Goal: Communication & Community: Answer question/provide support

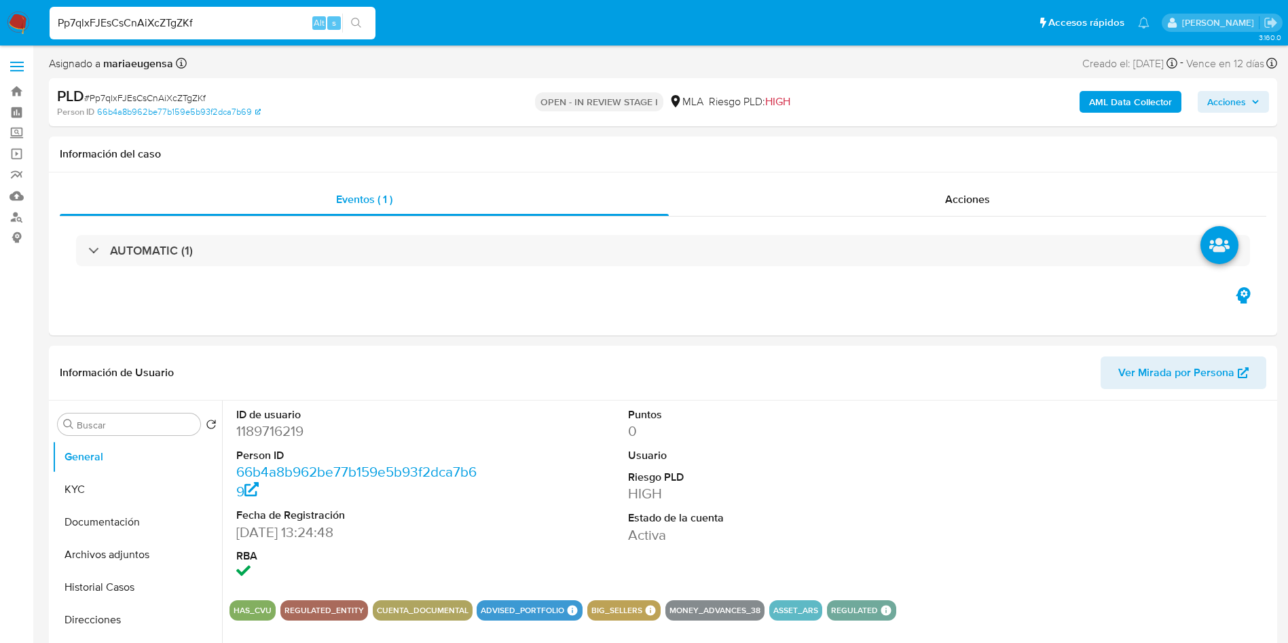
select select "10"
type input "NdpZTNT4F5eWpd1lLf93OaI9"
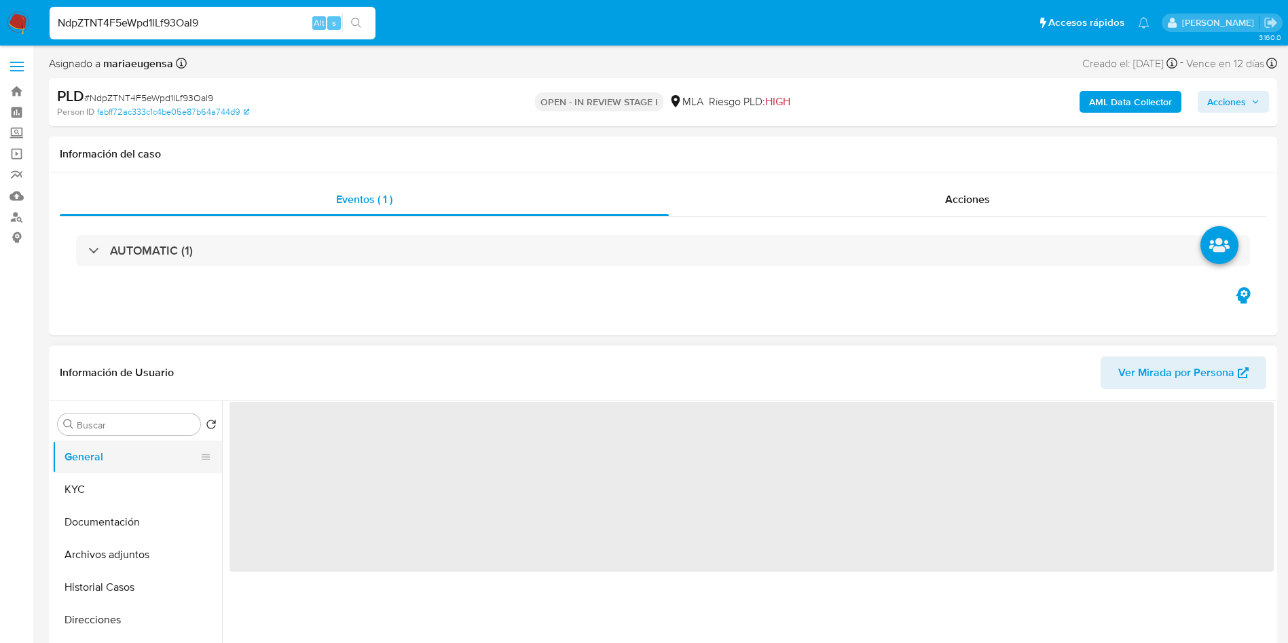
select select "10"
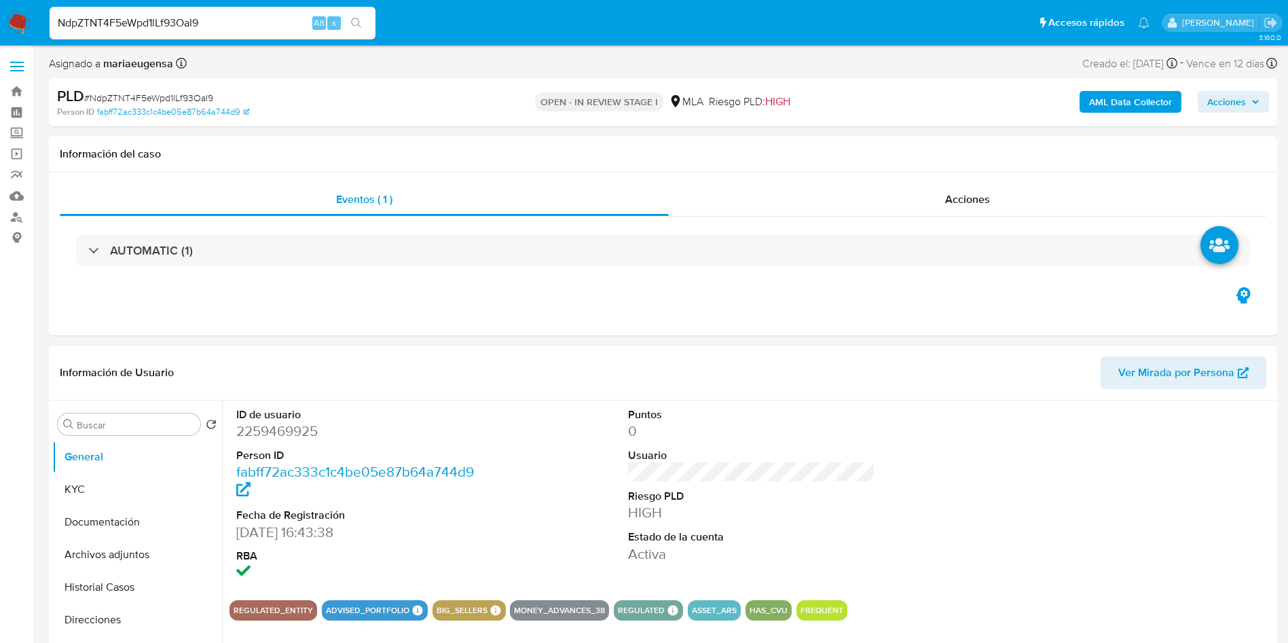
click at [291, 430] on dd "2259469925" at bounding box center [360, 431] width 248 height 19
click at [194, 93] on span "# NdpZTNT4F5eWpd1lLf93OaI9" at bounding box center [148, 98] width 129 height 14
copy span "NdpZTNT4F5eWpd1lLf93OaI9"
click at [279, 432] on dd "2259469925" at bounding box center [360, 431] width 248 height 19
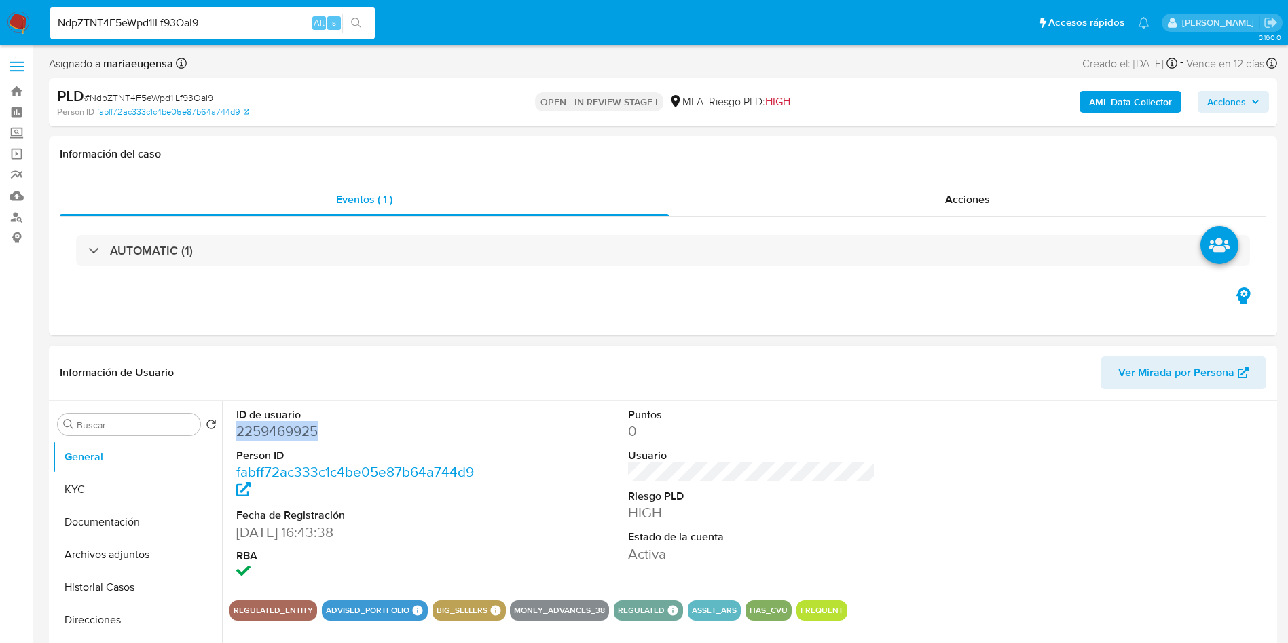
click at [279, 431] on dd "2259469925" at bounding box center [360, 431] width 248 height 19
copy dd "2259469925"
click at [227, 22] on input "NdpZTNT4F5eWpd1lLf93OaI9" at bounding box center [213, 23] width 326 height 18
paste input "Vgt9IVhmeUmEA0ReQJAgVDEx"
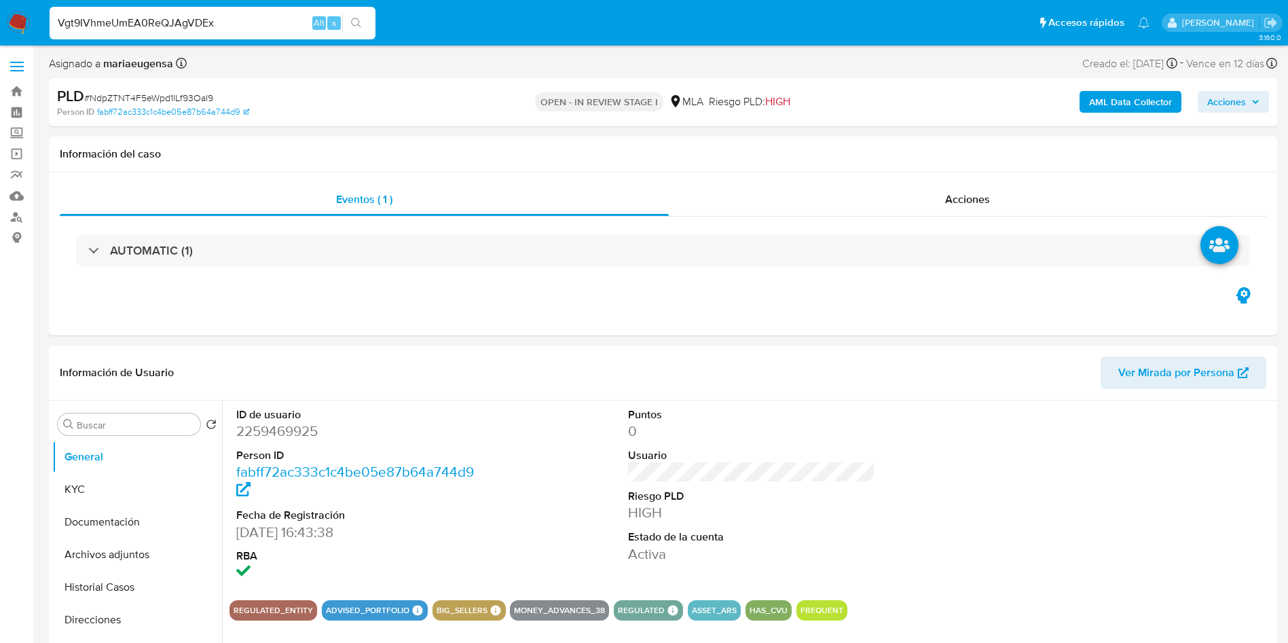
type input "Vgt9IVhmeUmEA0ReQJAgVDEx"
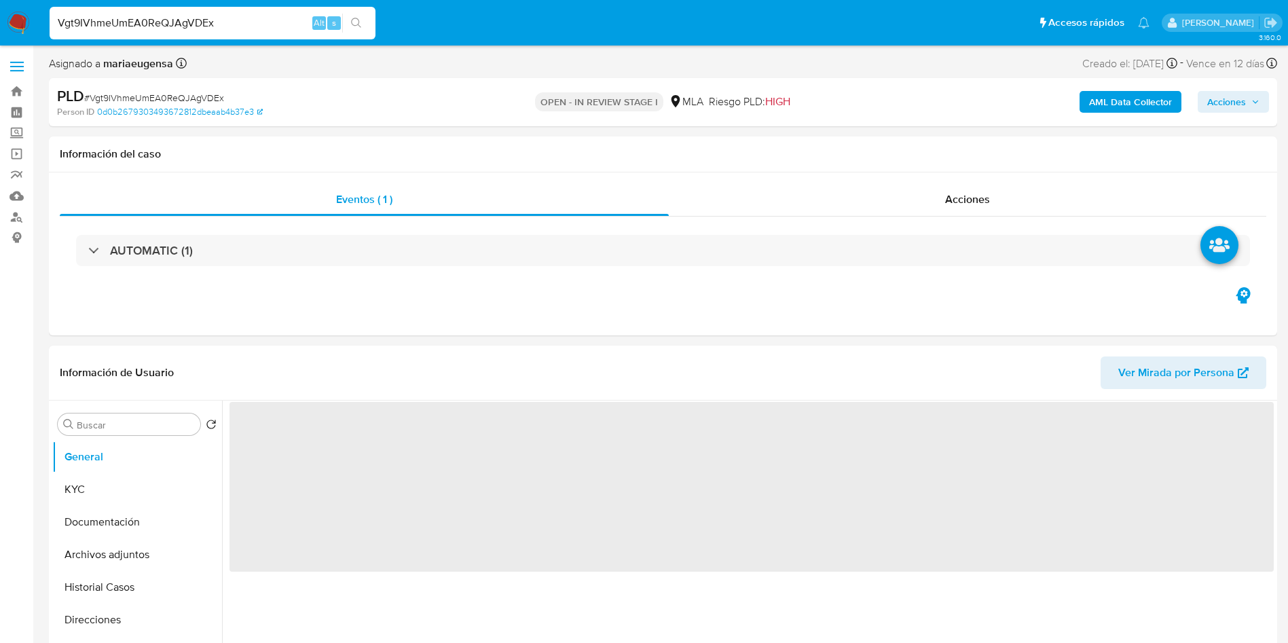
select select "10"
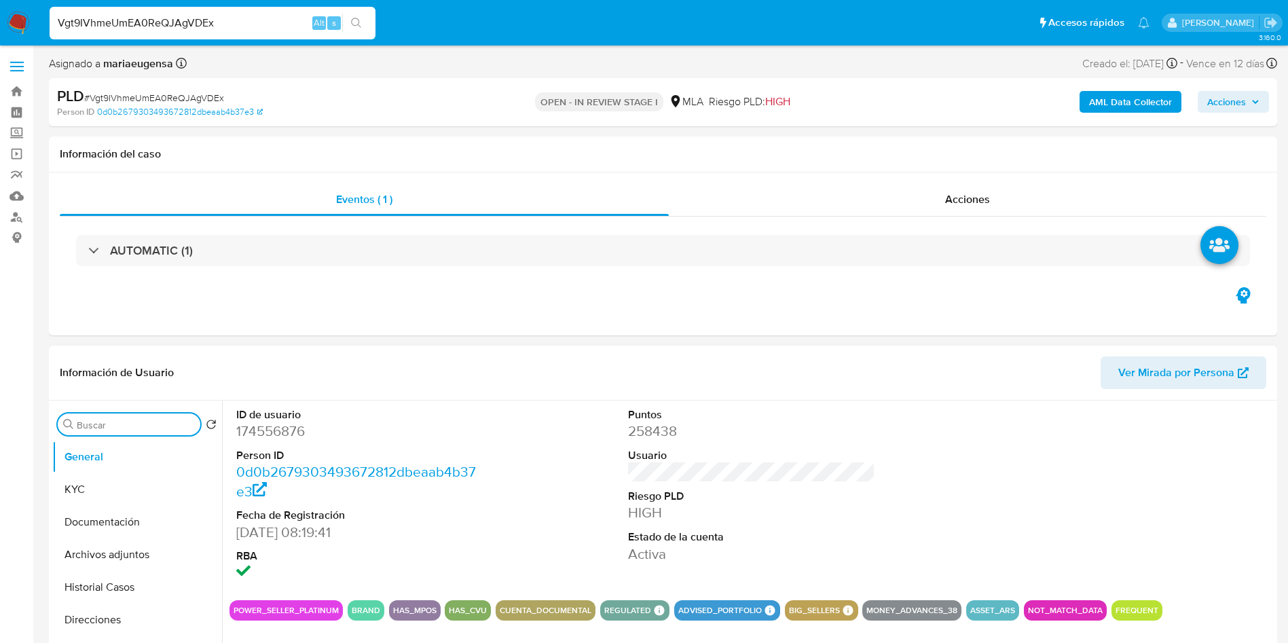
click at [123, 422] on input "Buscar" at bounding box center [136, 425] width 118 height 12
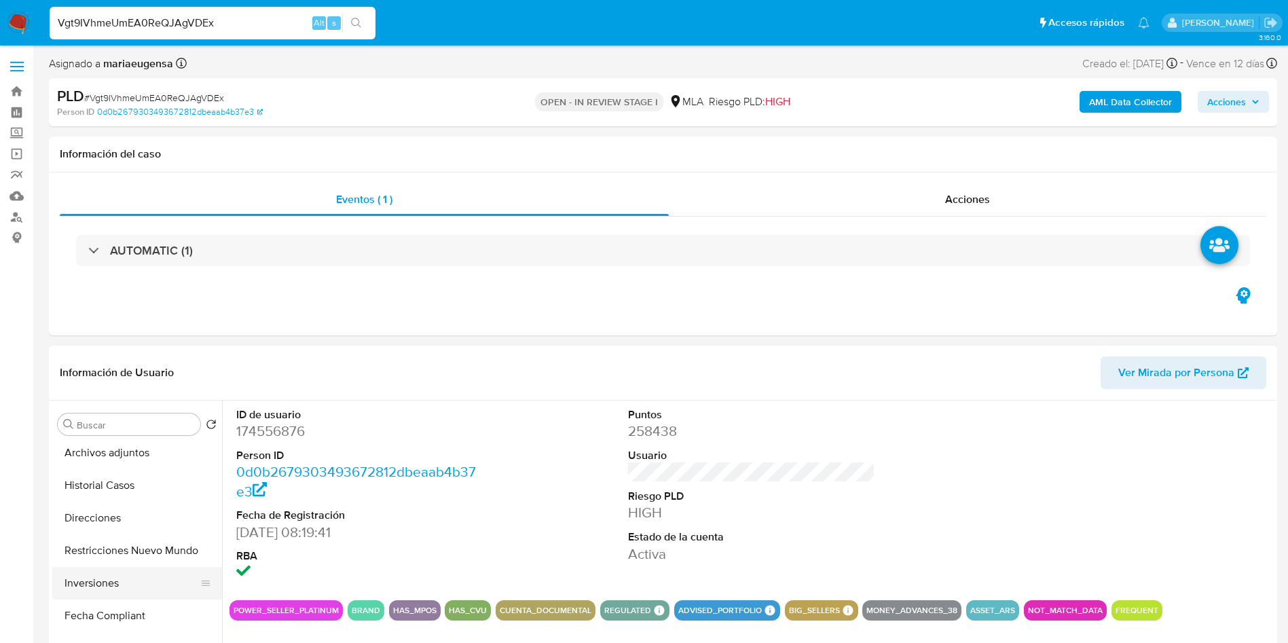
click at [75, 576] on button "Inversiones" at bounding box center [131, 583] width 159 height 33
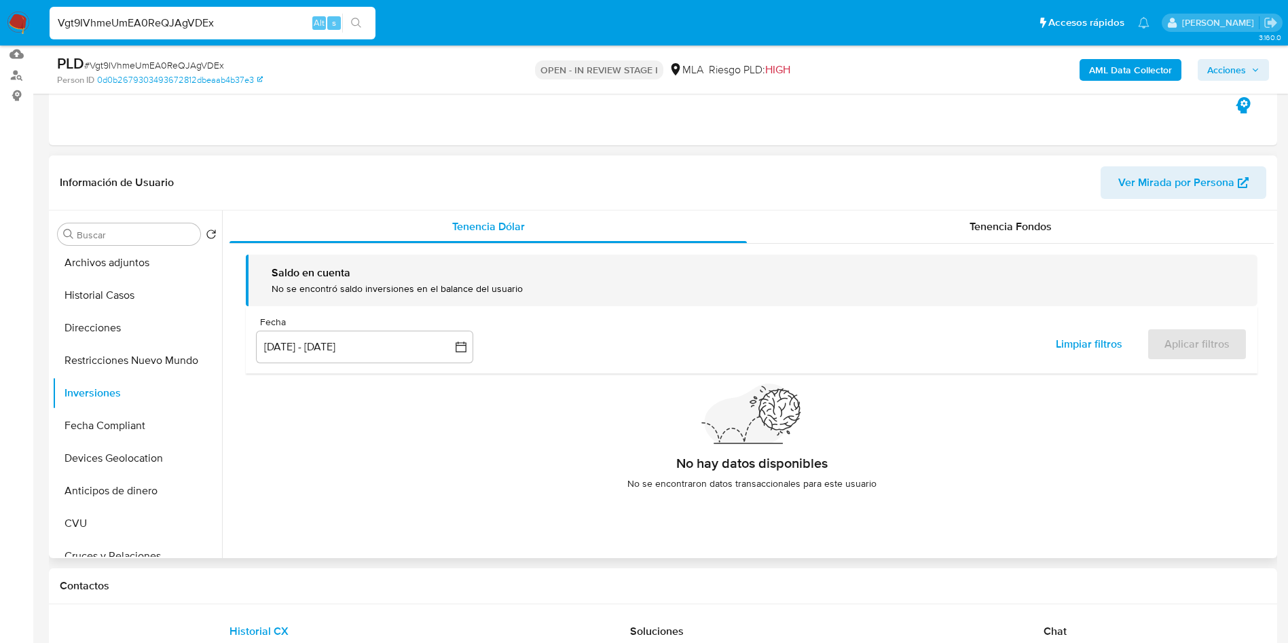
scroll to position [145, 0]
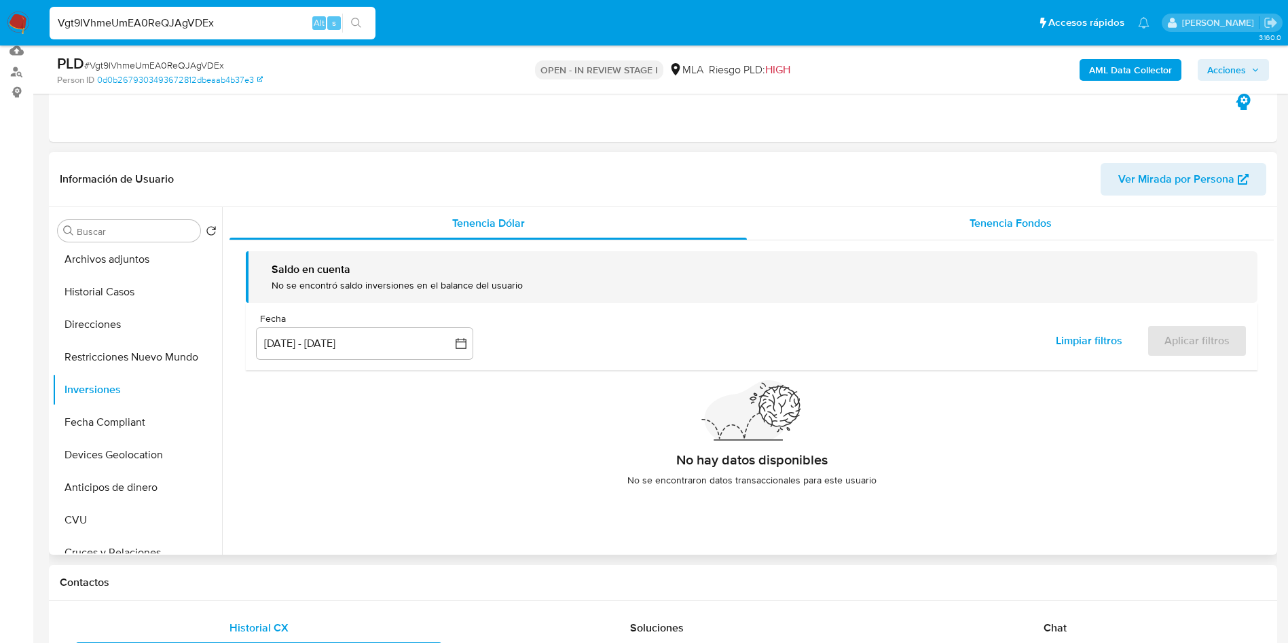
drag, startPoint x: 1081, startPoint y: 210, endPoint x: 1039, endPoint y: 231, distance: 46.4
click at [1080, 210] on div "Tenencia Fondos" at bounding box center [1010, 223] width 527 height 33
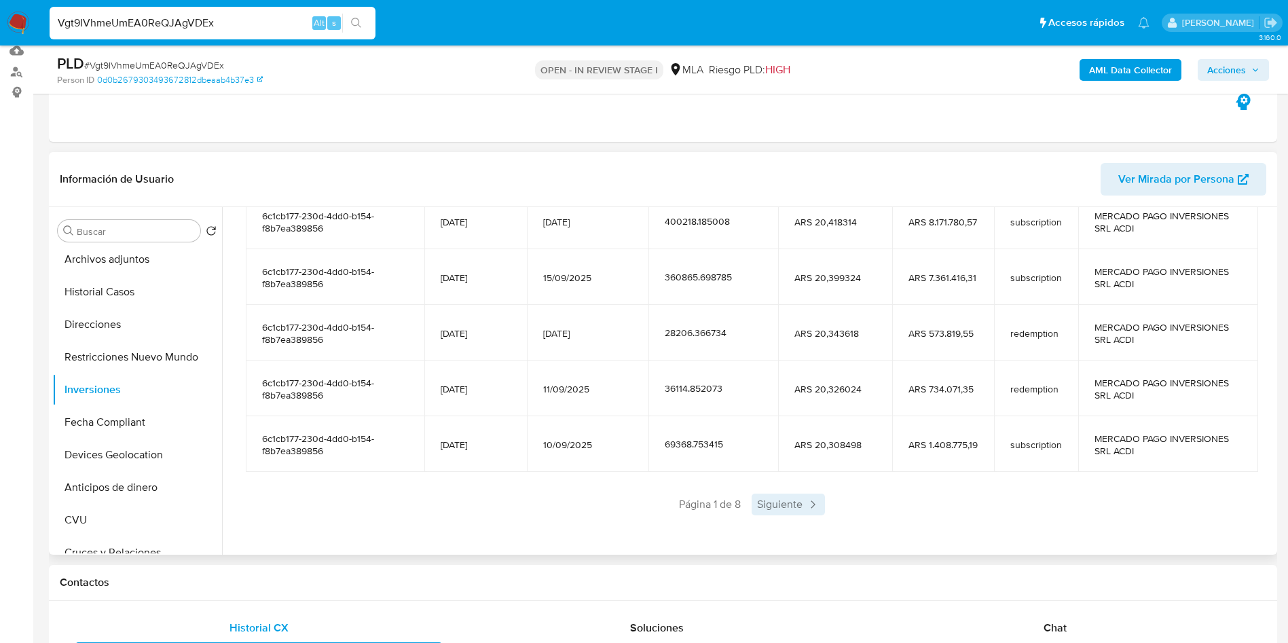
click at [798, 506] on span "Siguiente" at bounding box center [787, 504] width 73 height 22
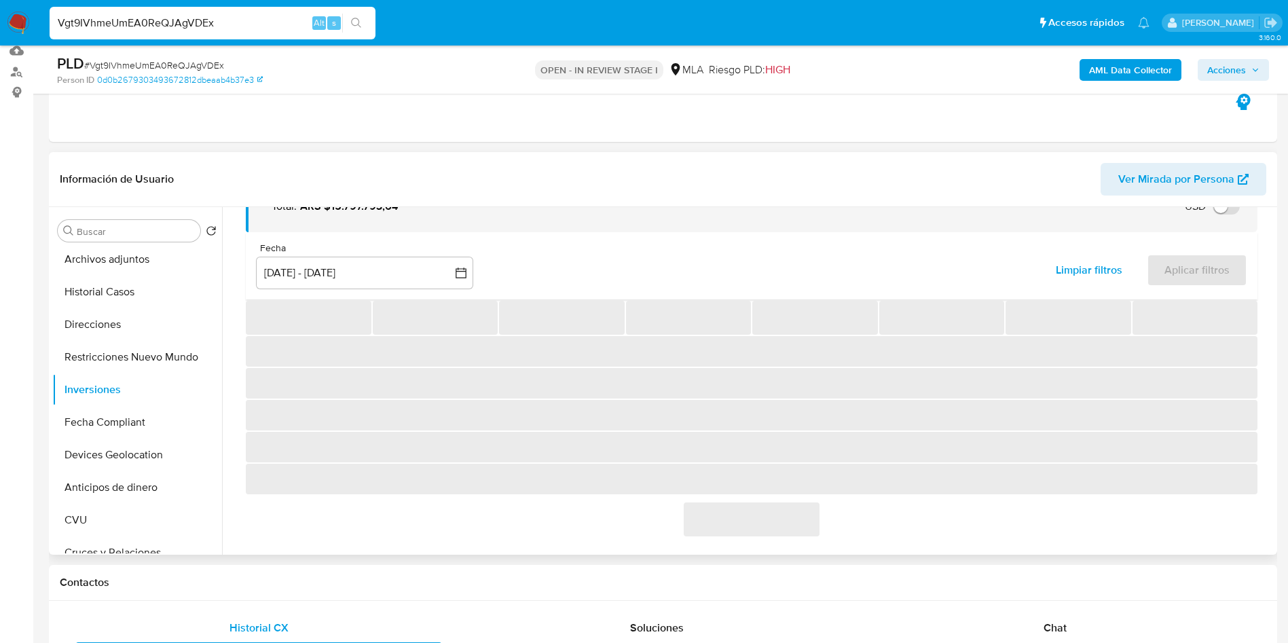
click at [798, 506] on span "‌" at bounding box center [752, 519] width 136 height 34
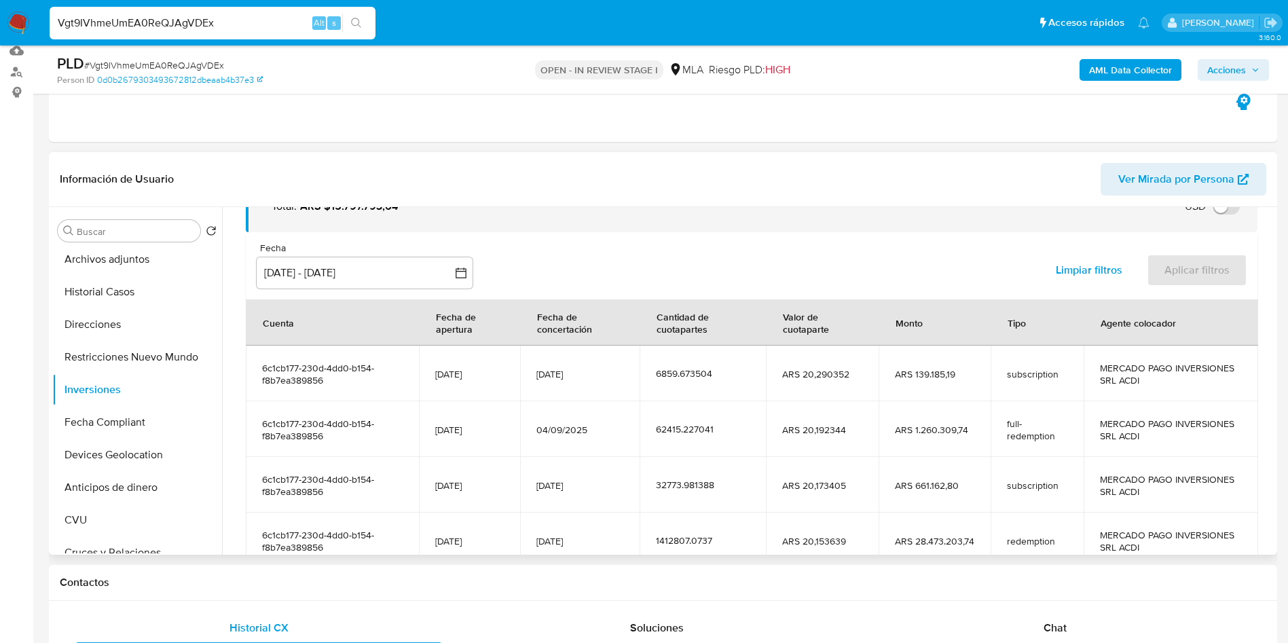
click at [798, 506] on td "ARS 20,173405" at bounding box center [822, 485] width 113 height 56
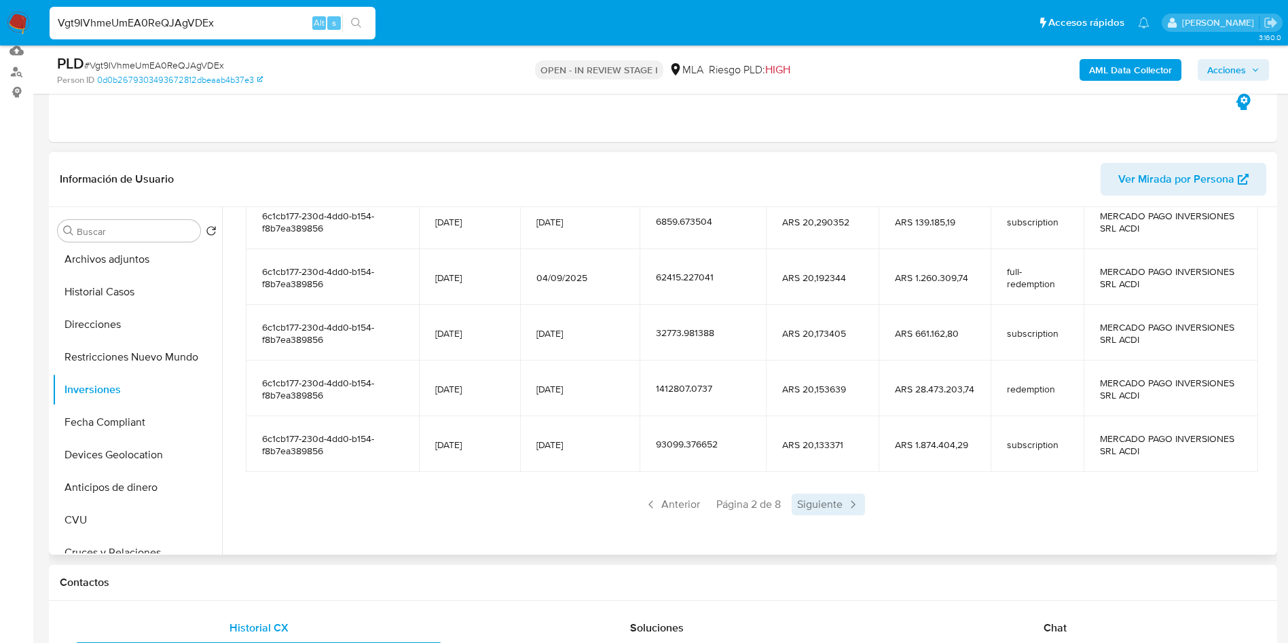
drag, startPoint x: 800, startPoint y: 480, endPoint x: 808, endPoint y: 493, distance: 15.6
click at [803, 485] on section "Cuenta Fecha de apertura Fecha de concertación Cantidad de cuotapartes Valor de…" at bounding box center [751, 331] width 1011 height 368
click at [809, 493] on span "Siguiente" at bounding box center [827, 504] width 73 height 22
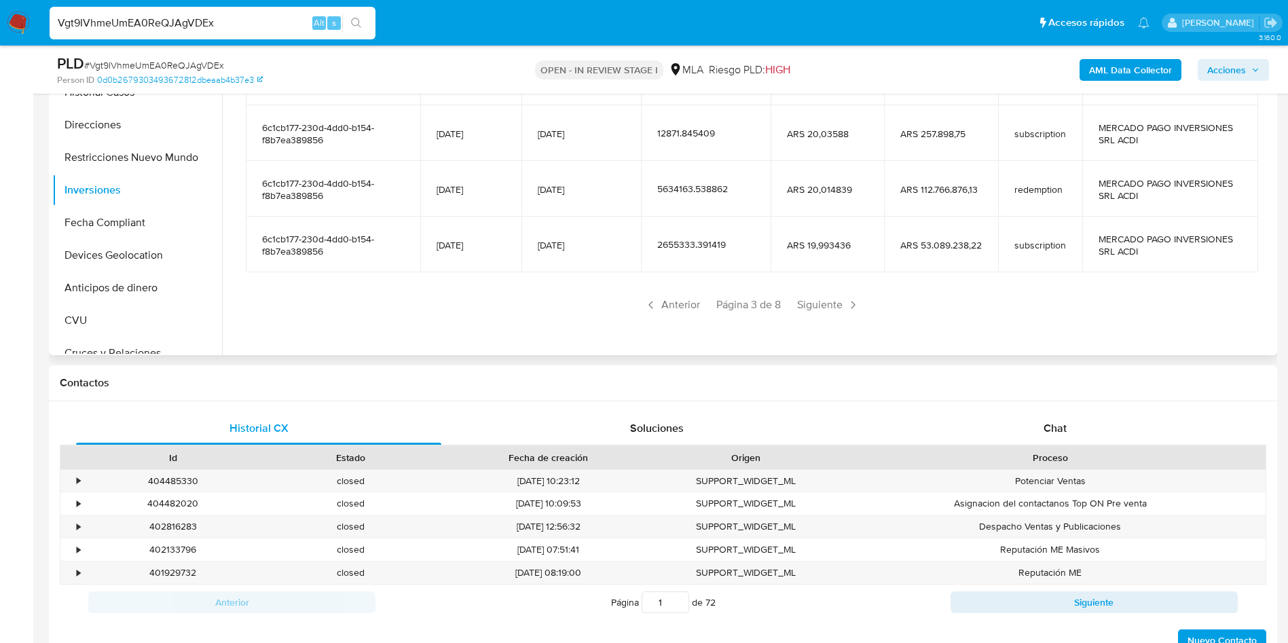
scroll to position [247, 0]
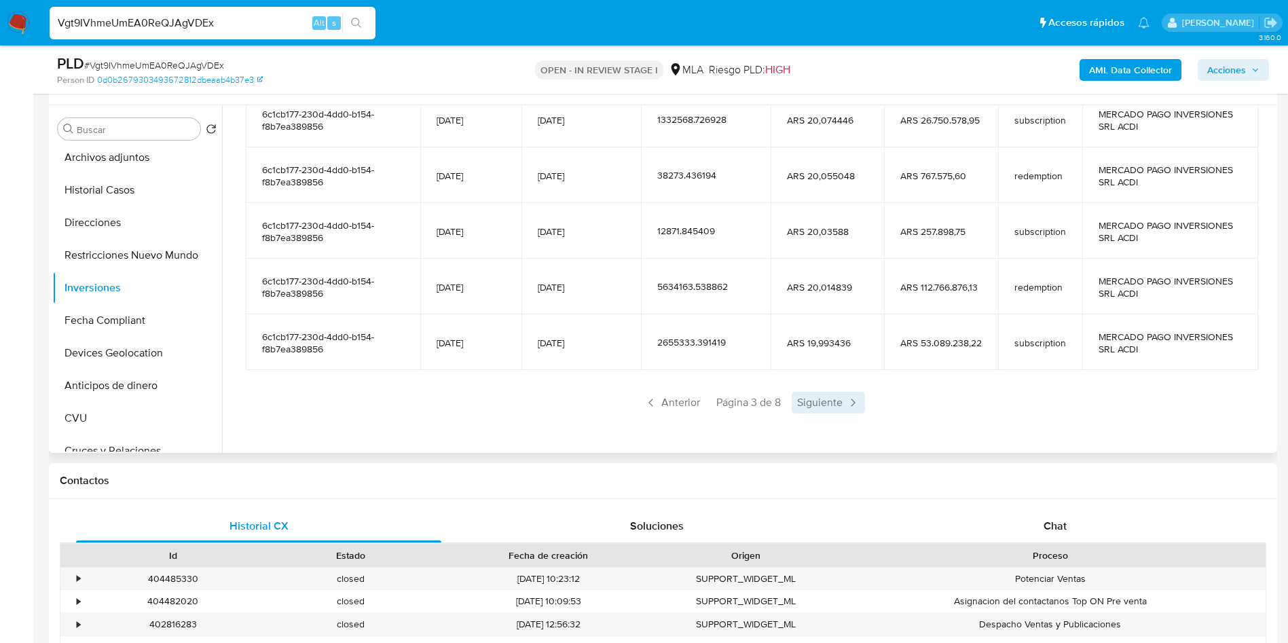
click at [802, 411] on span "Siguiente" at bounding box center [827, 403] width 73 height 22
click at [818, 413] on span "Siguiente" at bounding box center [827, 403] width 73 height 22
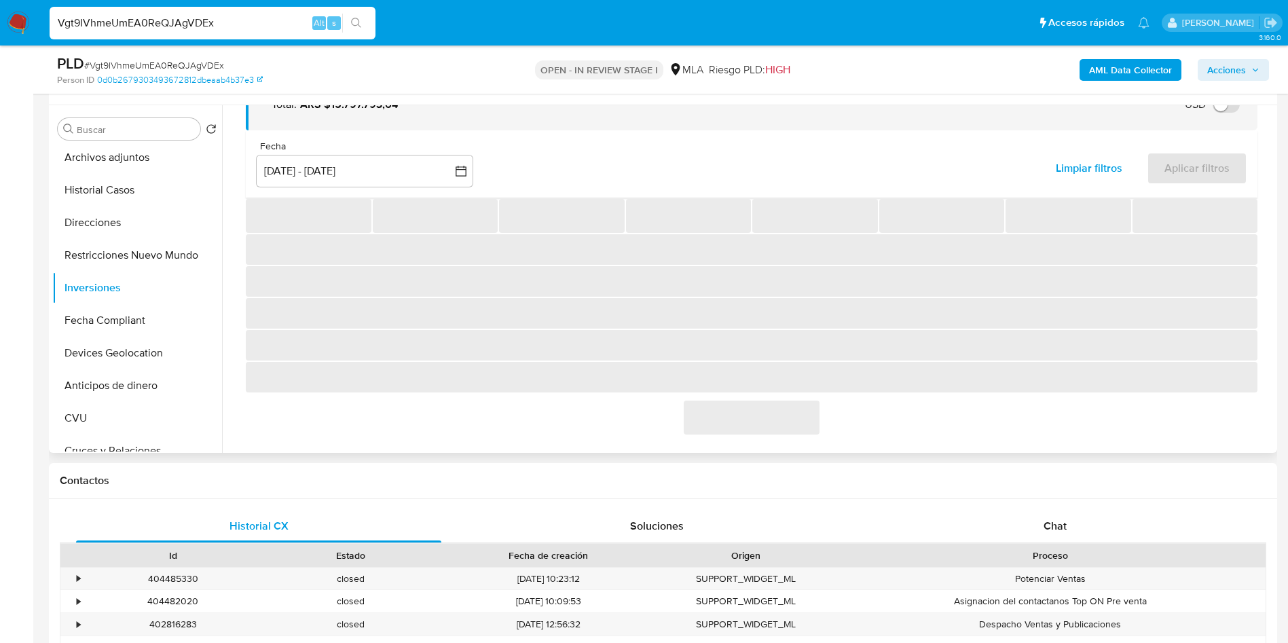
scroll to position [240, 0]
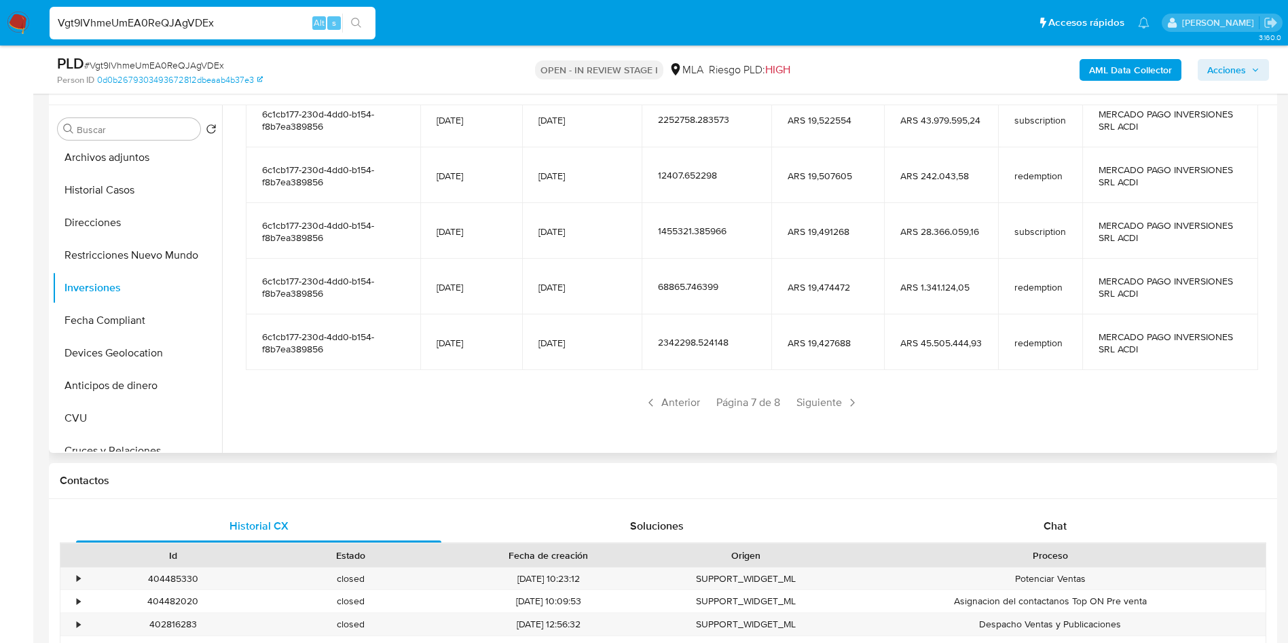
click at [818, 413] on span "Siguiente" at bounding box center [827, 403] width 73 height 22
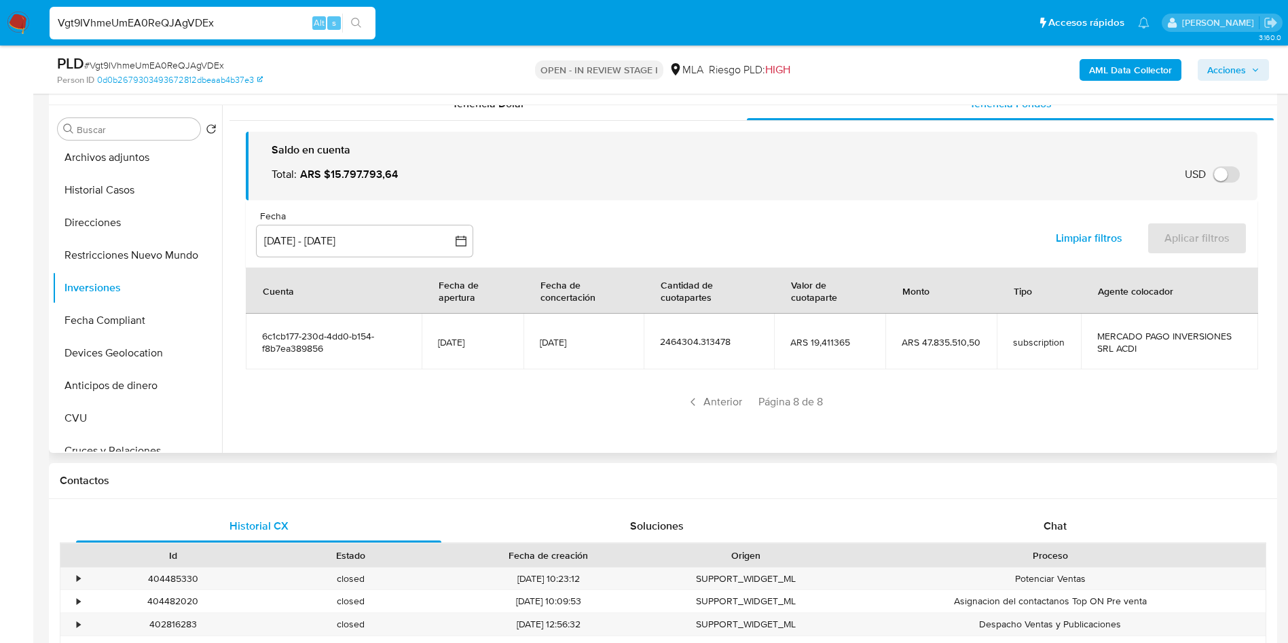
scroll to position [18, 0]
click at [288, 11] on div "Vgt9IVhmeUmEA0ReQJAgVDEx Alt s" at bounding box center [213, 23] width 326 height 33
click at [238, 18] on input "Vgt9IVhmeUmEA0ReQJAgVDEx" at bounding box center [213, 23] width 326 height 18
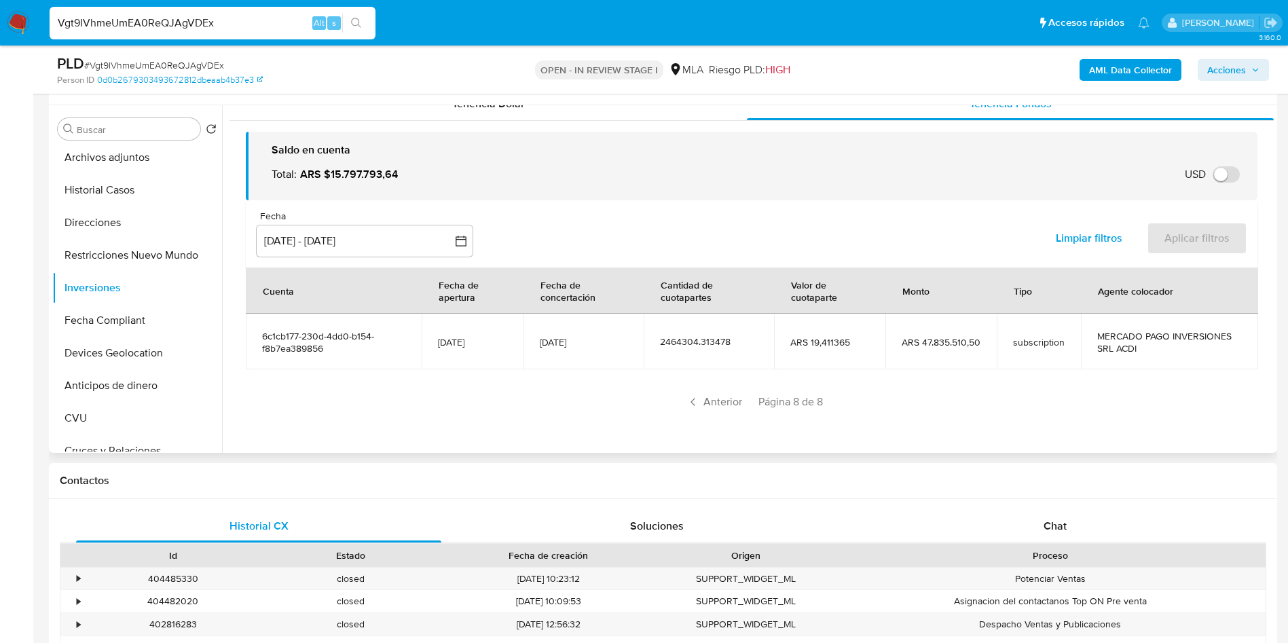
paste input "7ret2ro6n0zVFvsyp60Nb7sk"
type input "7ret2ro6n0zVFvsyp60Nb7sk"
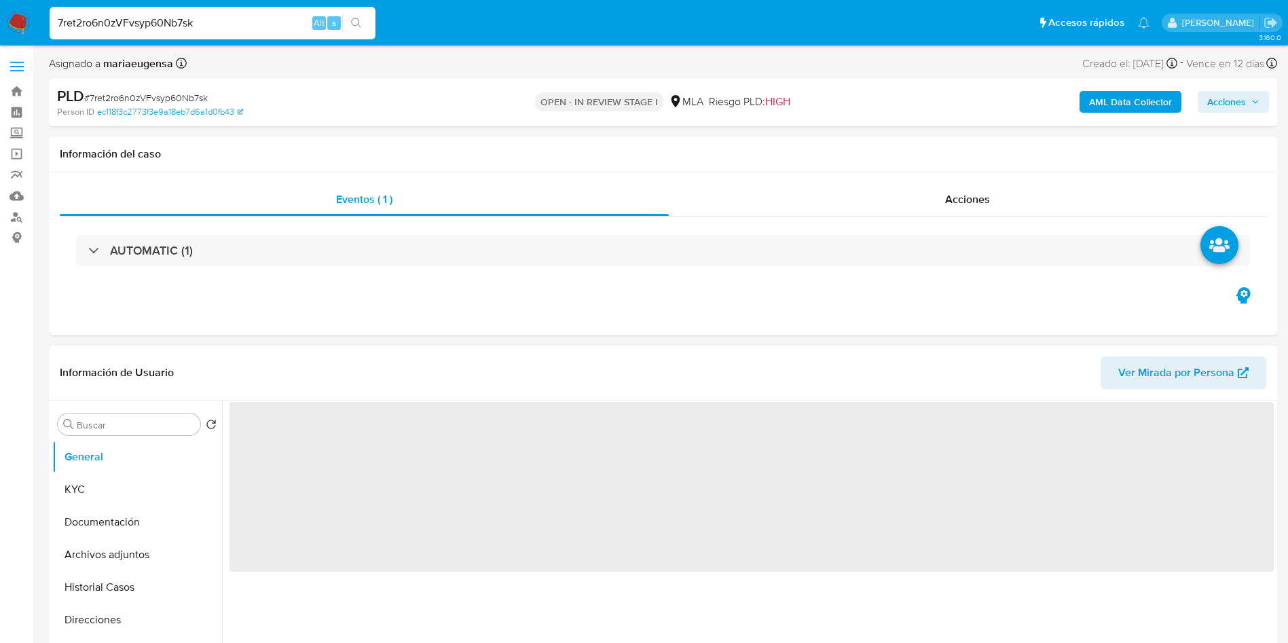
select select "10"
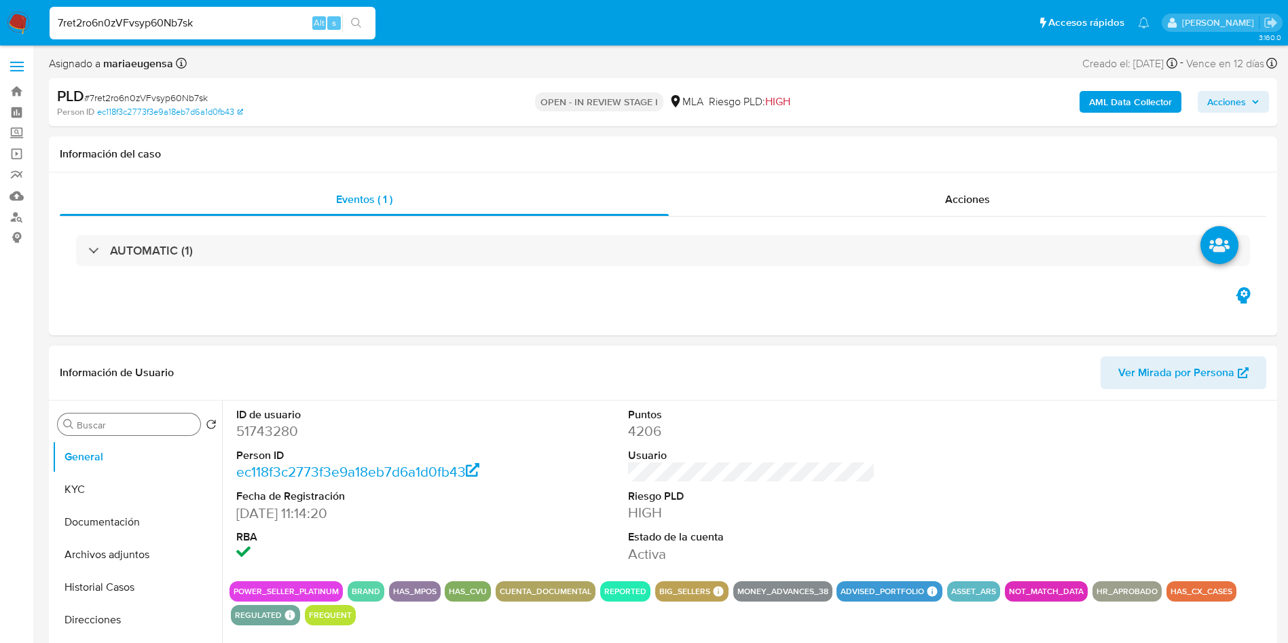
click at [161, 424] on input "Buscar" at bounding box center [136, 425] width 118 height 12
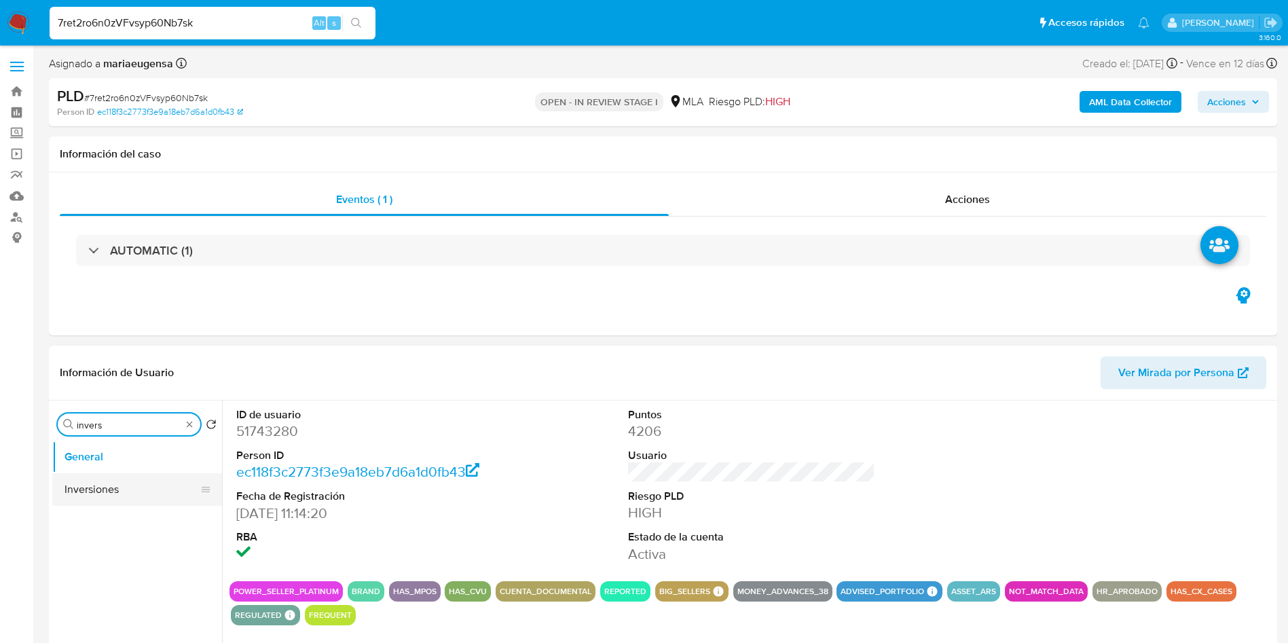
type input "invers"
click at [136, 491] on button "Inversiones" at bounding box center [131, 489] width 159 height 33
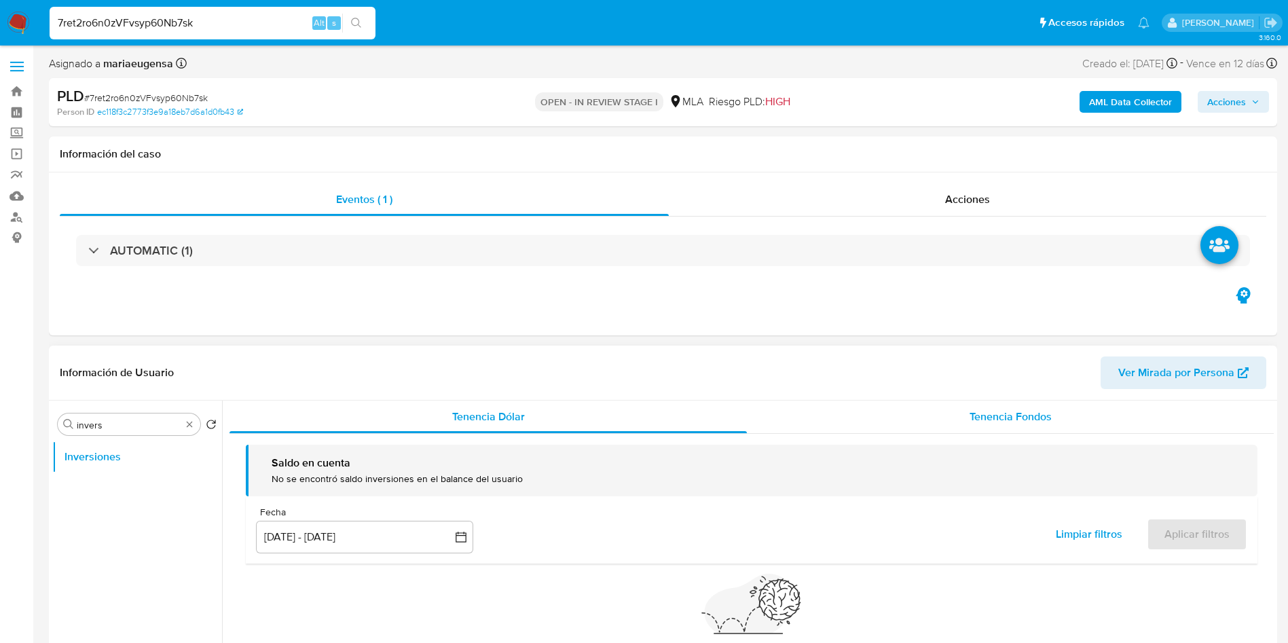
click at [1020, 407] on div "Tenencia Fondos" at bounding box center [1010, 416] width 527 height 33
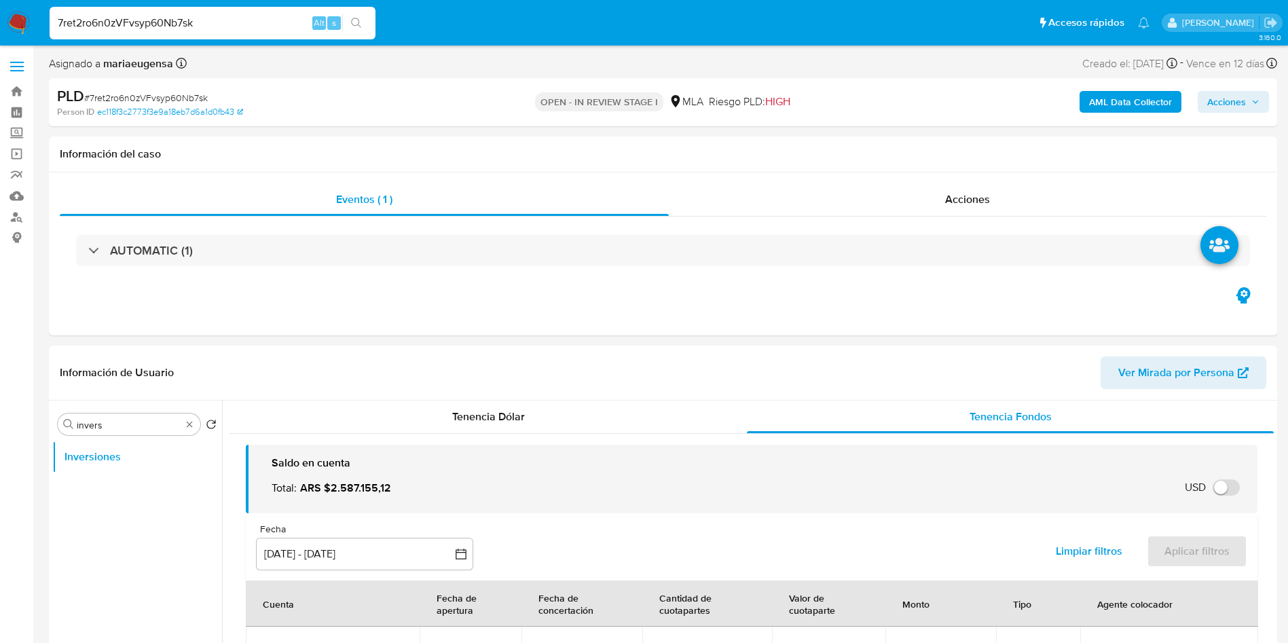
click at [234, 39] on div "7ret2ro6n0zVFvsyp60Nb7sk Alt s" at bounding box center [213, 23] width 326 height 33
click at [238, 25] on input "7ret2ro6n0zVFvsyp60Nb7sk" at bounding box center [213, 23] width 326 height 18
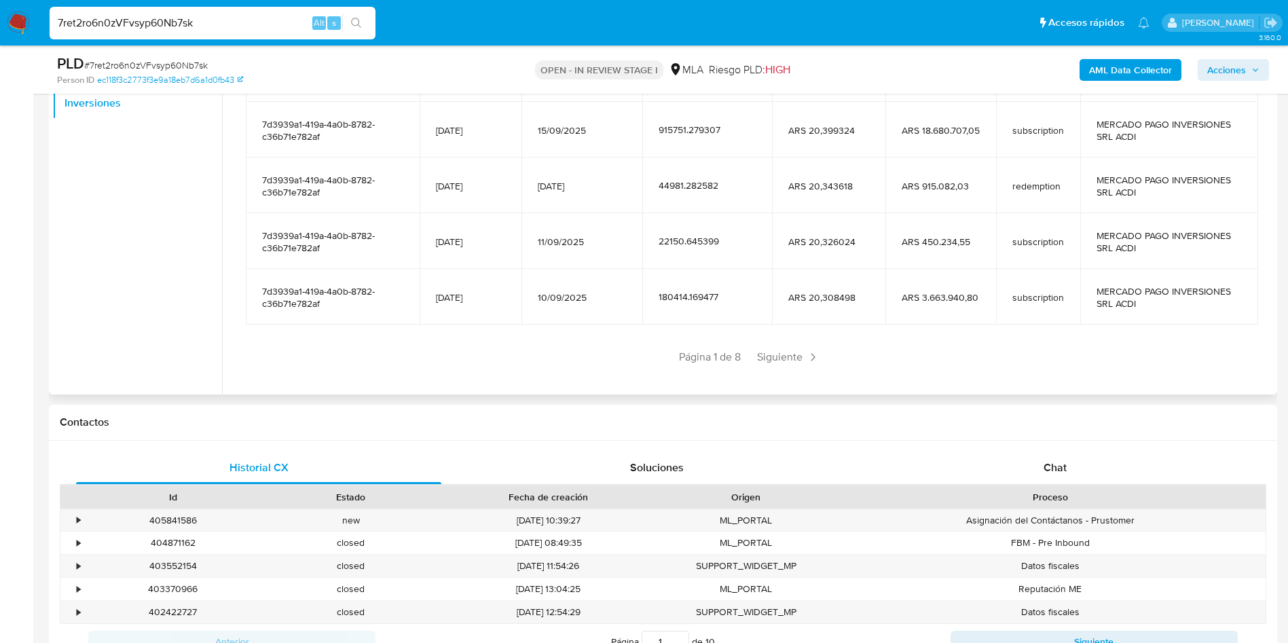
scroll to position [240, 0]
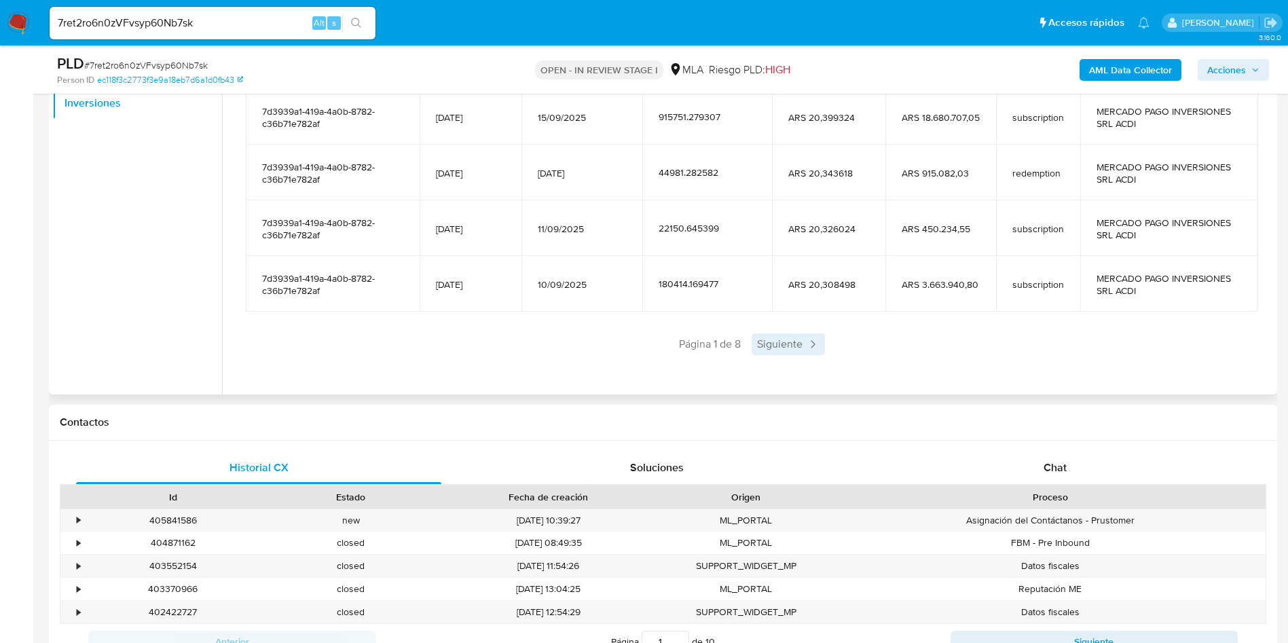
click at [775, 340] on span "Siguiente" at bounding box center [787, 344] width 73 height 22
click at [800, 350] on span "Siguiente" at bounding box center [827, 344] width 73 height 22
click at [840, 358] on div "Saldo en cuenta Total : ARS $2.587.155,12 USD Cambiar entre moneda local y USD …" at bounding box center [751, 114] width 1044 height 548
click at [839, 336] on span "Siguiente" at bounding box center [827, 344] width 73 height 22
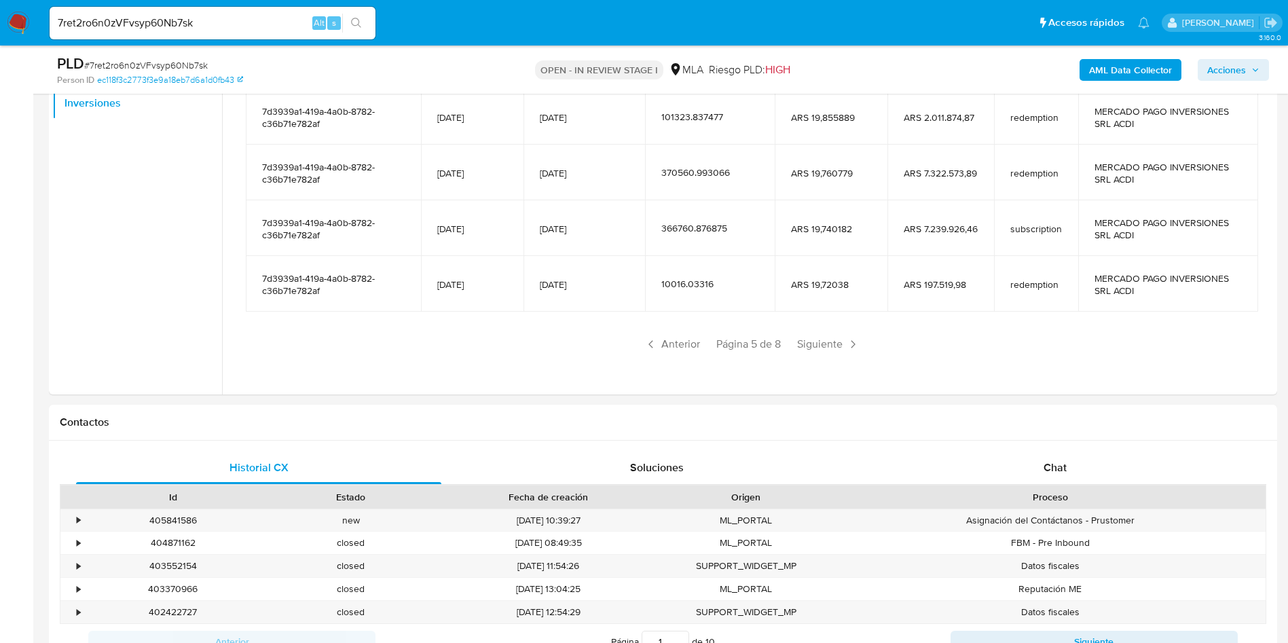
click at [839, 336] on span "Siguiente" at bounding box center [827, 344] width 73 height 22
click at [839, 335] on span "Siguiente" at bounding box center [827, 344] width 73 height 22
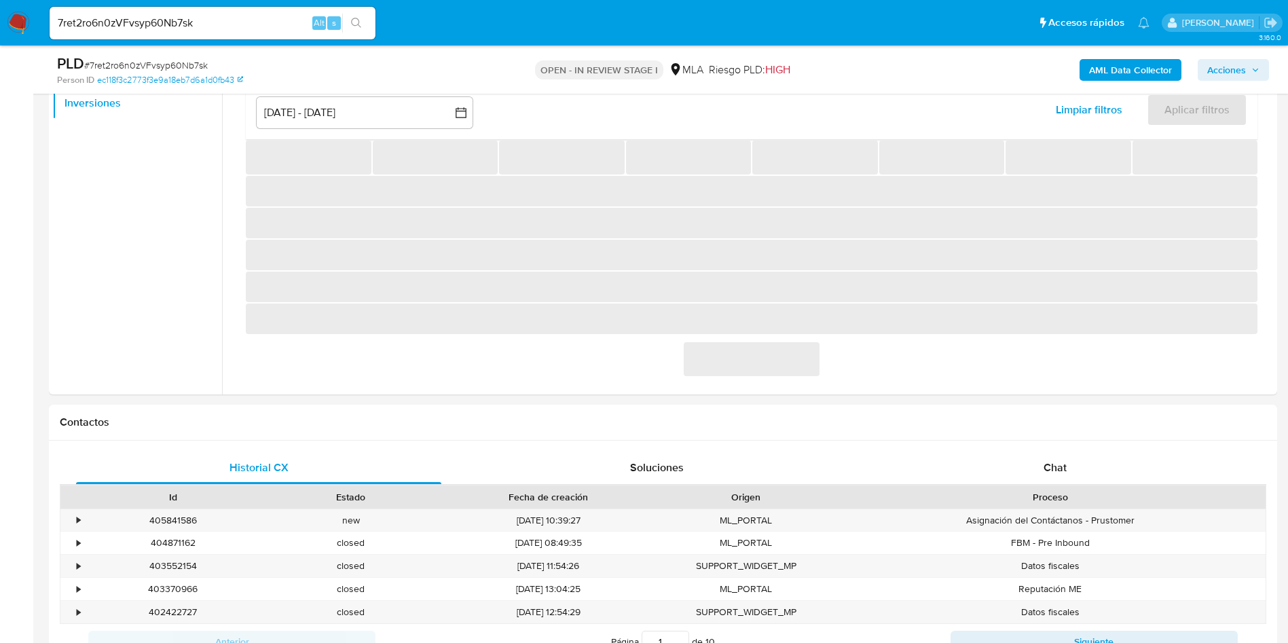
scroll to position [73, 0]
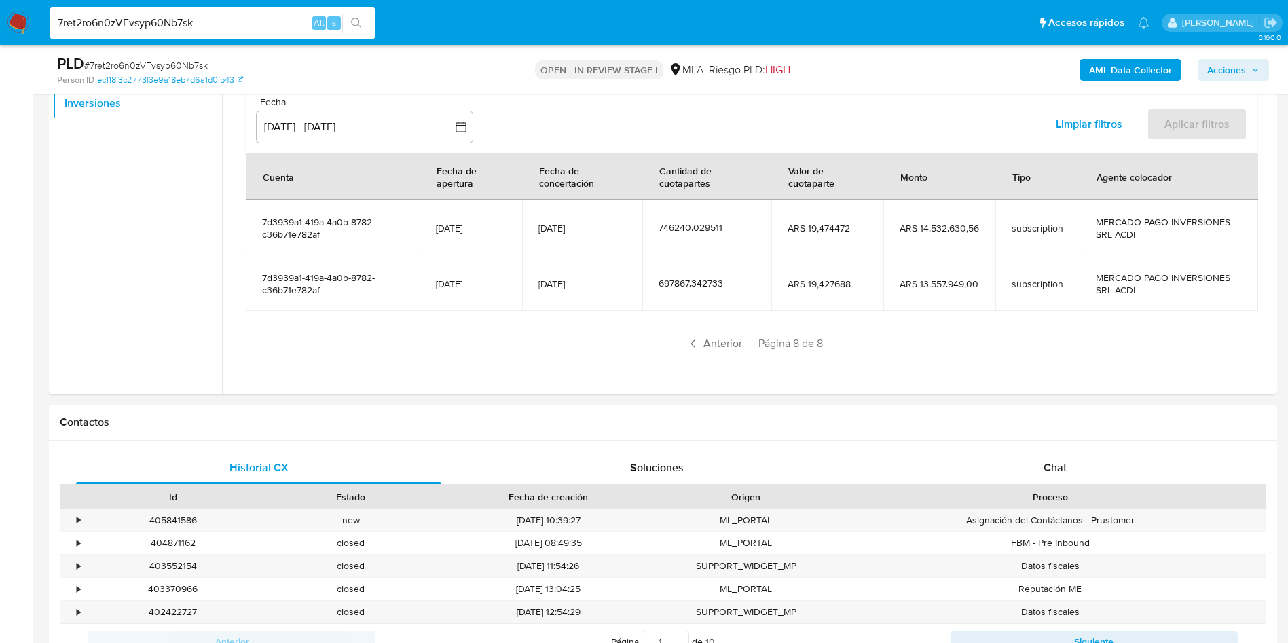
click at [247, 27] on input "7ret2ro6n0zVFvsyp60Nb7sk" at bounding box center [213, 23] width 326 height 18
paste input "YAONBUGs02Hod6bHCv2WQFz"
type input "YAONBUGs02Hod6bHCv2WQFzk"
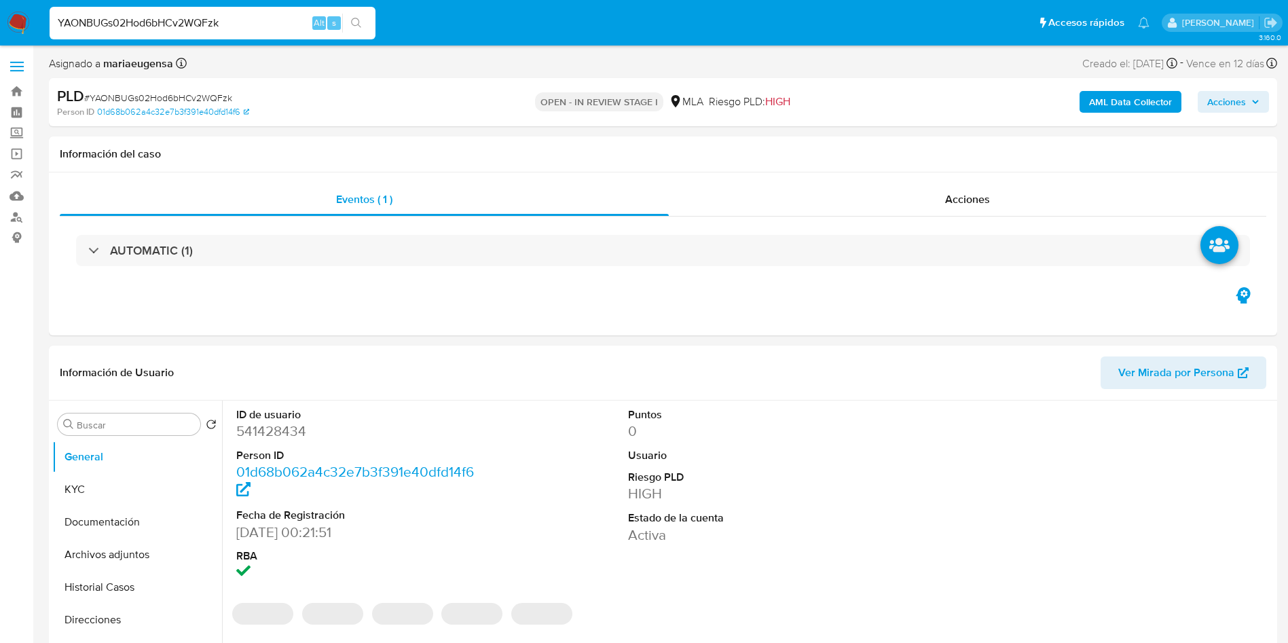
select select "10"
click at [265, 422] on dd "541428434" at bounding box center [360, 431] width 248 height 19
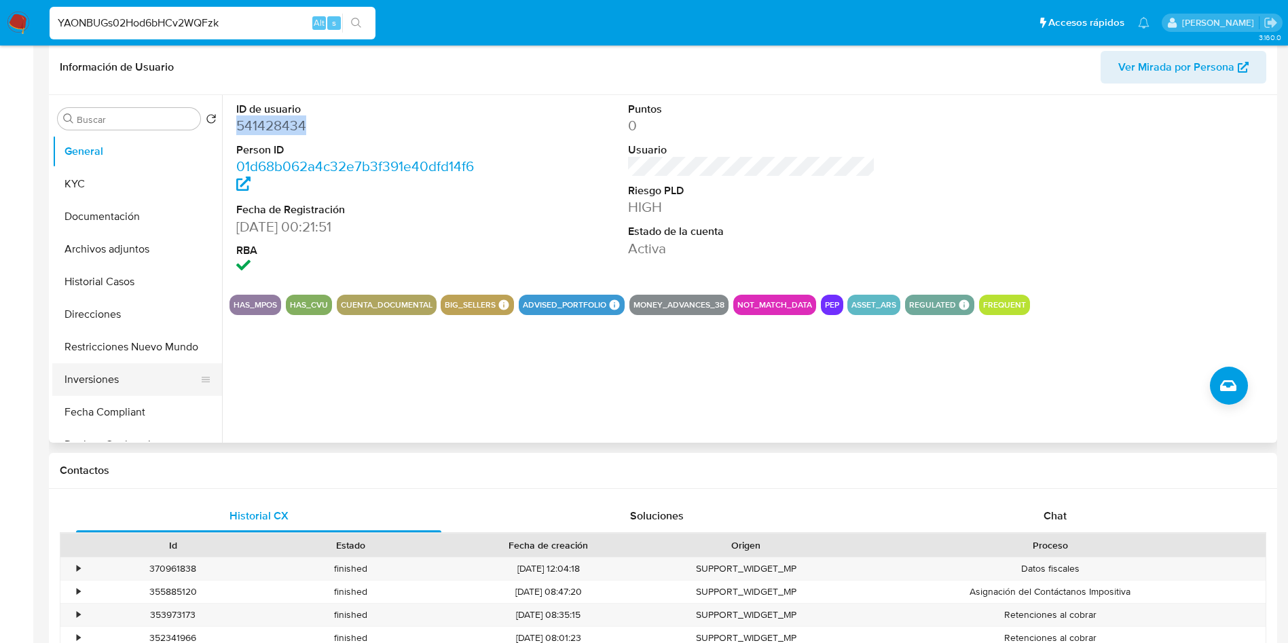
click at [130, 379] on button "Inversiones" at bounding box center [131, 379] width 159 height 33
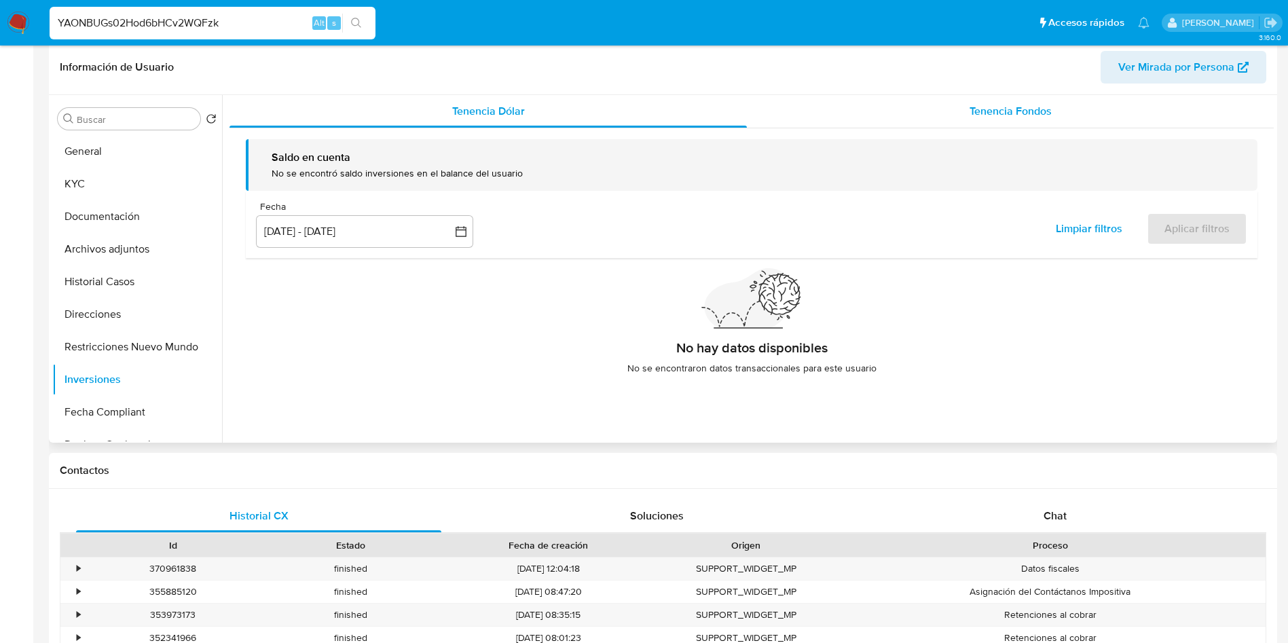
click at [917, 113] on div "Tenencia Fondos" at bounding box center [1010, 111] width 527 height 33
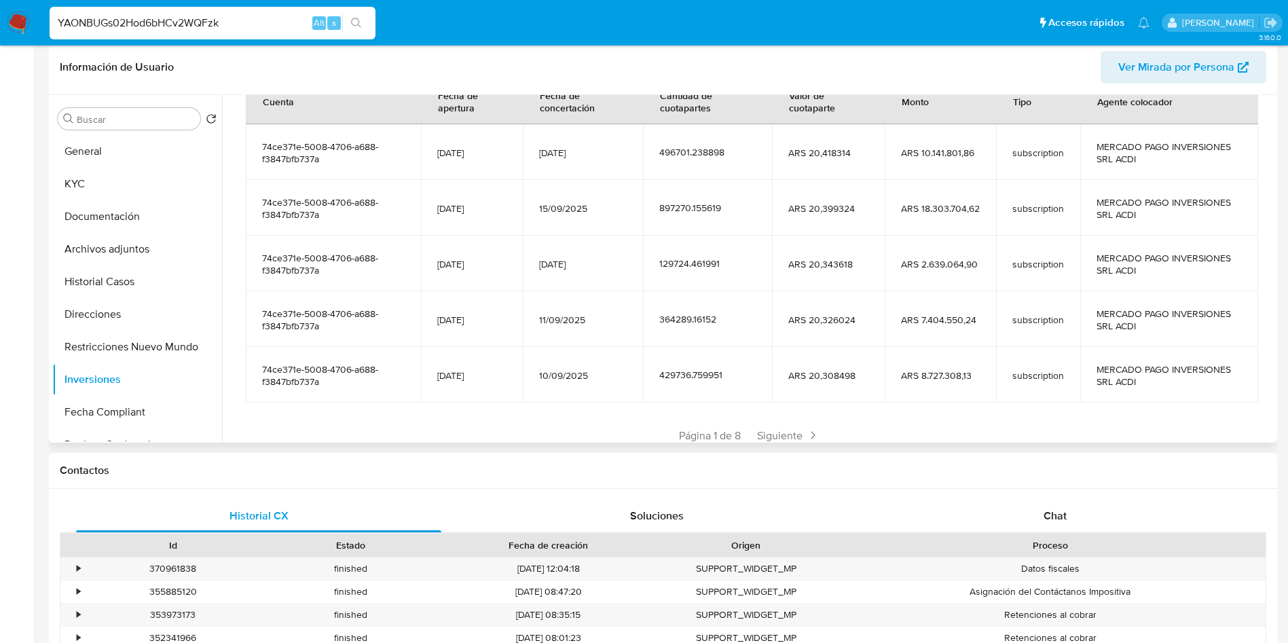
scroll to position [204, 0]
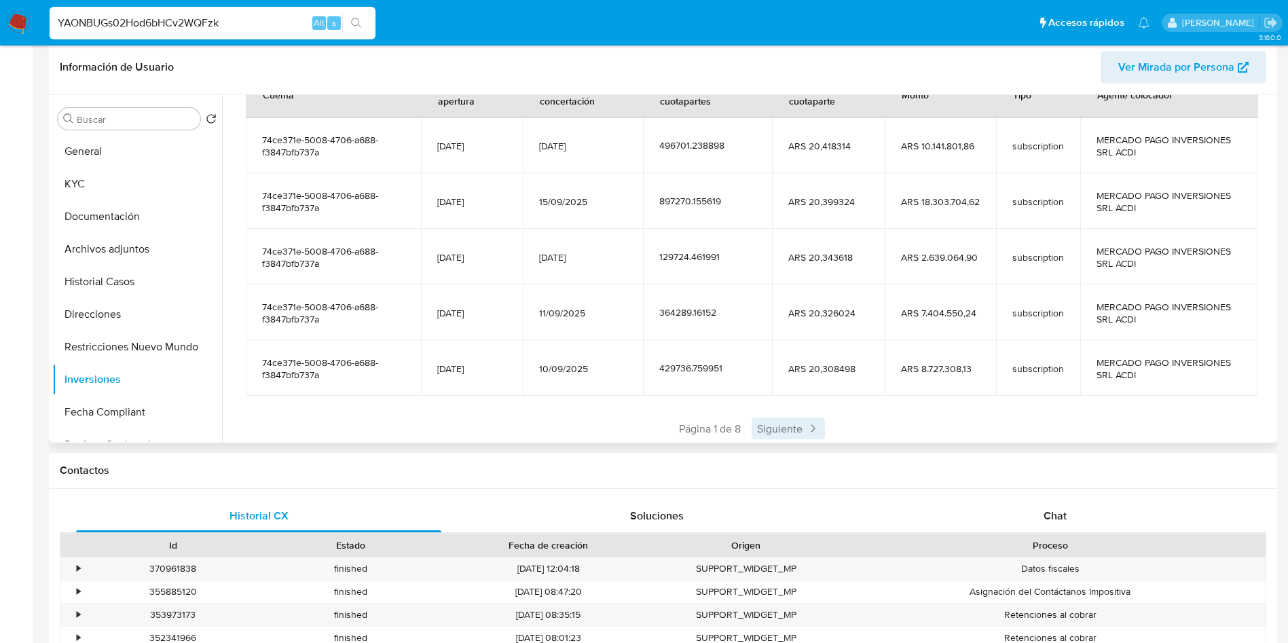
click at [781, 433] on span "Siguiente" at bounding box center [787, 428] width 73 height 22
click at [823, 426] on span "Siguiente" at bounding box center [827, 428] width 73 height 22
click at [824, 425] on span "Siguiente" at bounding box center [827, 428] width 73 height 22
click at [824, 424] on span "Siguiente" at bounding box center [827, 428] width 73 height 22
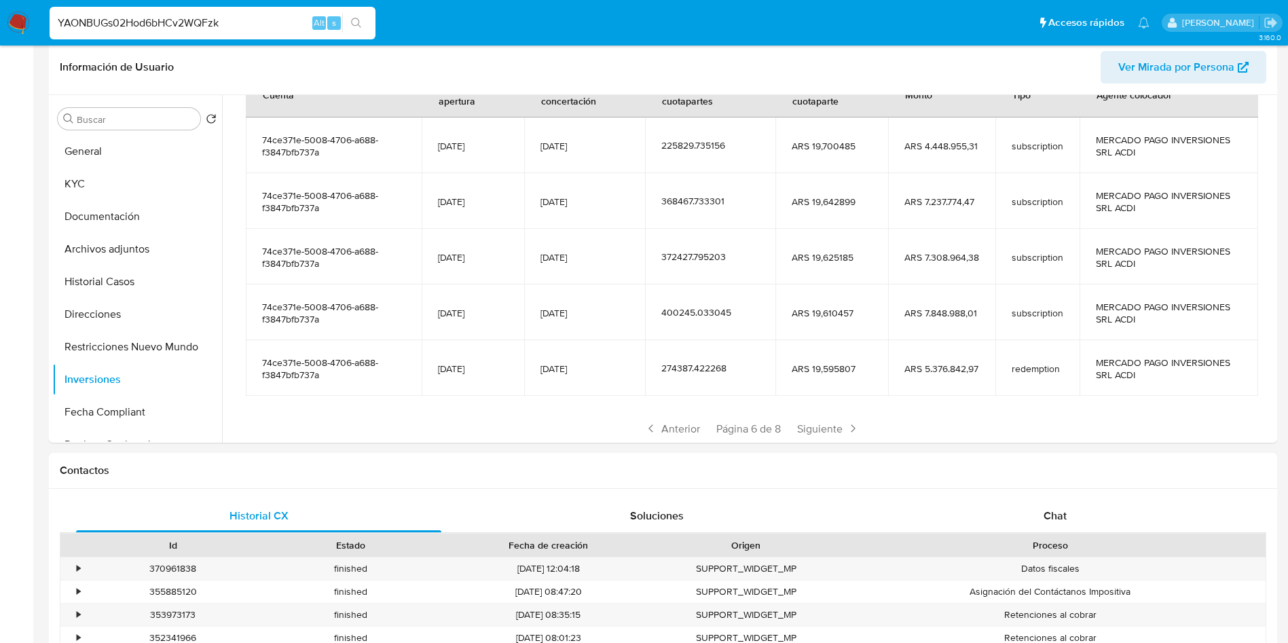
click at [824, 424] on span "Siguiente" at bounding box center [827, 428] width 73 height 22
click at [824, 423] on span "Siguiente" at bounding box center [827, 428] width 73 height 22
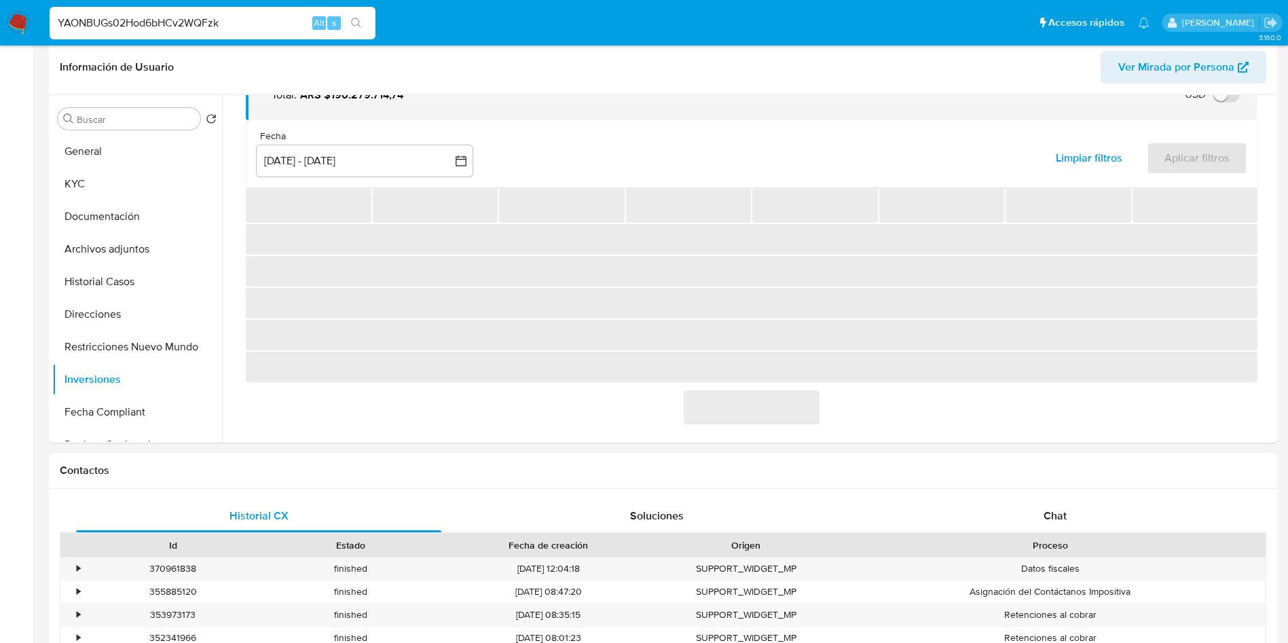
scroll to position [129, 0]
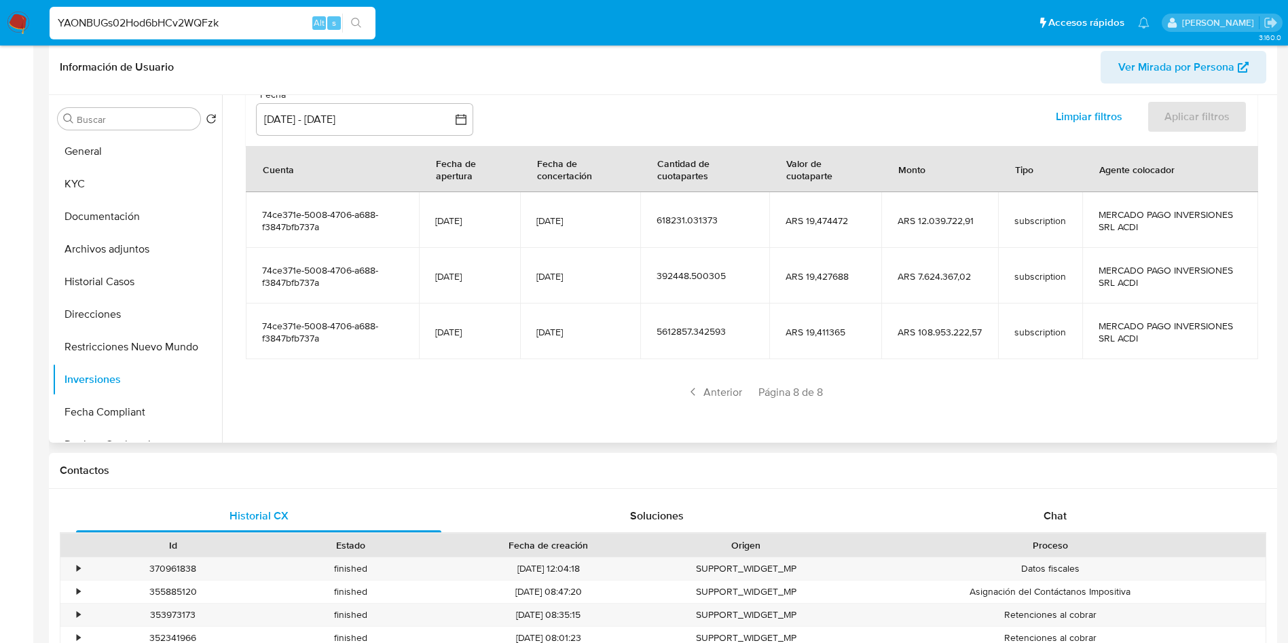
click at [824, 422] on div "Saldo en cuenta Total : ARS $190.279.714,74 USD Cambiar entre moneda local y US…" at bounding box center [751, 217] width 1044 height 436
click at [939, 383] on div "Anterior Página 8 de 8" at bounding box center [751, 392] width 1011 height 22
click at [214, 23] on input "YAONBUGs02Hod6bHCv2WQFzk" at bounding box center [213, 23] width 326 height 18
click at [214, 22] on input "YAONBUGs02Hod6bHCv2WQFzk" at bounding box center [213, 23] width 326 height 18
click at [250, 29] on input "YAONBUGs02Hod6bHCv2WQFzk" at bounding box center [213, 23] width 326 height 18
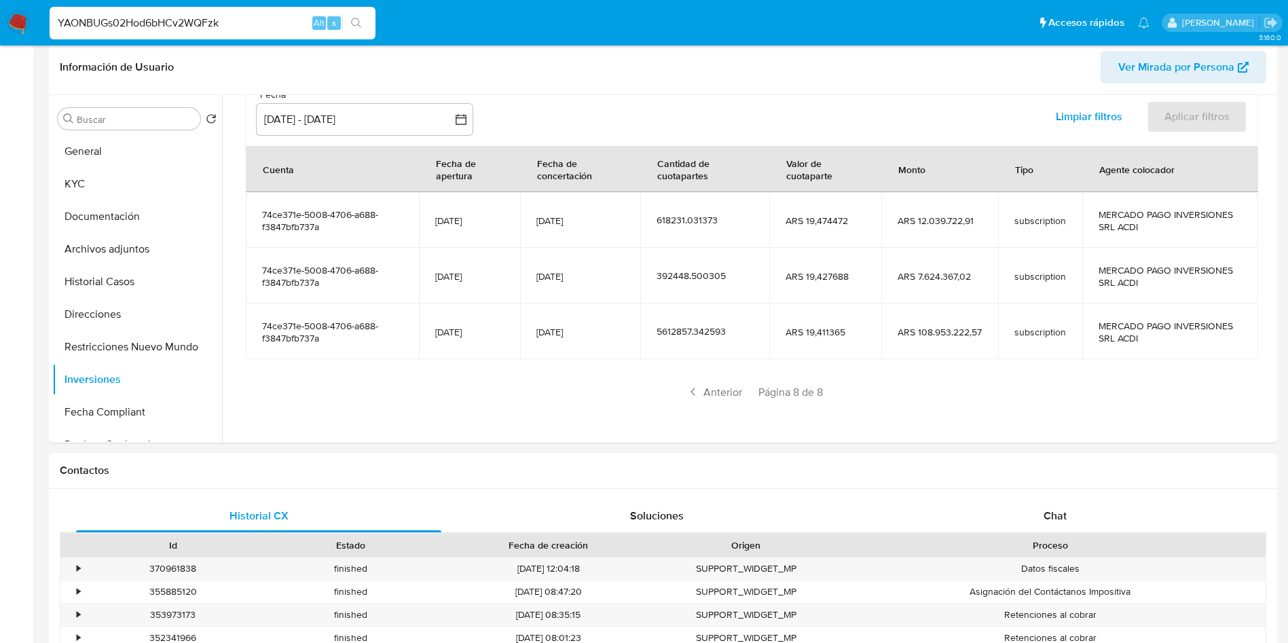
click at [250, 28] on input "YAONBUGs02Hod6bHCv2WQFzk" at bounding box center [213, 23] width 326 height 18
paste input "664947"
type input "664947"
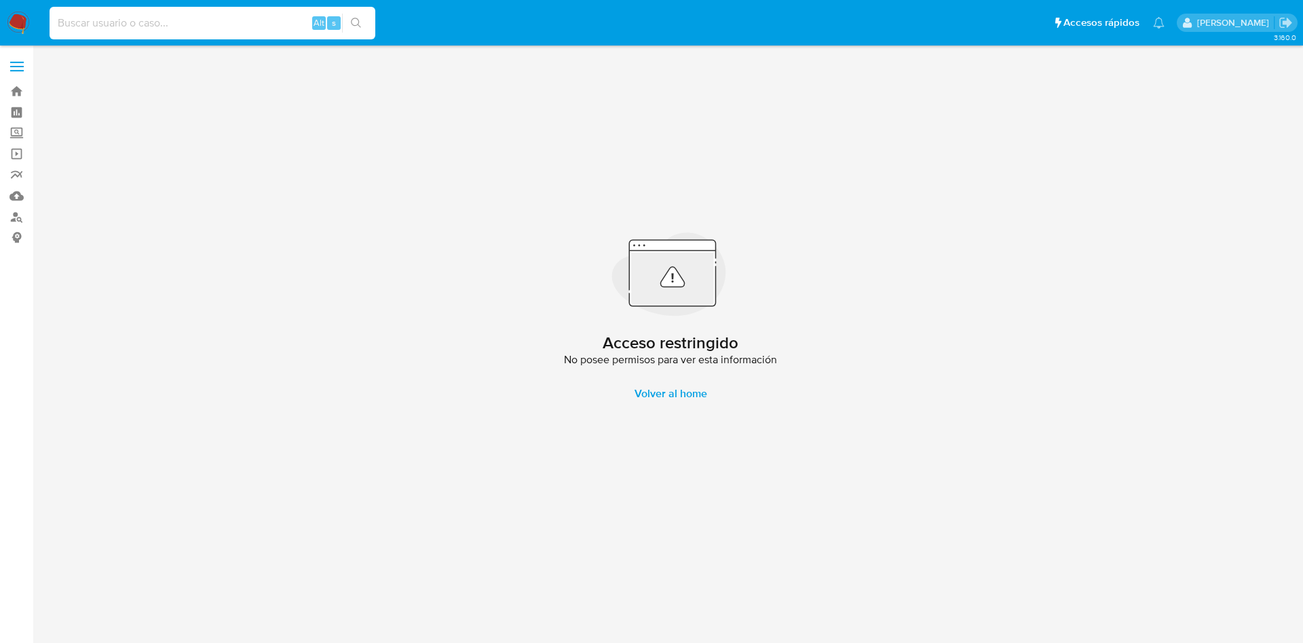
click at [243, 19] on input at bounding box center [213, 23] width 326 height 18
paste input "664947"
click at [198, 22] on input "664947" at bounding box center [213, 23] width 326 height 18
paste input "xTysXDD9PqrBVdFZHQtme2a3"
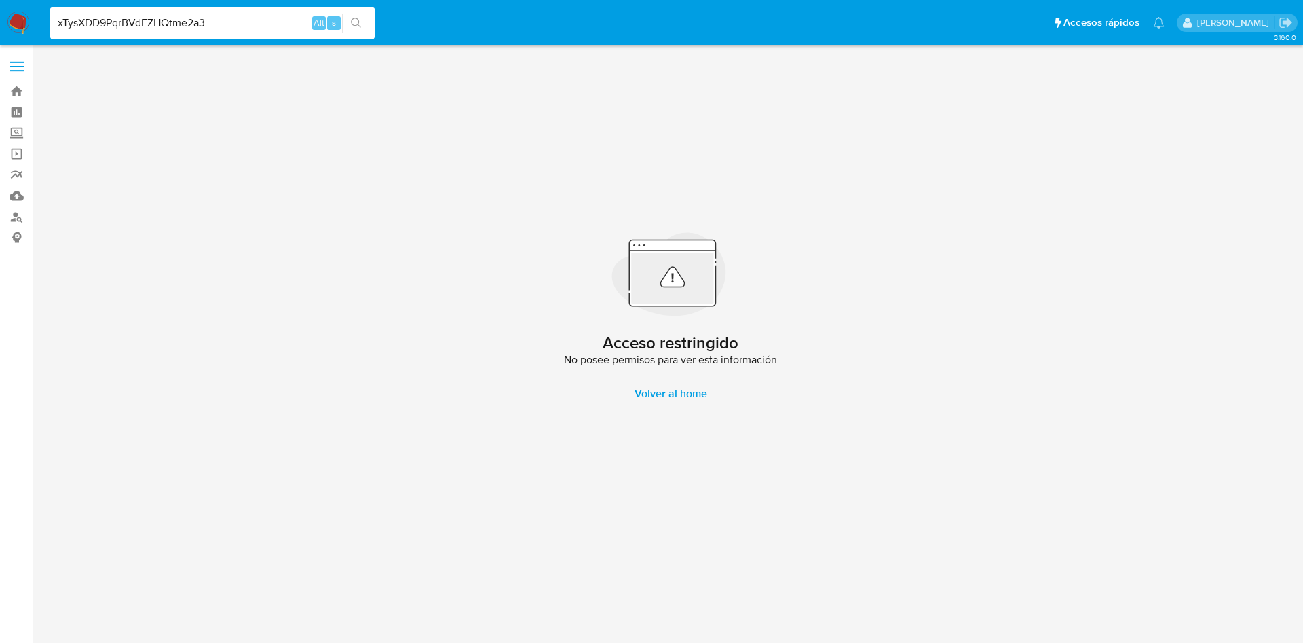
type input "xTysXDD9PqrBVdFZHQtme2a3"
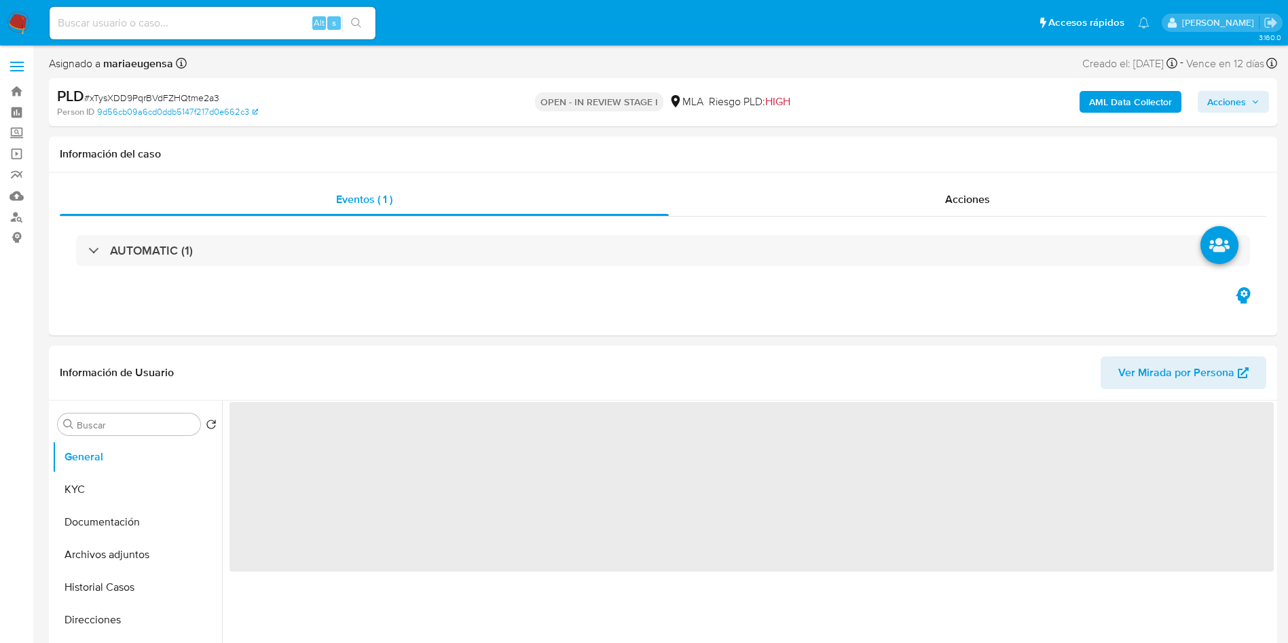
select select "10"
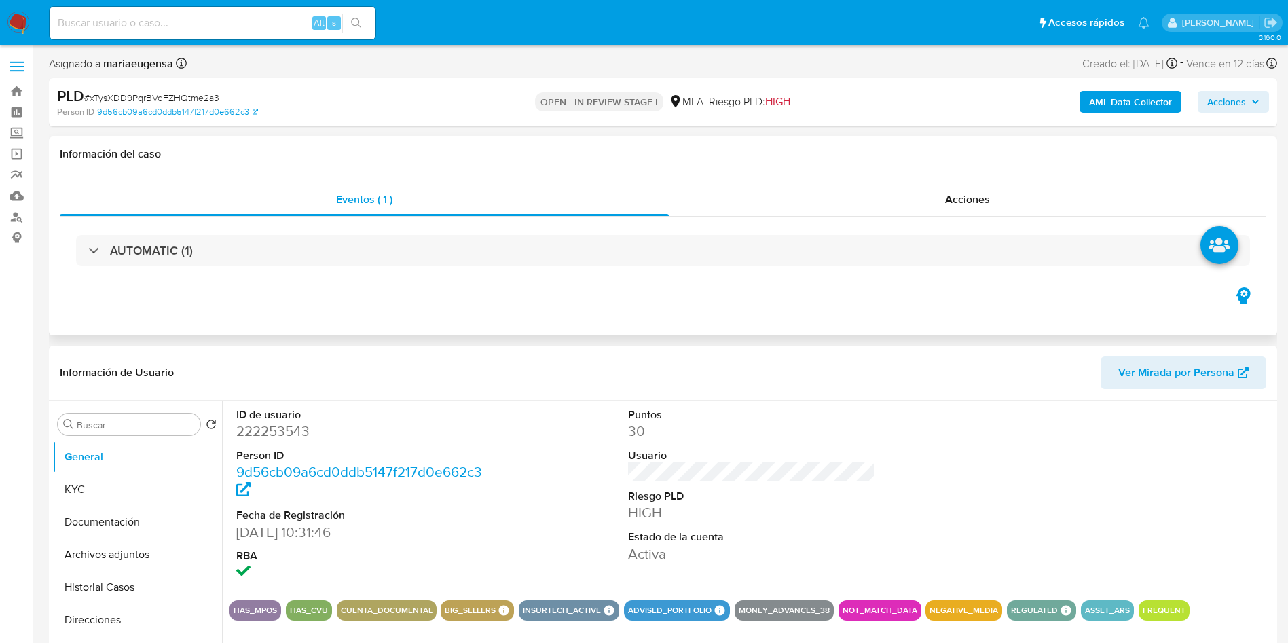
click at [734, 181] on div "Eventos ( 1 ) Acciones AUTOMATIC (1)" at bounding box center [663, 253] width 1228 height 163
click at [261, 448] on dt "Person ID" at bounding box center [360, 455] width 248 height 15
click at [266, 439] on dd "222253543" at bounding box center [360, 431] width 248 height 19
click at [266, 438] on dd "222253543" at bounding box center [360, 431] width 248 height 19
copy dd "222253543"
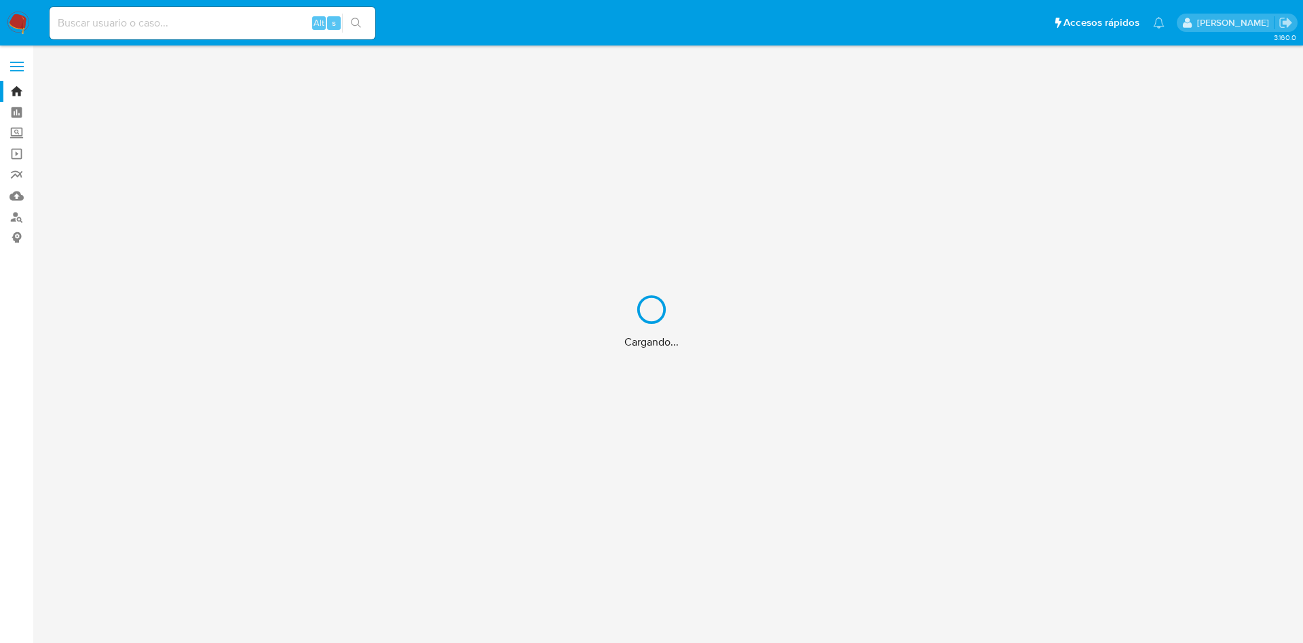
drag, startPoint x: 288, startPoint y: 27, endPoint x: 280, endPoint y: 28, distance: 7.5
click at [282, 28] on div "Cargando..." at bounding box center [651, 321] width 1303 height 643
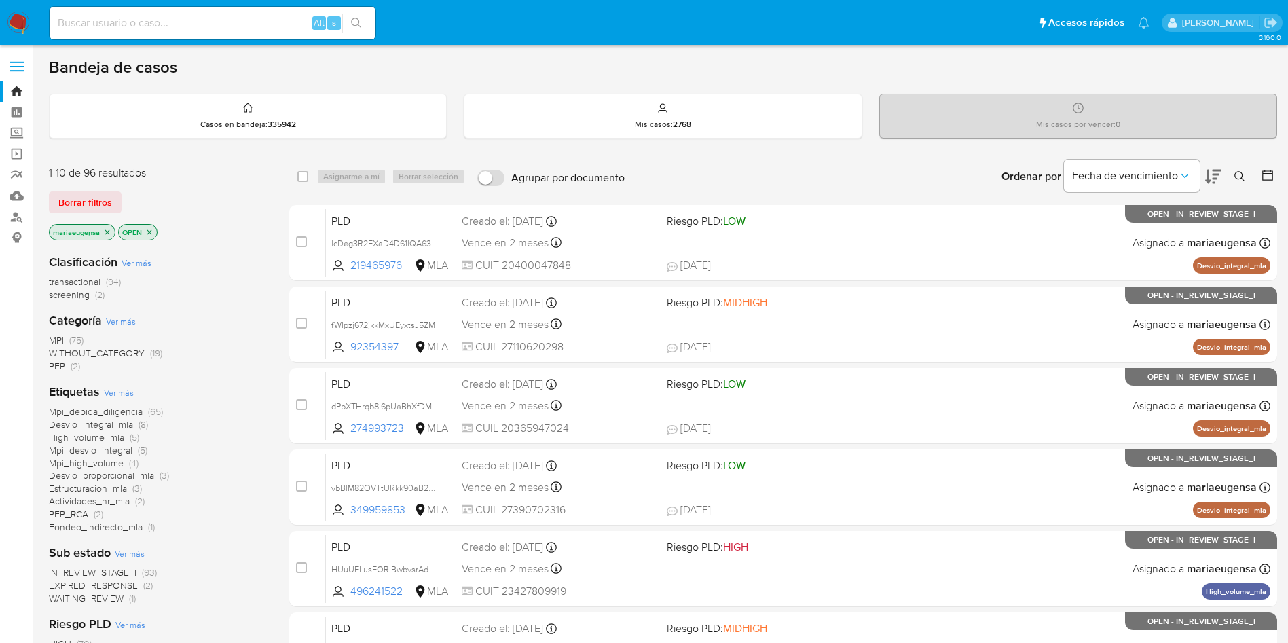
click at [261, 32] on div "Alt s" at bounding box center [213, 23] width 326 height 33
click at [262, 18] on input at bounding box center [213, 23] width 326 height 18
paste input "otlTfF0t29TmgVAMM16BHPps"
type input "otlTfF0t29TmgVAMM16BHPps"
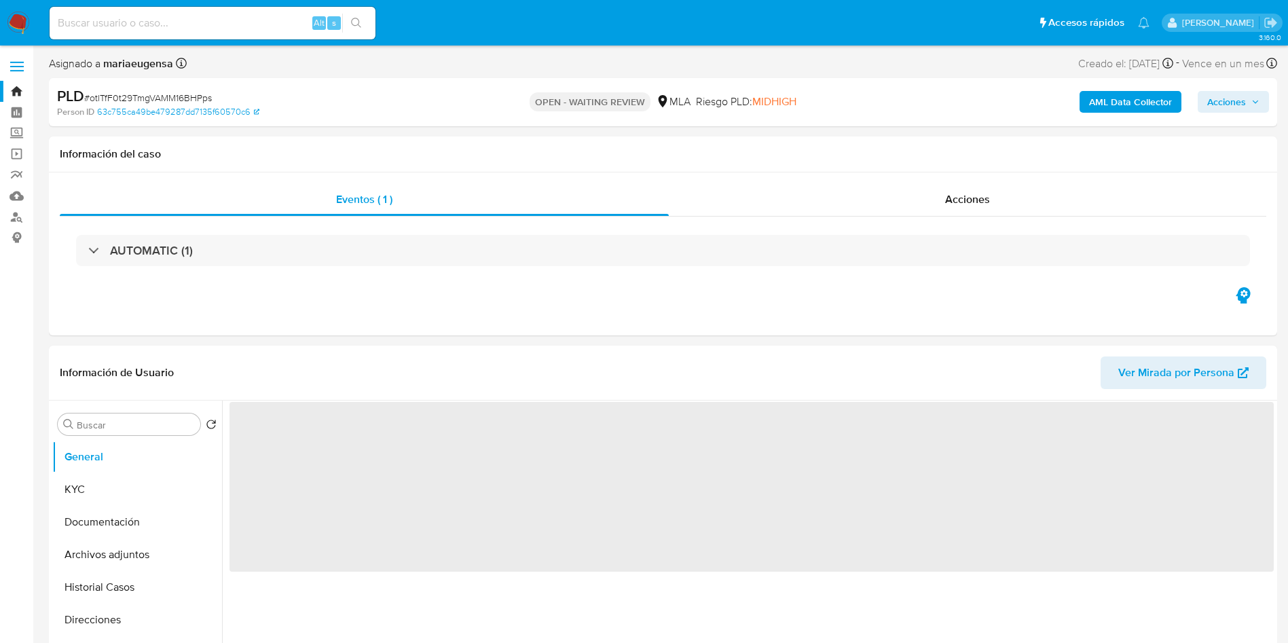
select select "10"
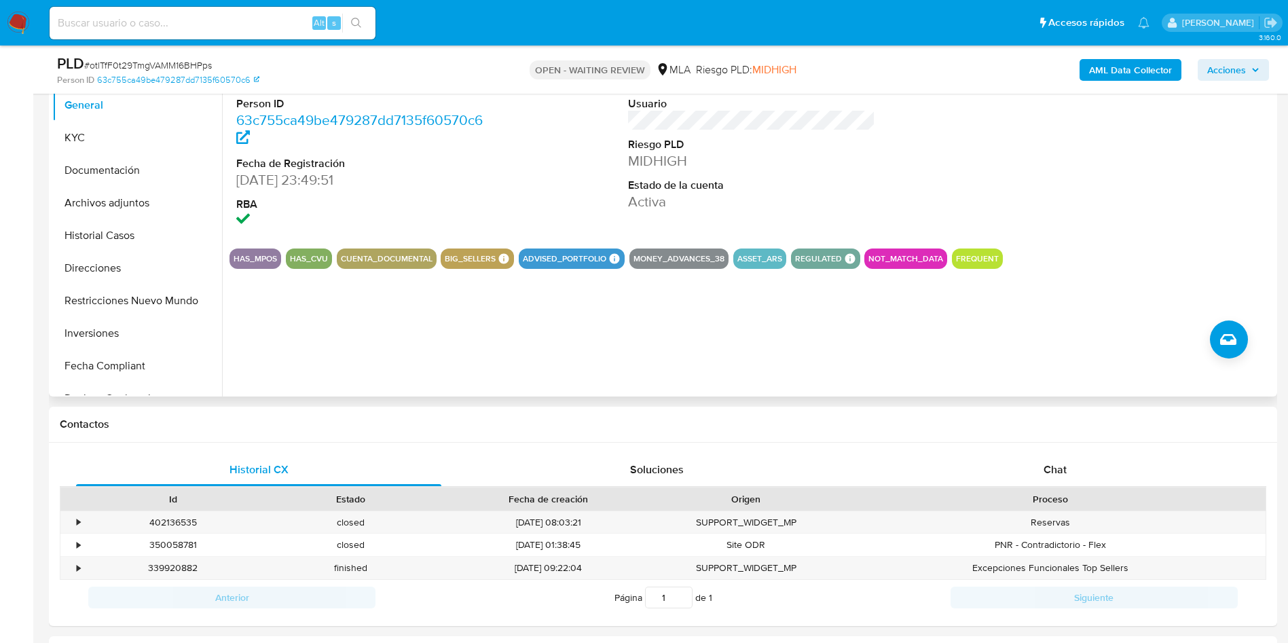
scroll to position [204, 0]
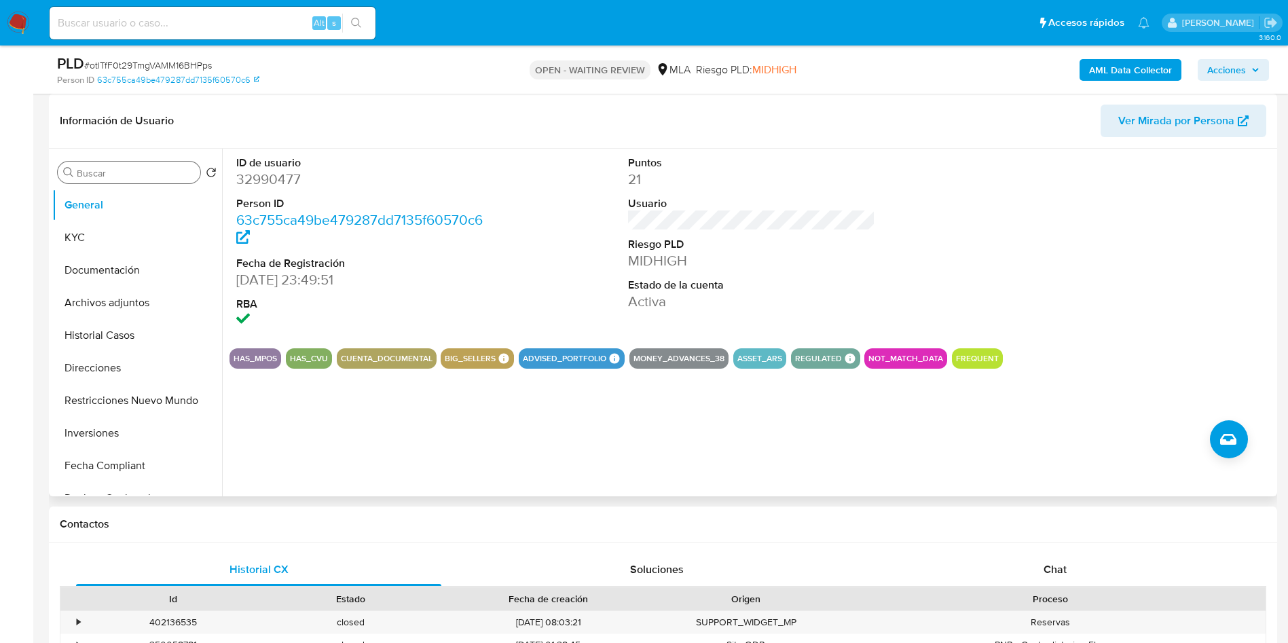
click at [117, 175] on input "Buscar" at bounding box center [136, 173] width 118 height 12
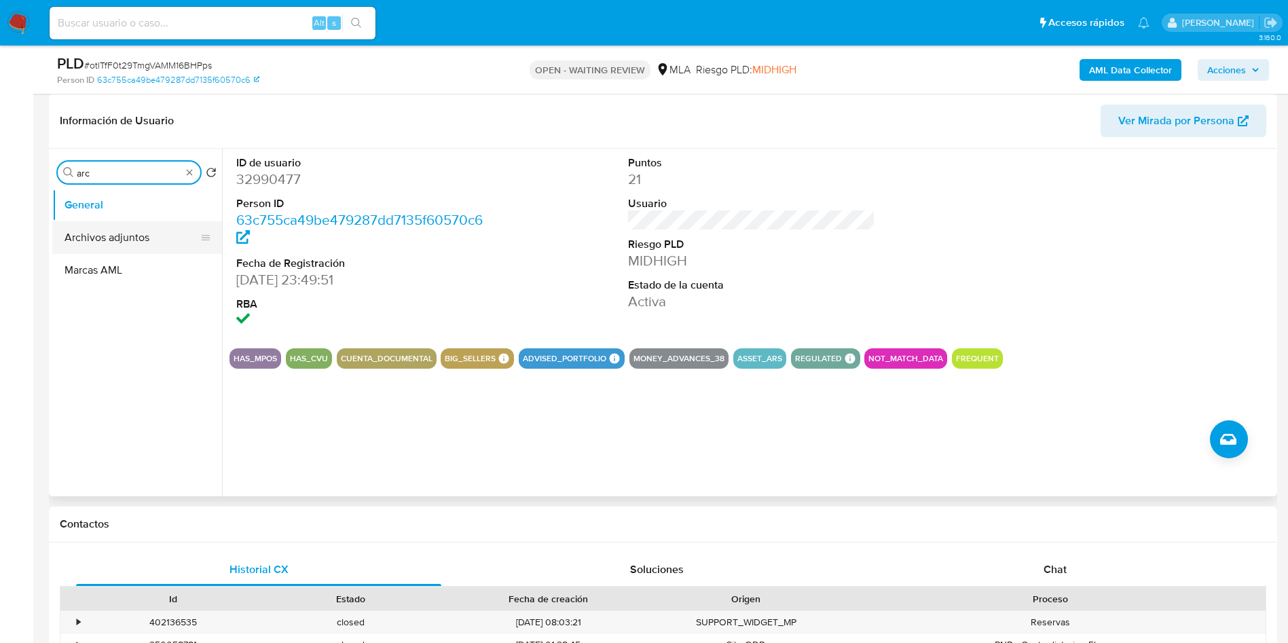
click at [124, 234] on button "Archivos adjuntos" at bounding box center [131, 237] width 159 height 33
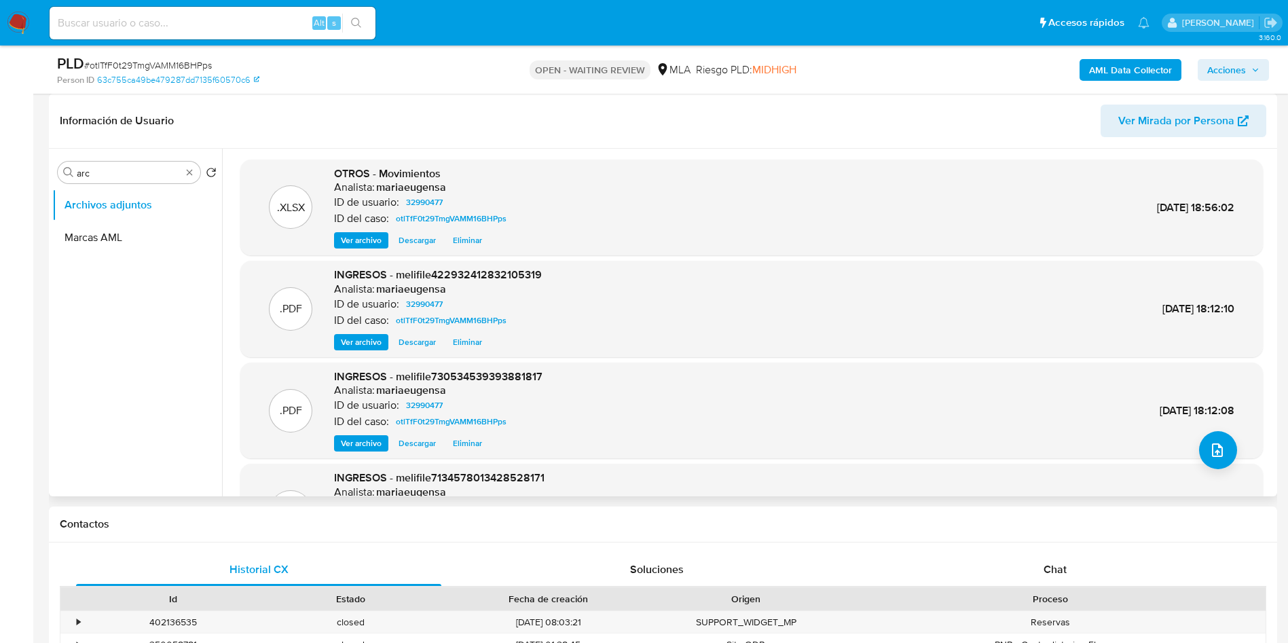
click at [360, 339] on span "Ver archivo" at bounding box center [361, 342] width 41 height 14
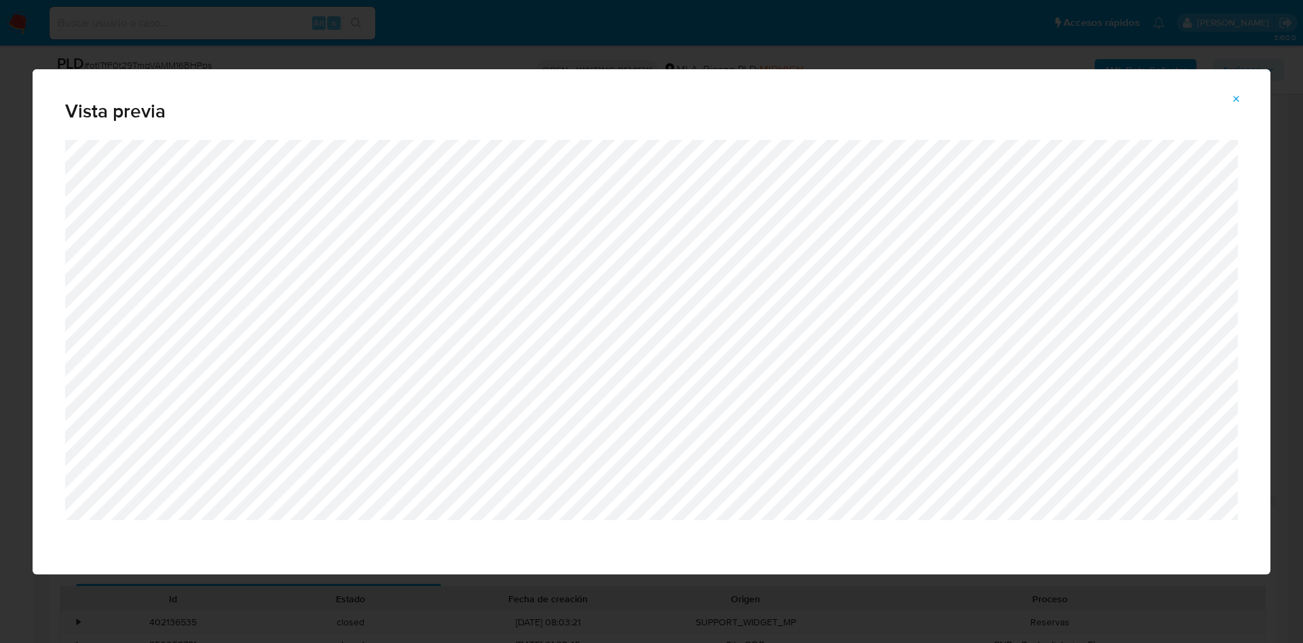
click at [1237, 98] on icon "Attachment preview" at bounding box center [1237, 99] width 6 height 6
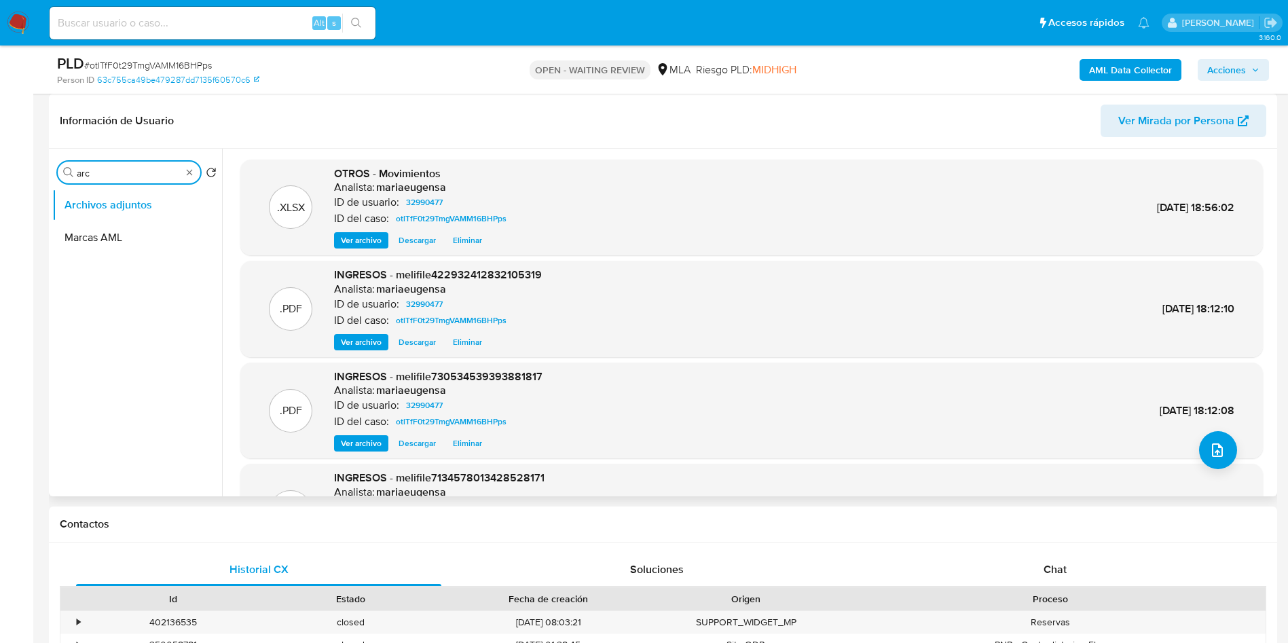
click at [134, 171] on input "arc" at bounding box center [129, 173] width 105 height 12
drag, startPoint x: 134, startPoint y: 171, endPoint x: 46, endPoint y: 161, distance: 88.8
type input "arc"
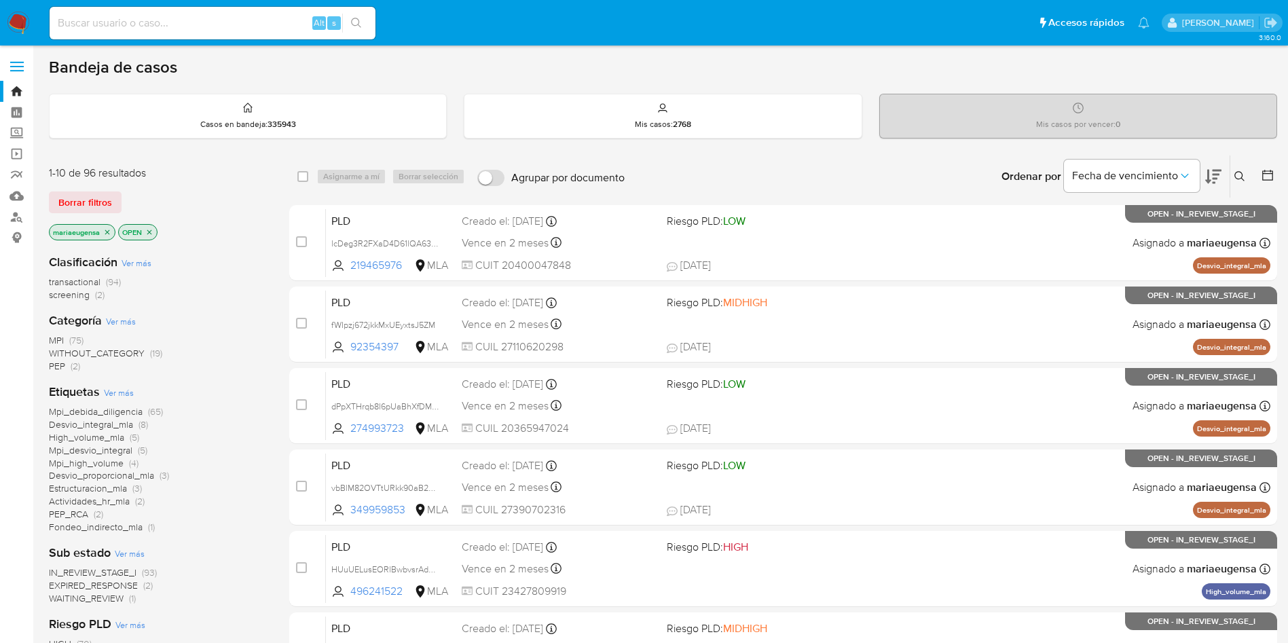
drag, startPoint x: 1238, startPoint y: 182, endPoint x: 1204, endPoint y: 189, distance: 34.7
click at [1237, 182] on button at bounding box center [1241, 176] width 22 height 16
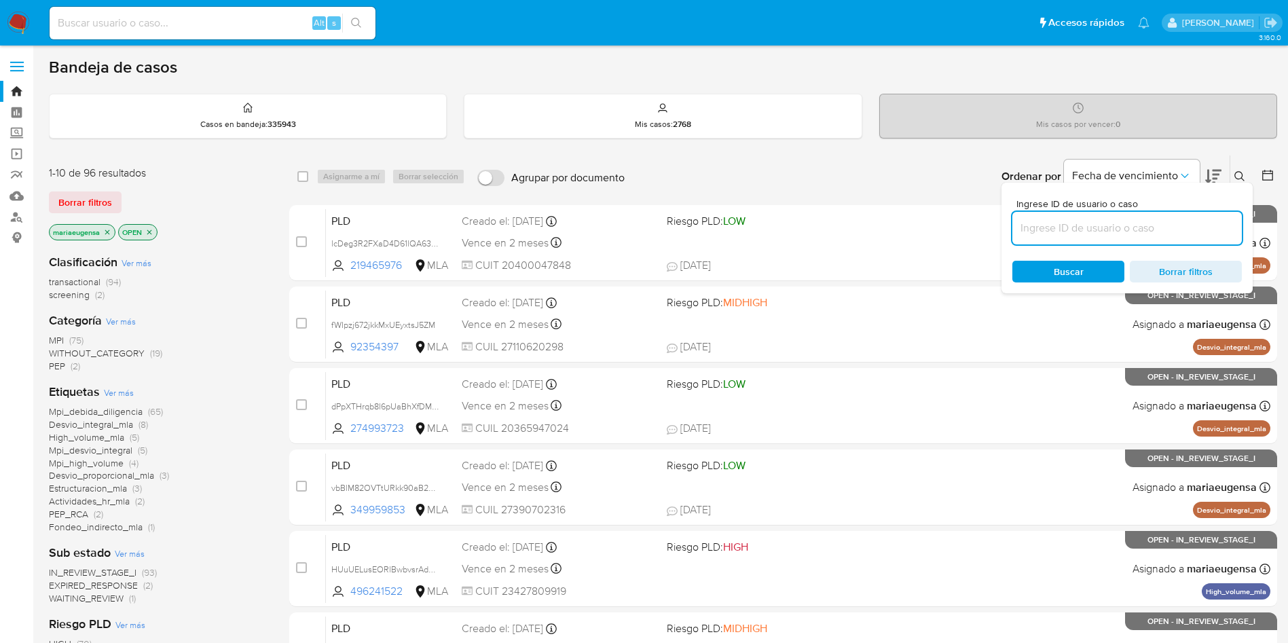
click at [1173, 222] on input at bounding box center [1126, 228] width 229 height 18
type input "otlTfF0t29TmgVAMM16BHPps"
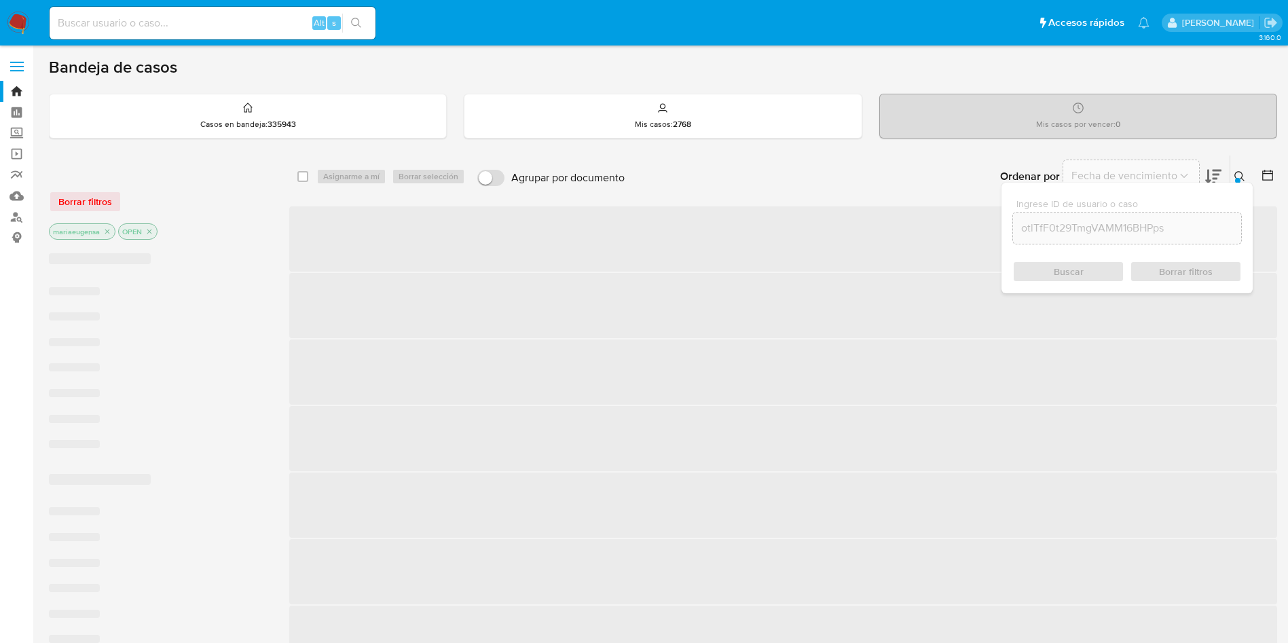
click at [1235, 179] on div at bounding box center [1237, 180] width 5 height 5
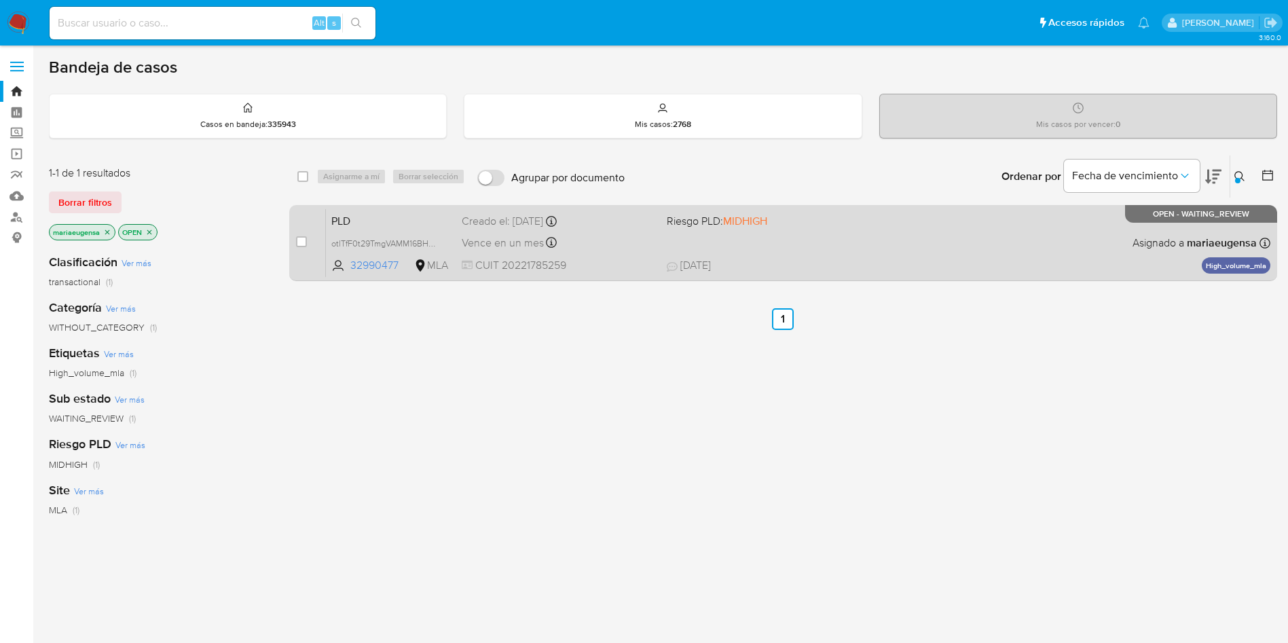
click at [307, 243] on div "case-item-checkbox No es posible asignar el caso" at bounding box center [311, 242] width 30 height 69
click at [302, 236] on input "checkbox" at bounding box center [301, 241] width 11 height 11
checkbox input "true"
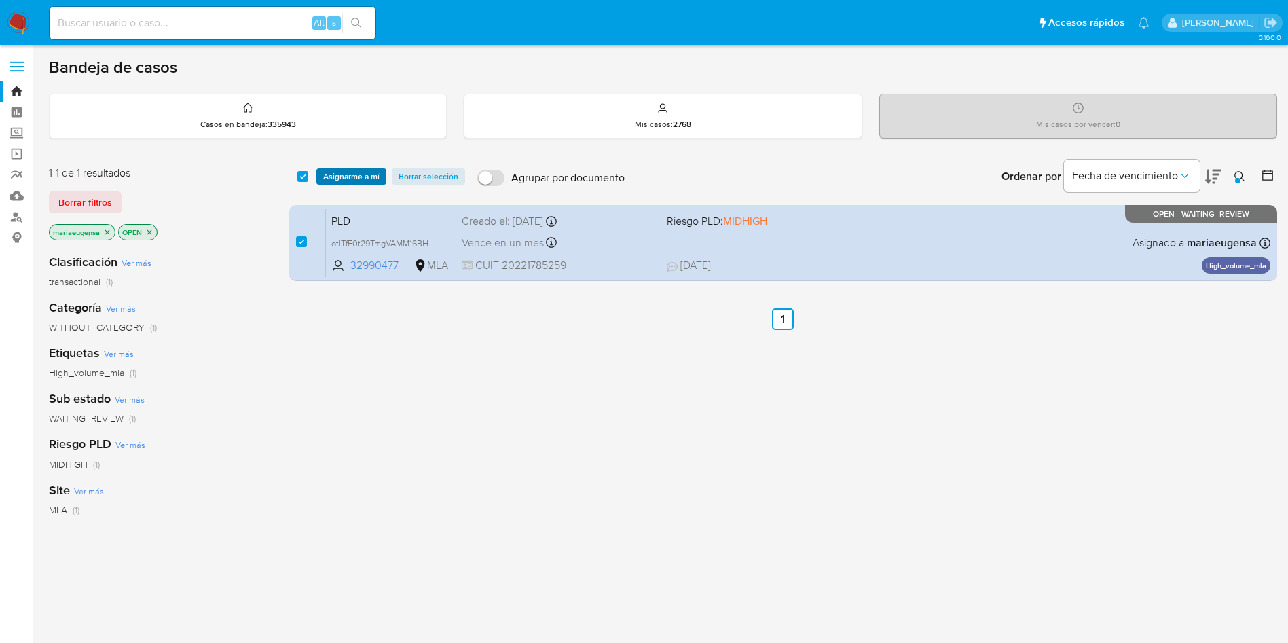
click at [343, 172] on span "Asignarme a mí" at bounding box center [351, 177] width 56 height 14
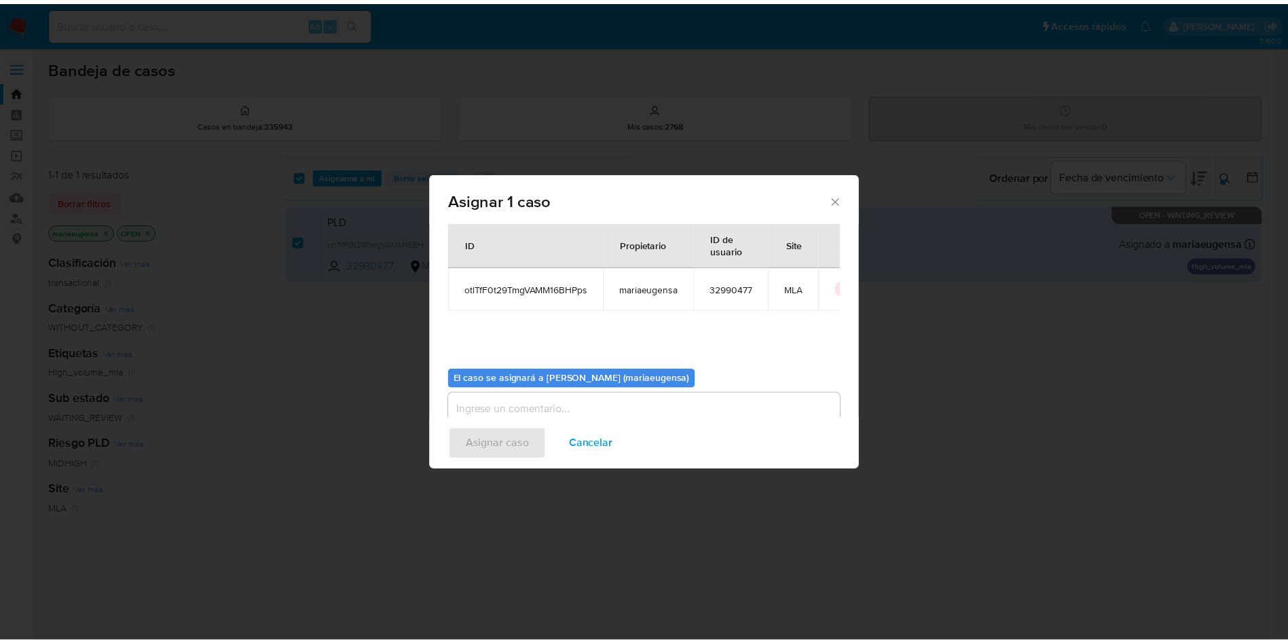
scroll to position [71, 0]
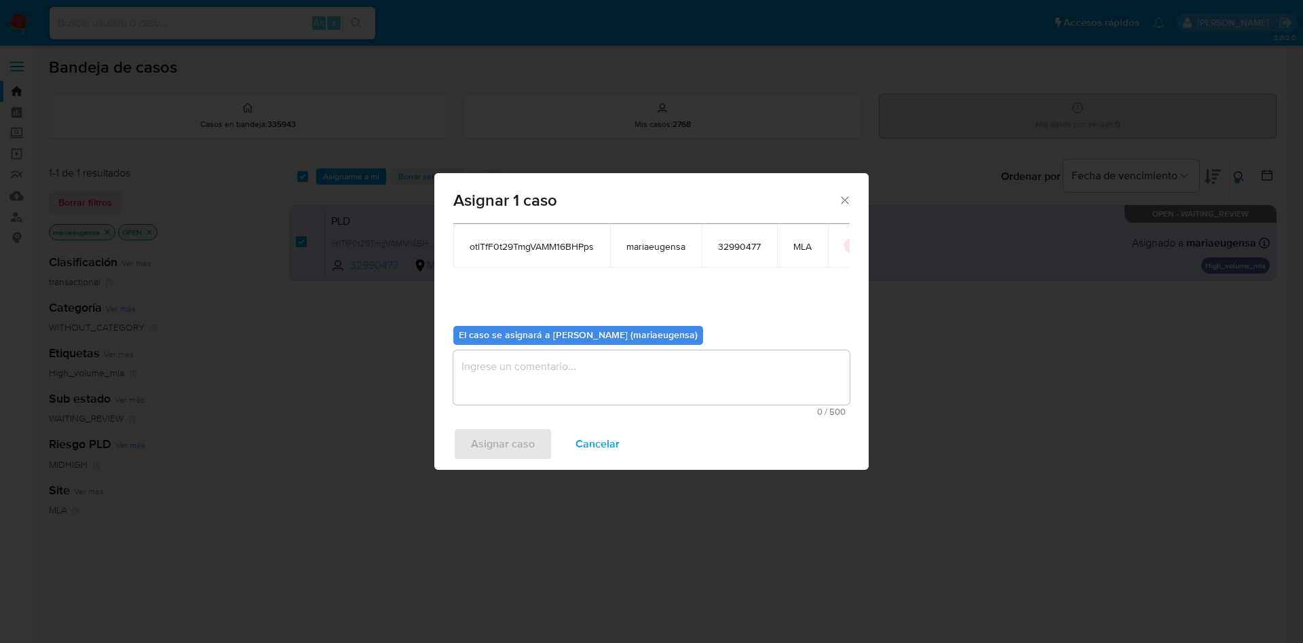
click at [527, 353] on textarea "assign-modal" at bounding box center [651, 377] width 396 height 54
click at [514, 443] on span "Asignar caso" at bounding box center [503, 444] width 64 height 30
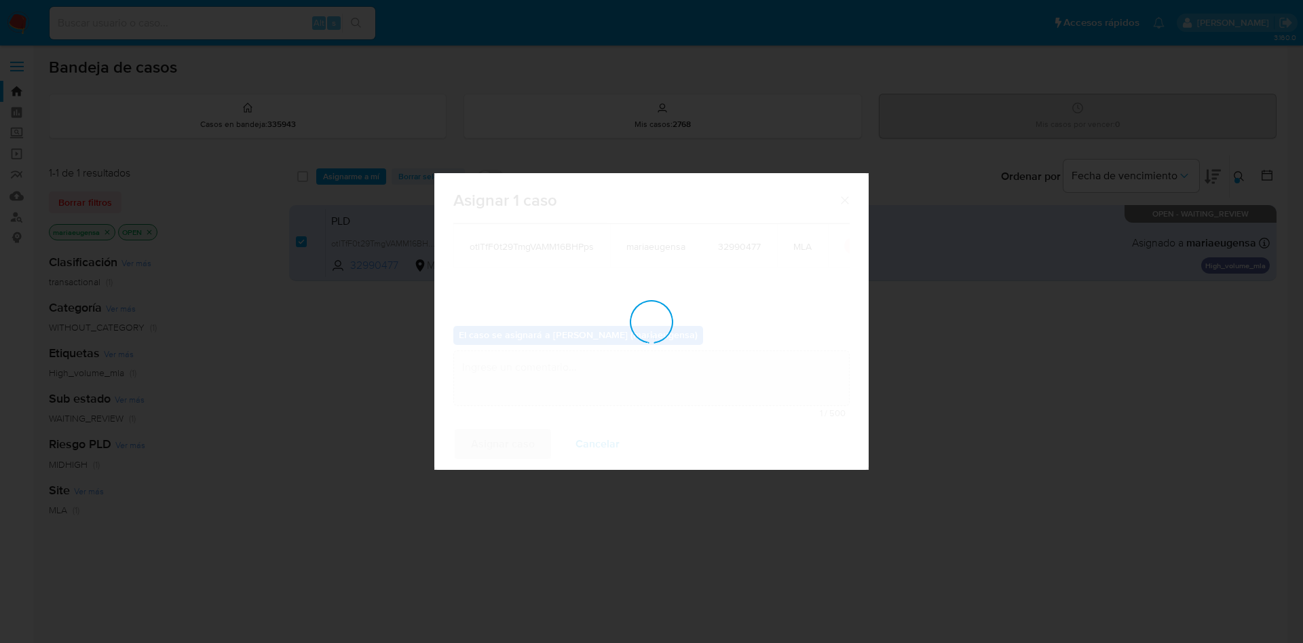
checkbox input "false"
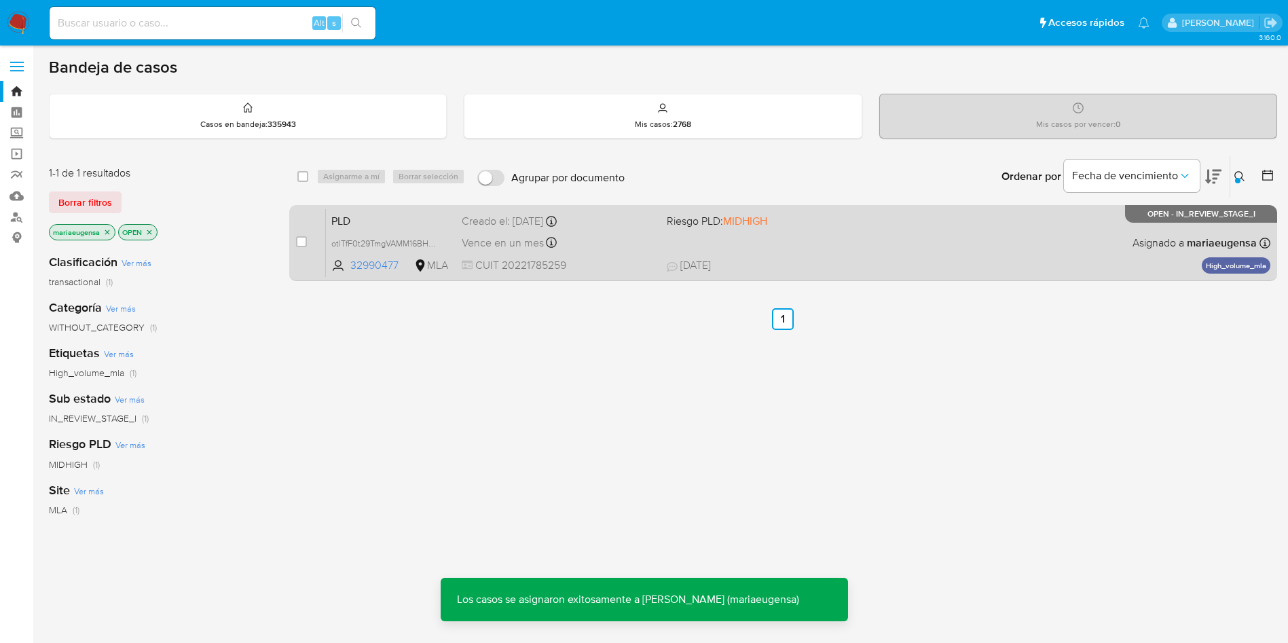
click at [407, 217] on span "PLD" at bounding box center [390, 220] width 119 height 18
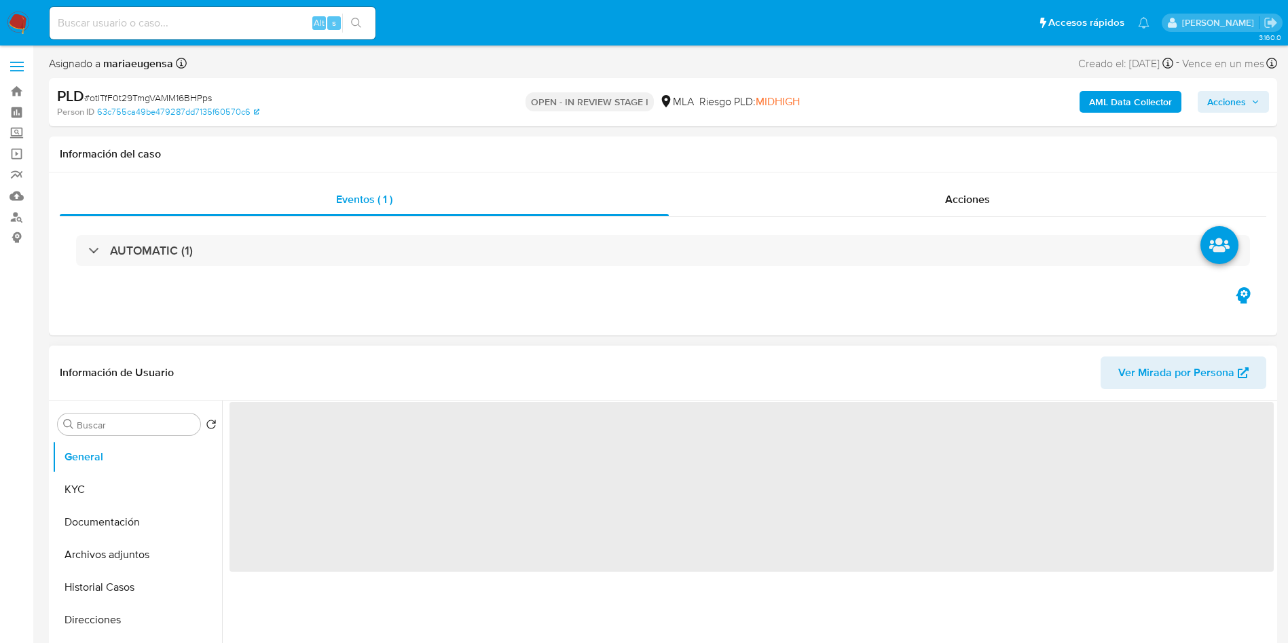
select select "10"
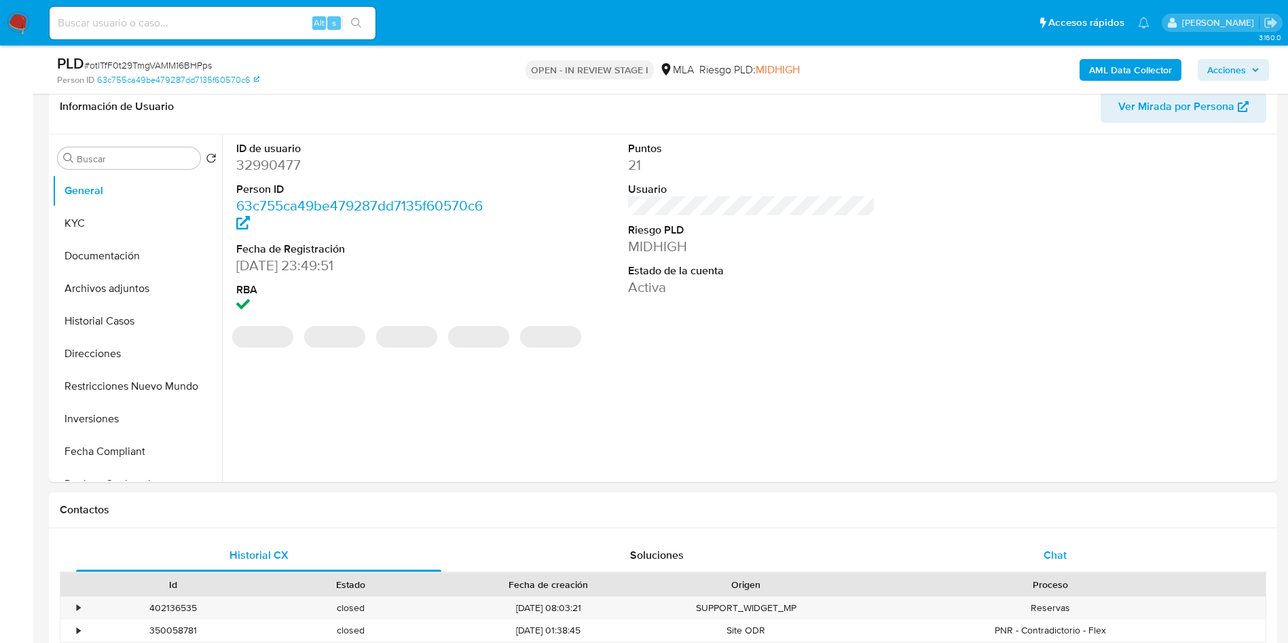
scroll to position [305, 0]
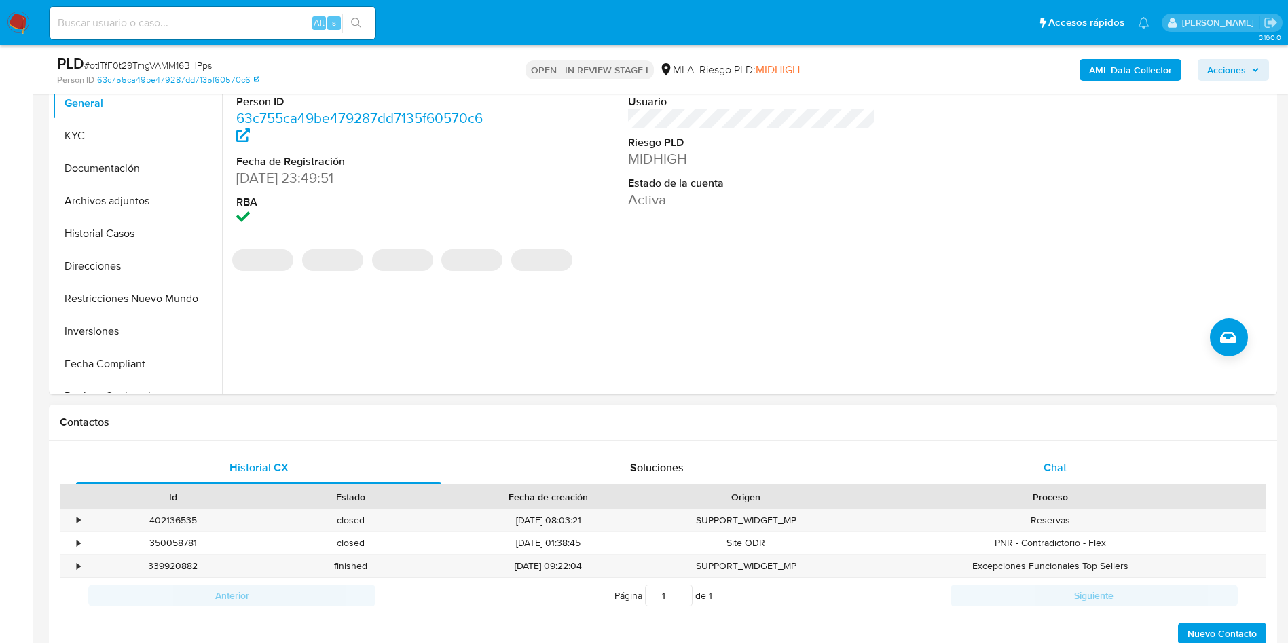
click at [1069, 468] on div "Chat" at bounding box center [1054, 467] width 365 height 33
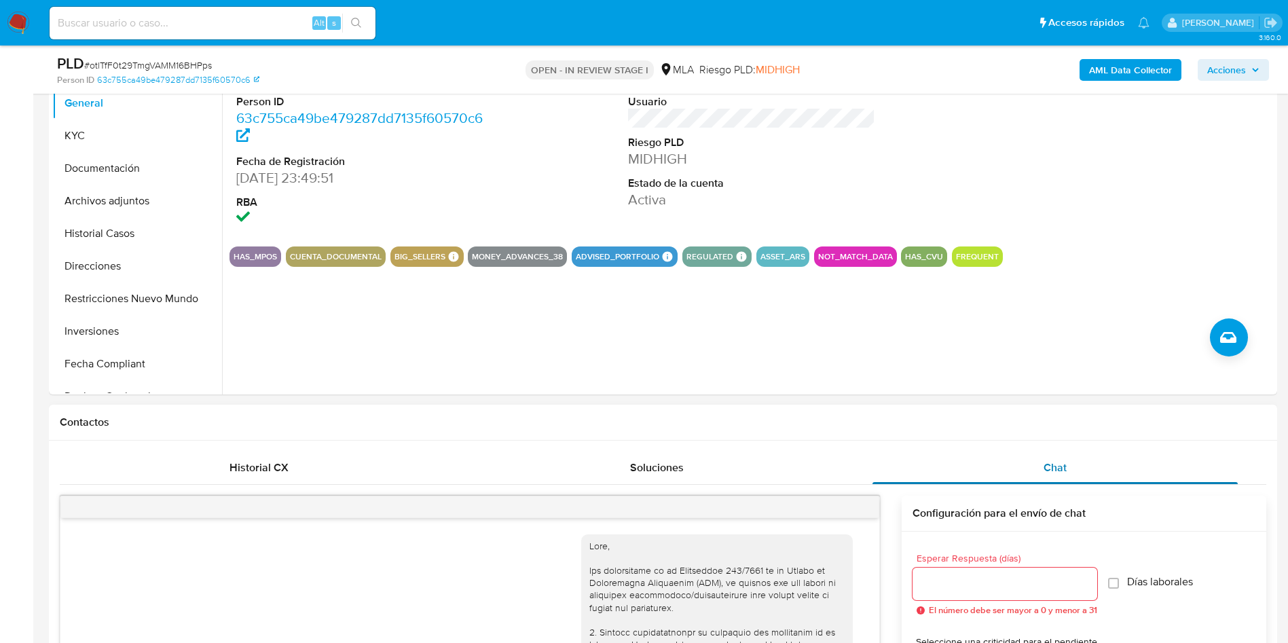
scroll to position [1391, 0]
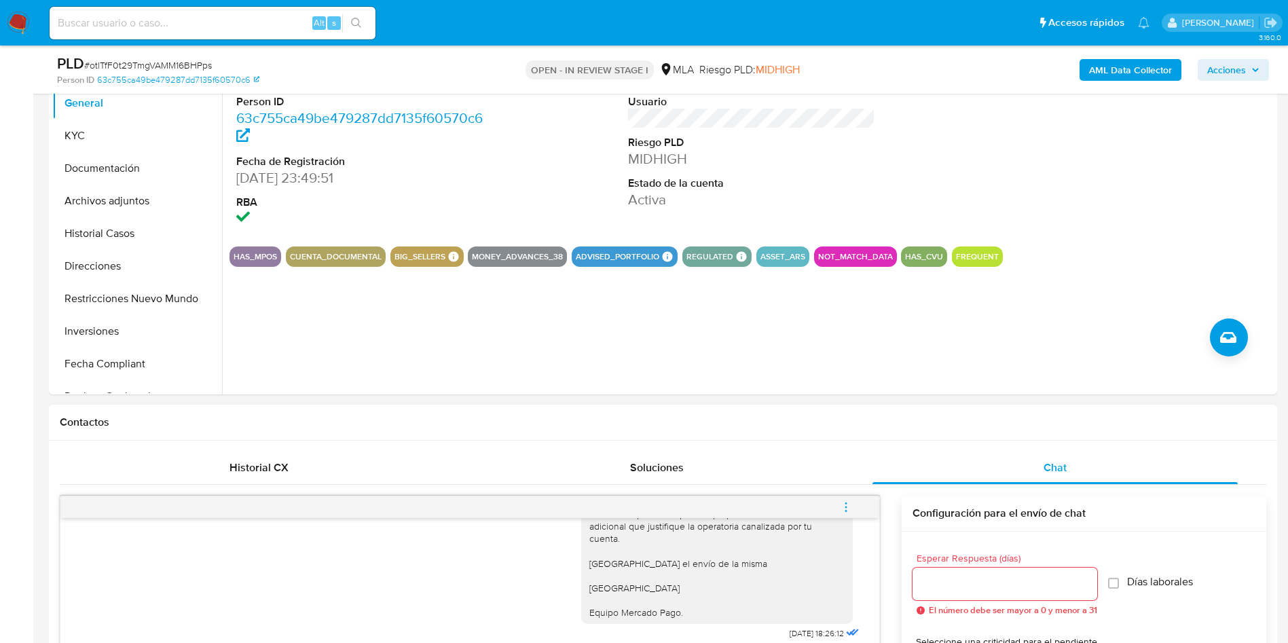
click at [946, 573] on div at bounding box center [1004, 583] width 185 height 33
click at [947, 581] on input "Esperar Respuesta (días)" at bounding box center [1004, 584] width 185 height 18
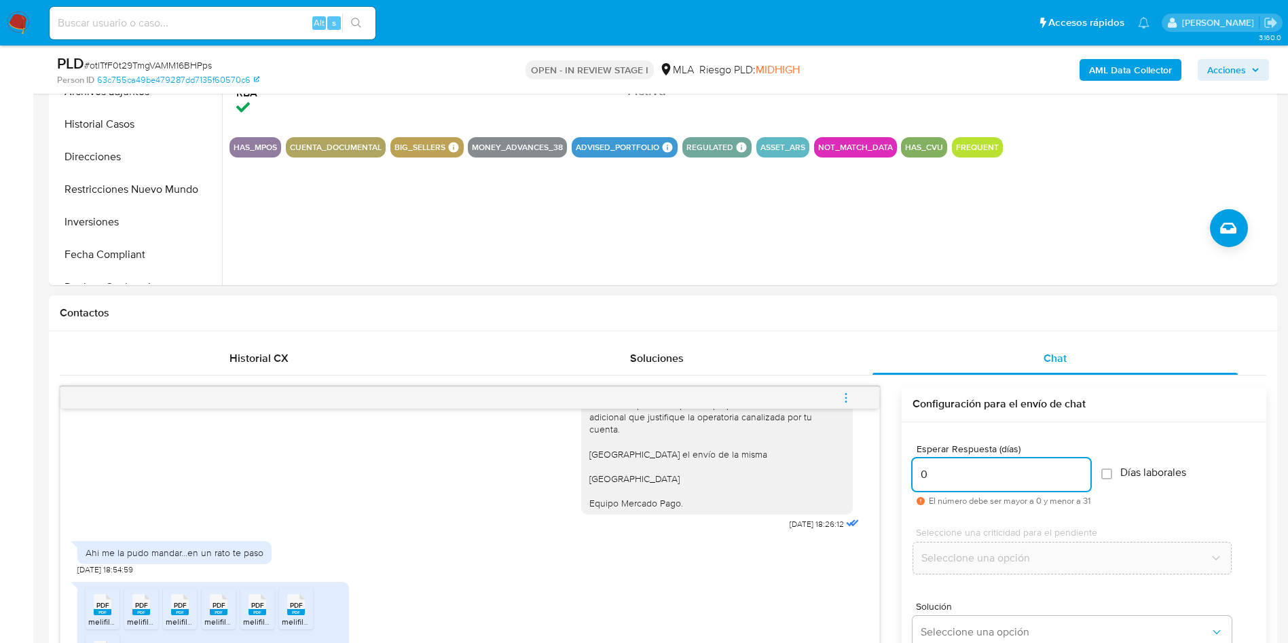
scroll to position [509, 0]
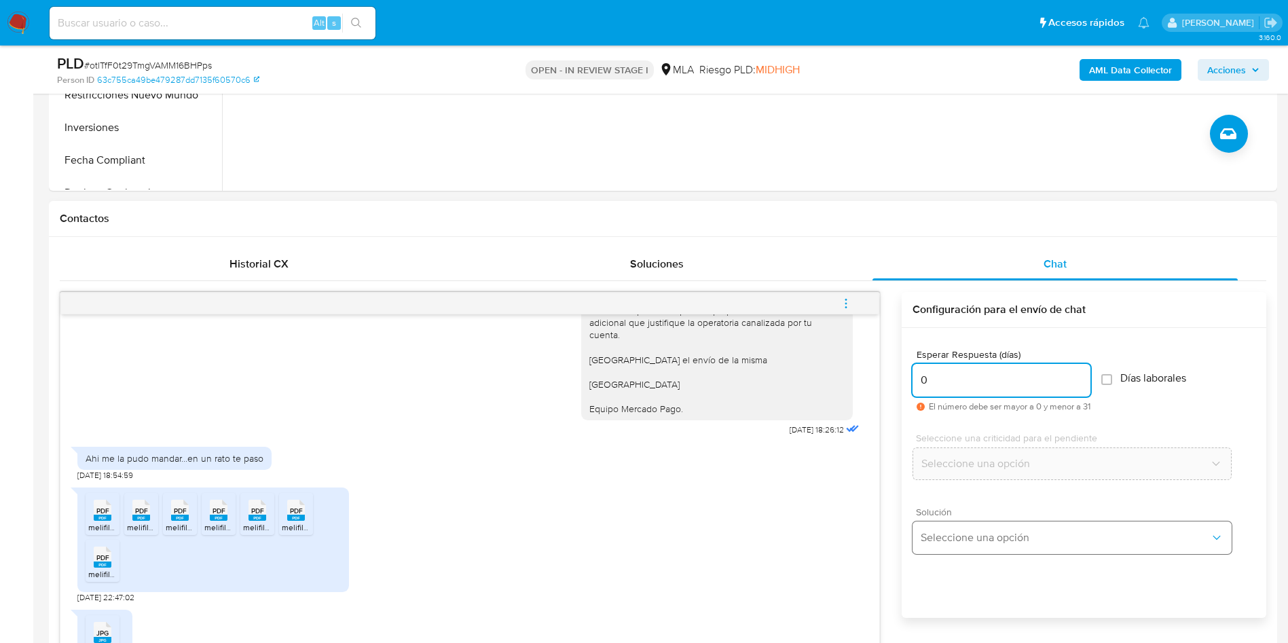
type input "0"
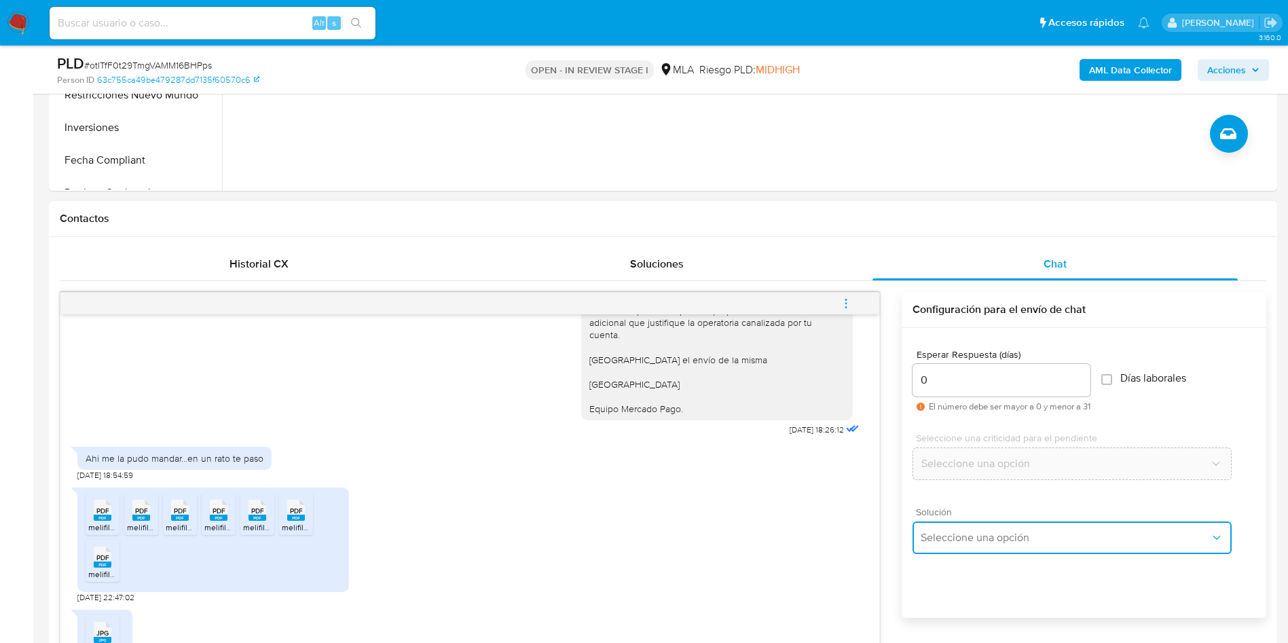
click at [952, 544] on button "Seleccione una opción" at bounding box center [1071, 537] width 319 height 33
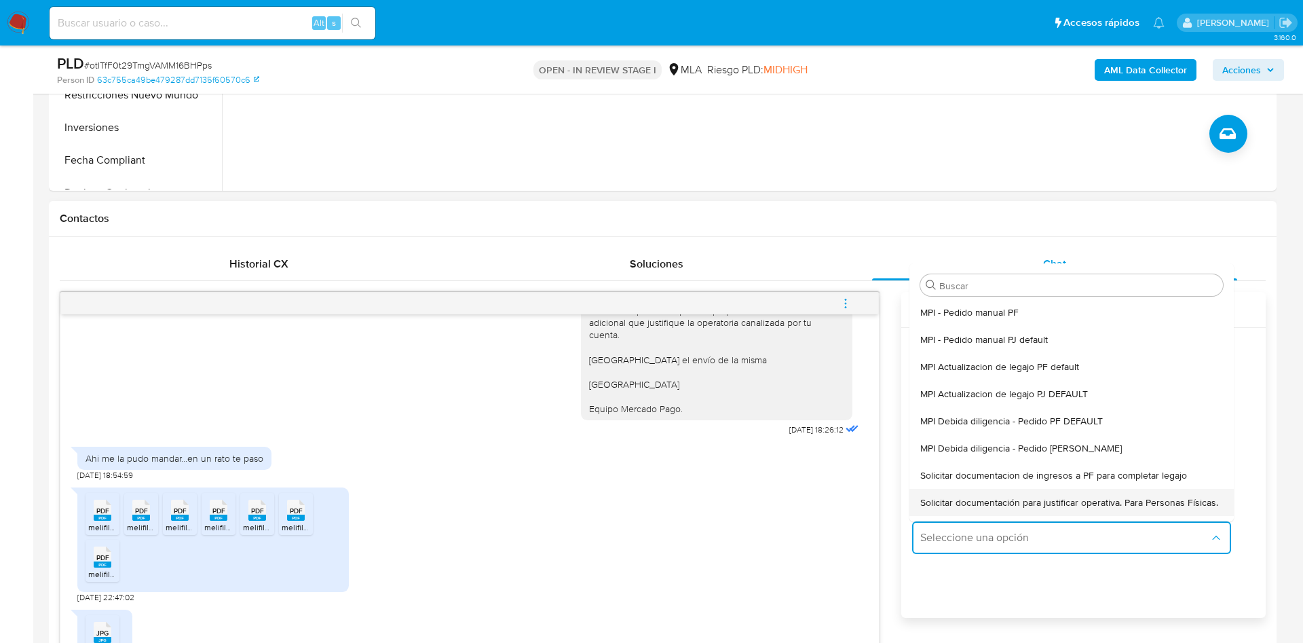
click at [954, 508] on span "Solicitar documentación para justificar operativa. Para Personas Físicas." at bounding box center [1069, 502] width 298 height 12
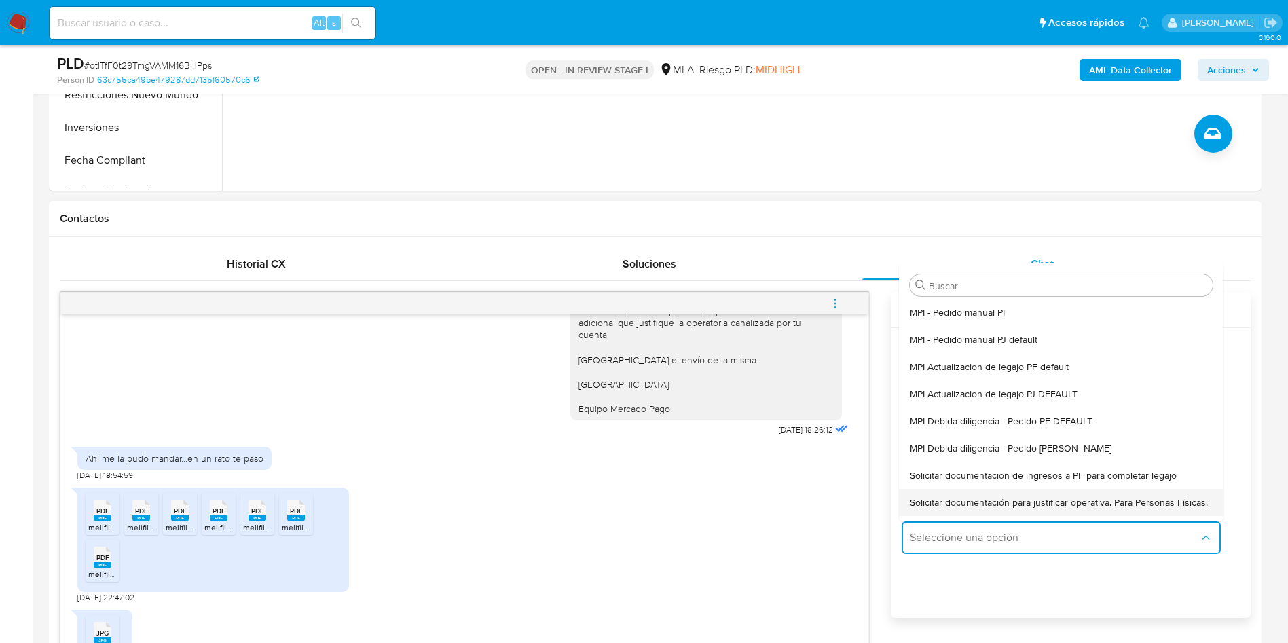
type textarea "Hola,En función de las operaciones registradas en tu cuenta de Mercado Pago, ne…"
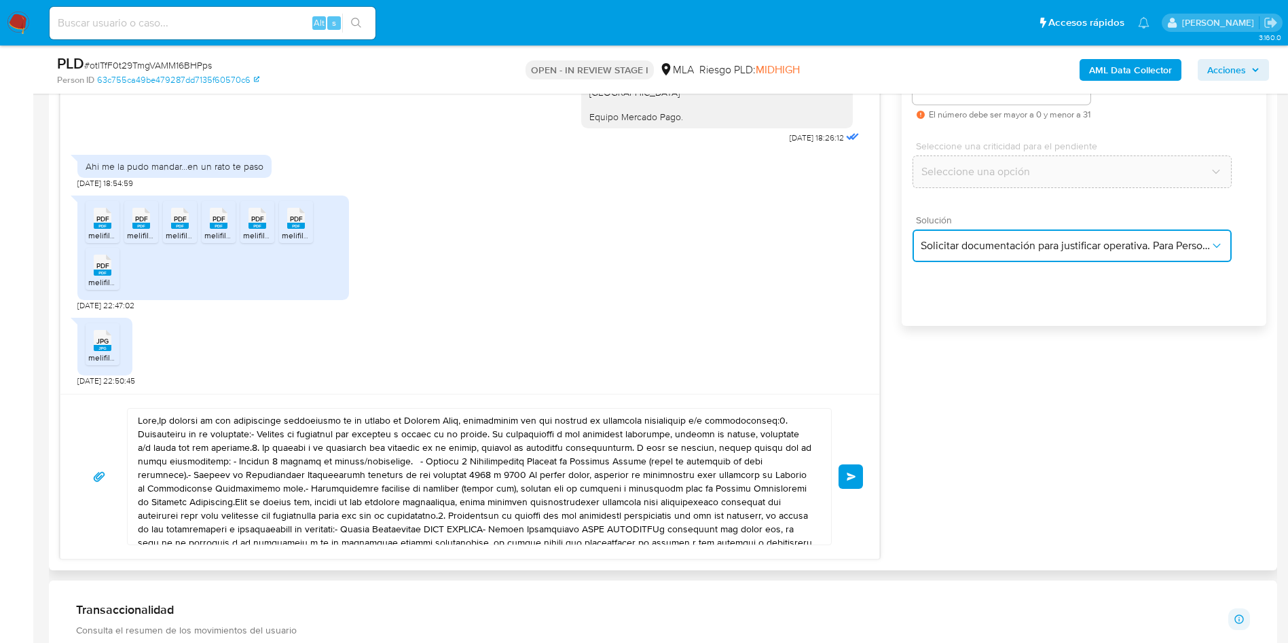
scroll to position [815, 0]
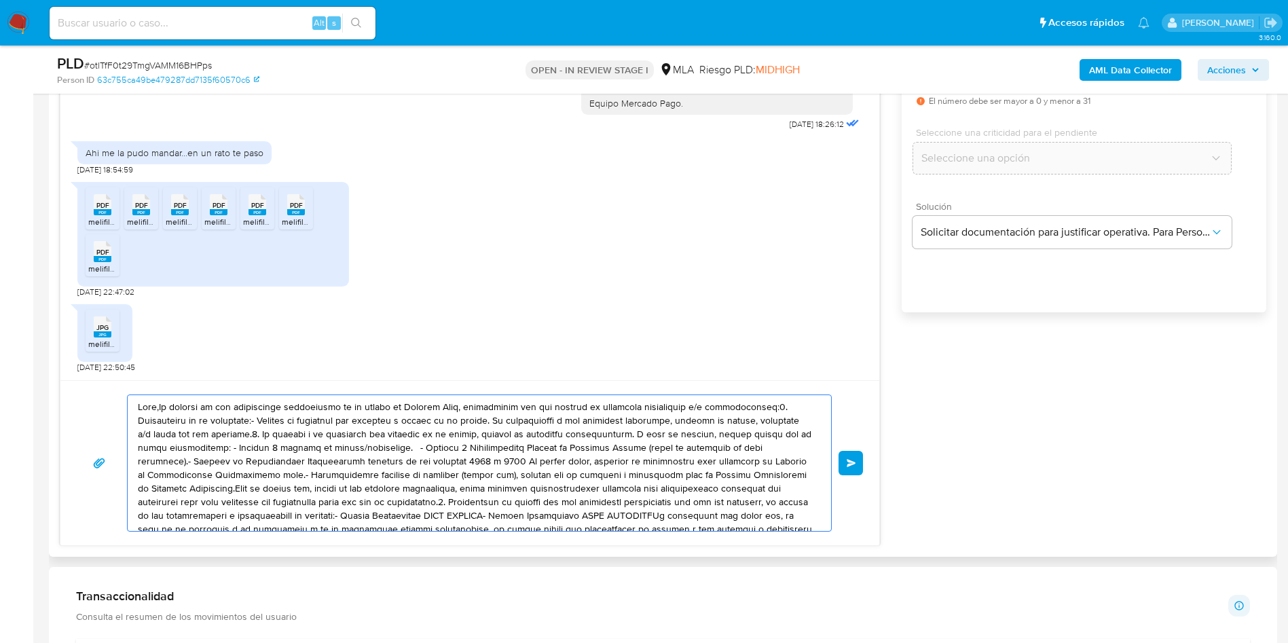
click at [257, 451] on textarea at bounding box center [476, 463] width 676 height 136
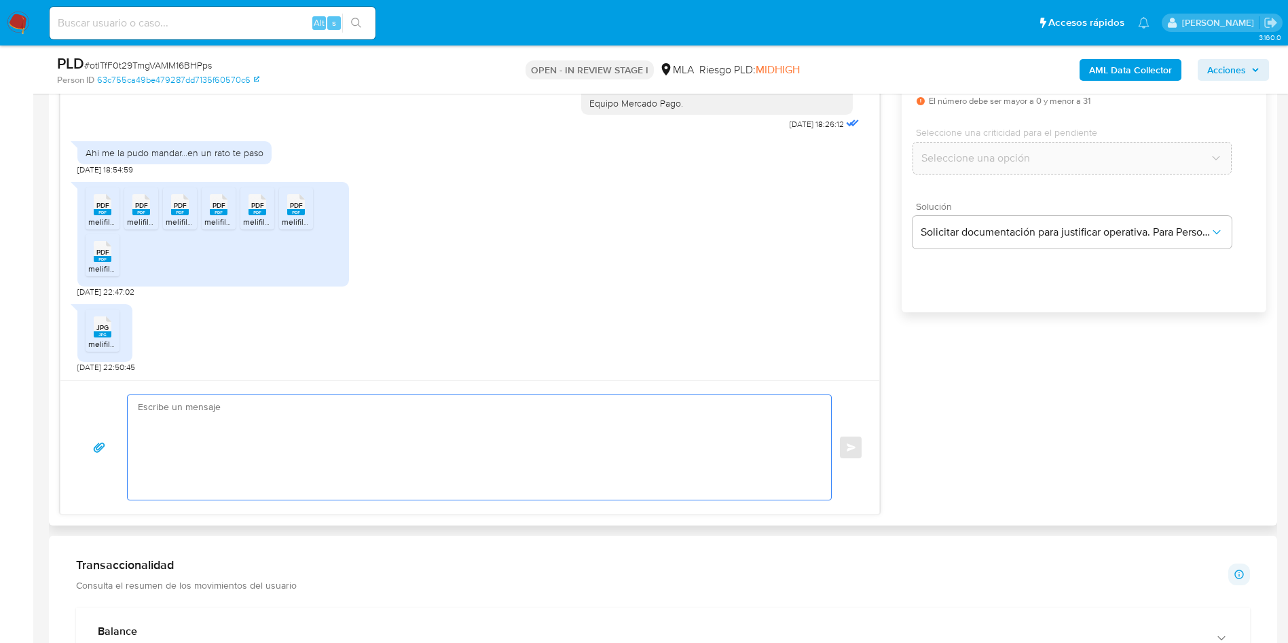
paste textarea "Hola, ¡Muchas gracias por tu respuesta! Confirmamos la recepción de la document…"
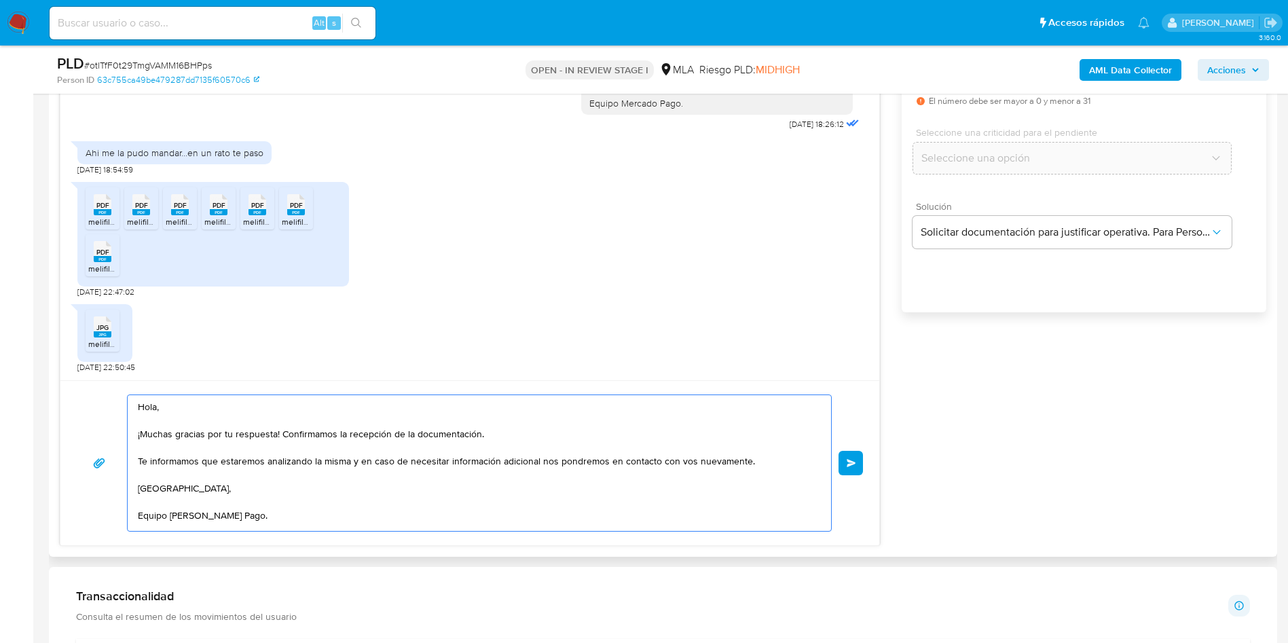
scroll to position [5, 0]
click at [257, 451] on textarea "Hola, ¡Muchas gracias por tu respuesta! Confirmamos la recepción de la document…" at bounding box center [476, 463] width 676 height 136
type textarea "Hola, ¡Muchas gracias por tu respuesta! Confirmamos la recepción de la document…"
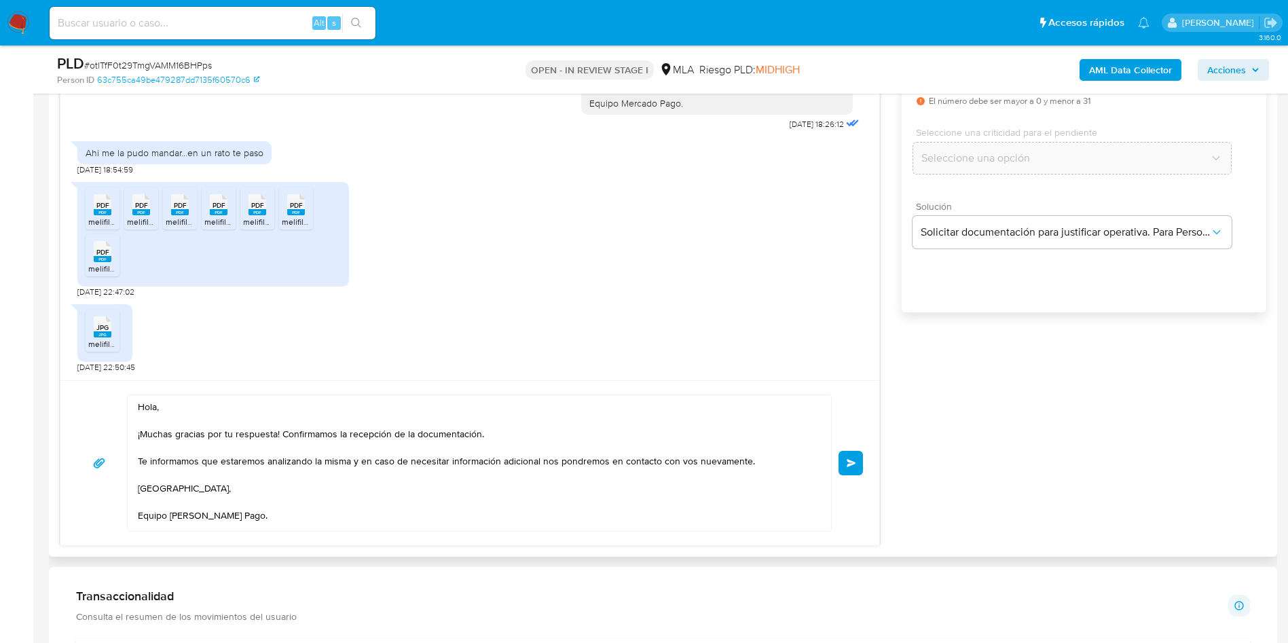
click at [844, 462] on button "Enviar" at bounding box center [850, 463] width 24 height 24
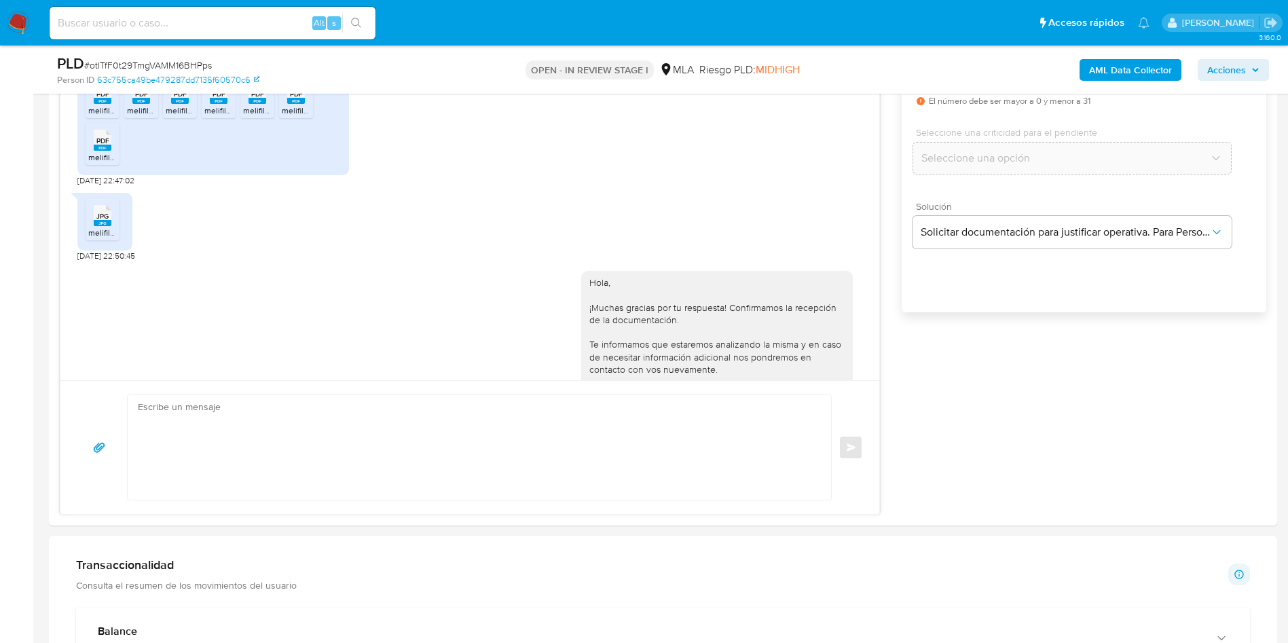
scroll to position [1375, 0]
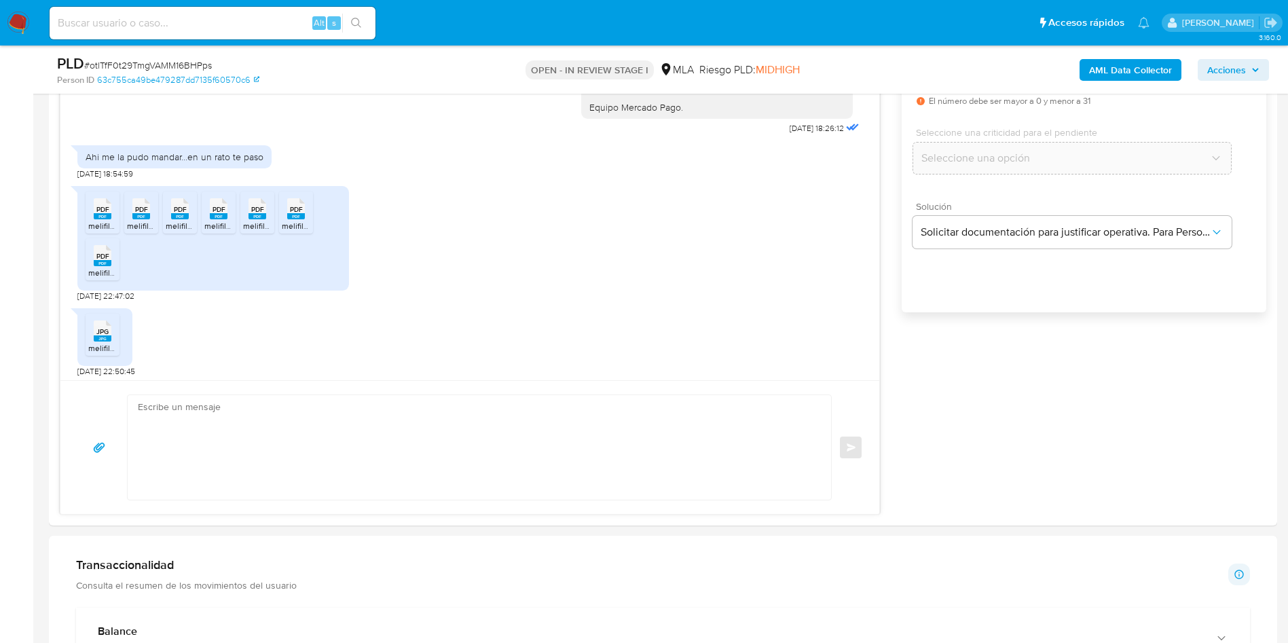
click at [174, 62] on span "# otlTfF0t29TmgVAMM16BHPps" at bounding box center [148, 65] width 128 height 14
click at [174, 61] on span "# otlTfF0t29TmgVAMM16BHPps" at bounding box center [148, 65] width 128 height 14
copy span "otlTfF0t29TmgVAMM16BHPps"
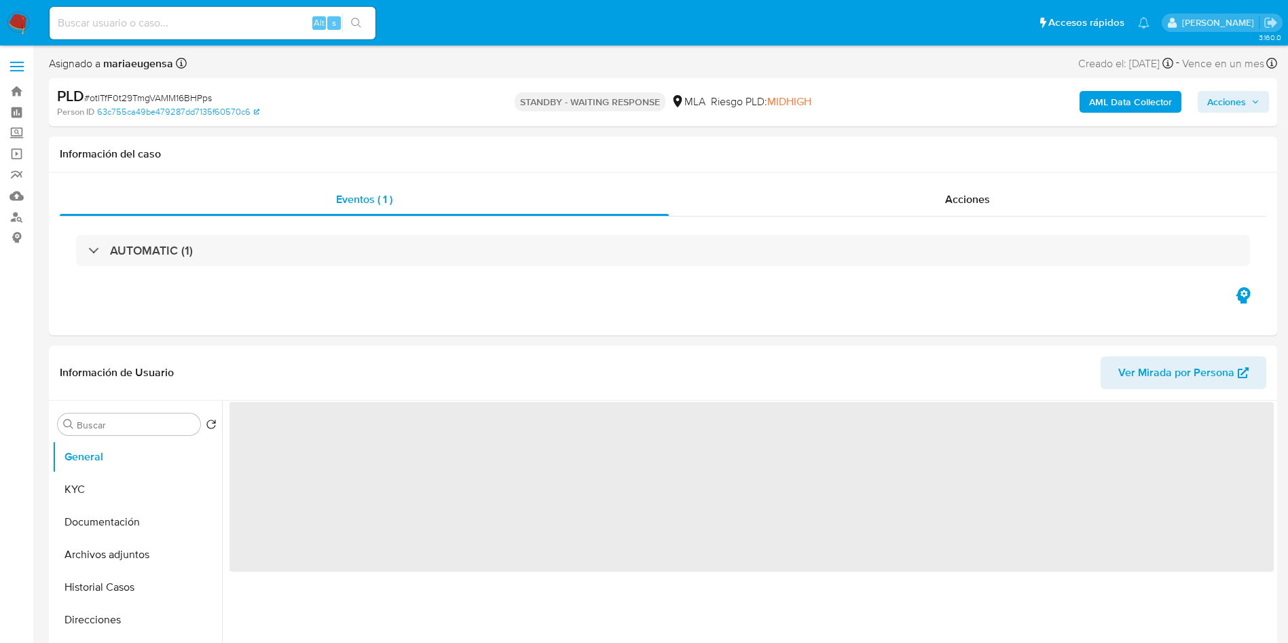
select select "10"
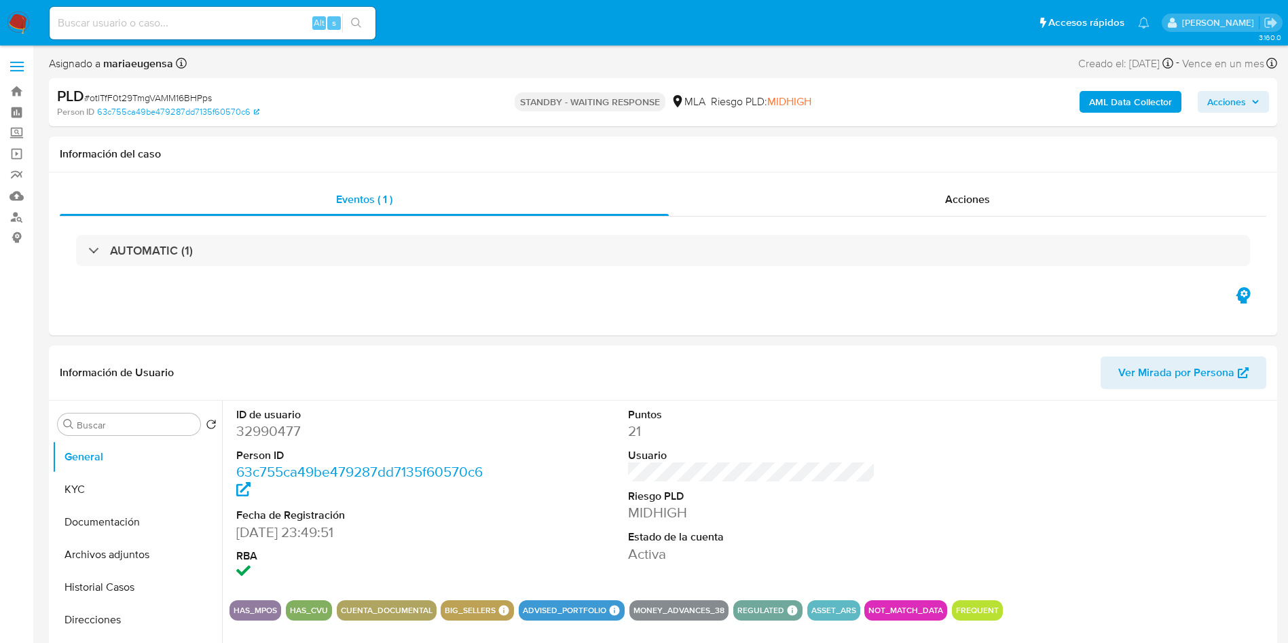
click at [120, 101] on span "# otlTfF0t29TmgVAMM16BHPps" at bounding box center [148, 98] width 128 height 14
copy span "otlTfF0t29TmgVAMM16BHPps"
click at [170, 98] on span "# otlTfF0t29TmgVAMM16BHPps" at bounding box center [148, 98] width 128 height 14
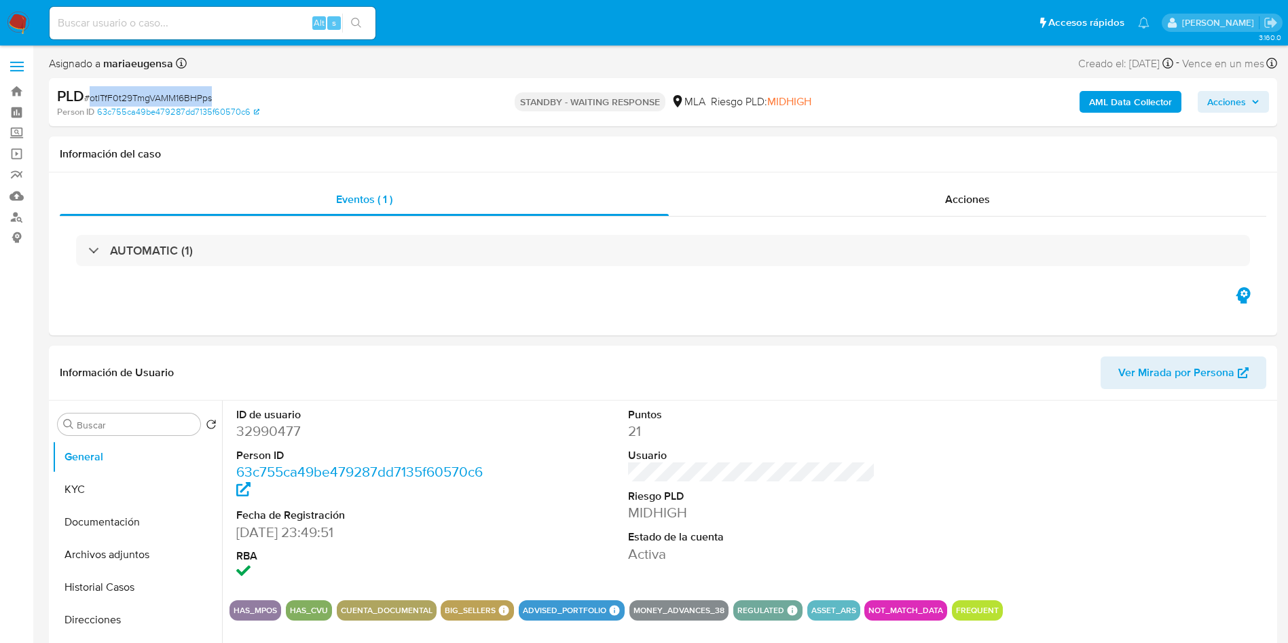
click at [164, 89] on div "PLD # otlTfF0t29TmgVAMM16BHPps" at bounding box center [256, 96] width 399 height 20
click at [167, 94] on span "# otlTfF0t29TmgVAMM16BHPps" at bounding box center [148, 98] width 128 height 14
copy span "otlTfF0t29TmgVAMM16BHPps"
click at [167, 94] on span "# otlTfF0t29TmgVAMM16BHPps" at bounding box center [148, 98] width 128 height 14
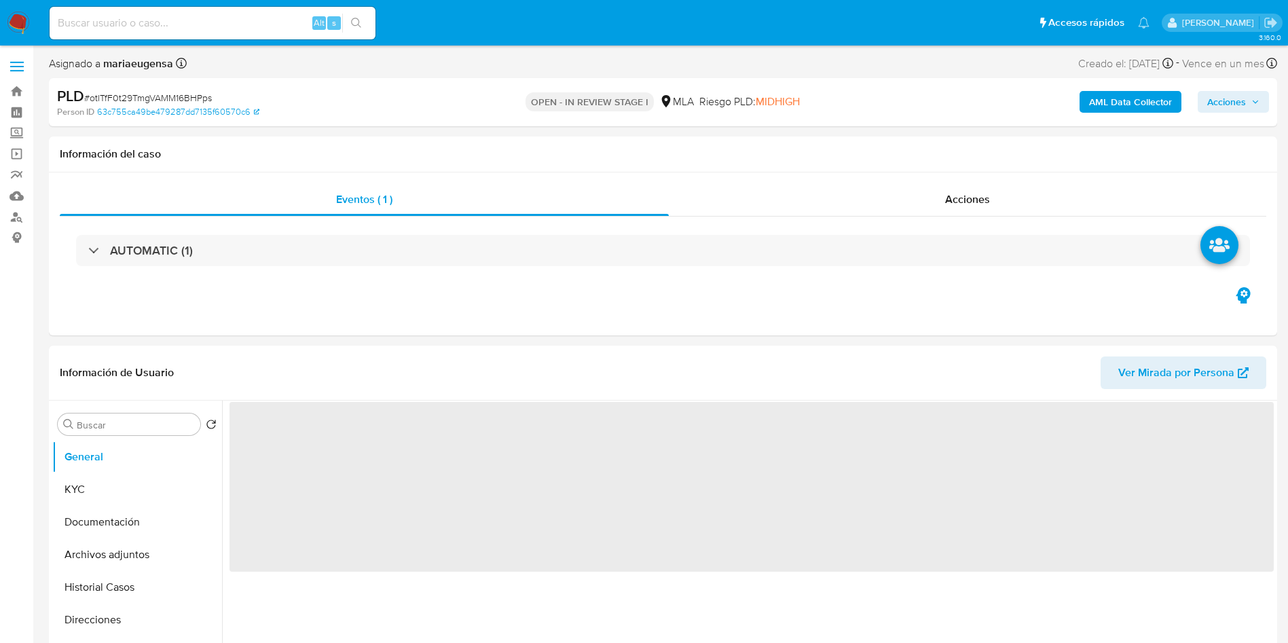
select select "10"
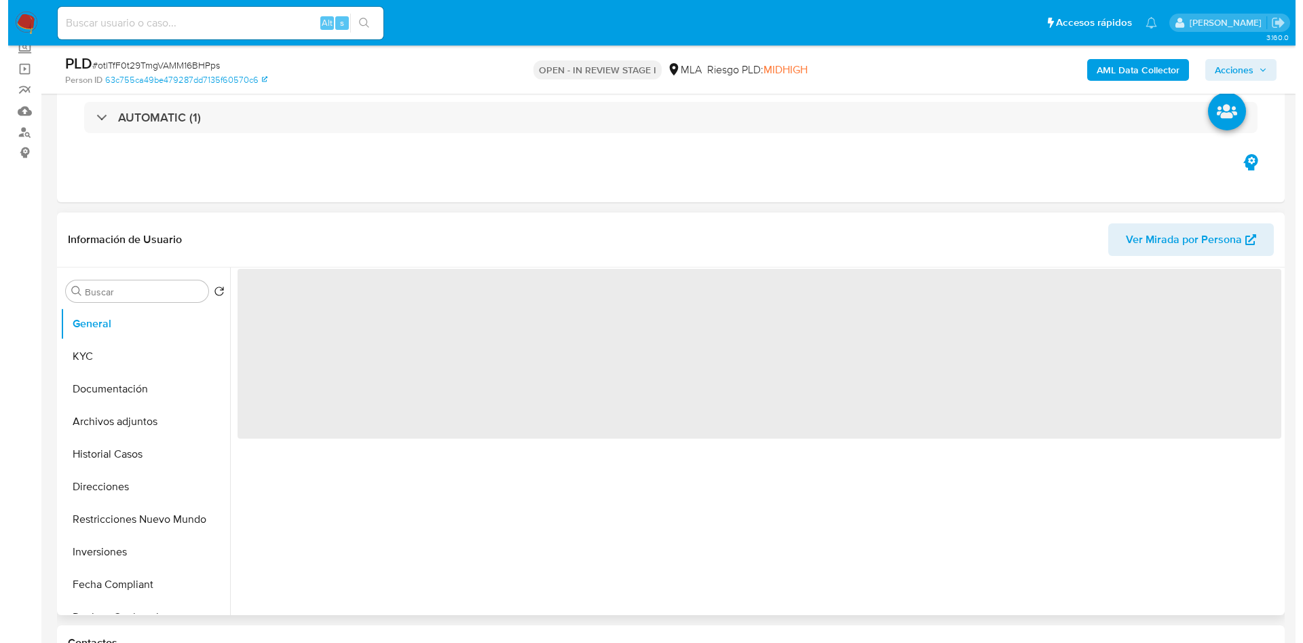
scroll to position [204, 0]
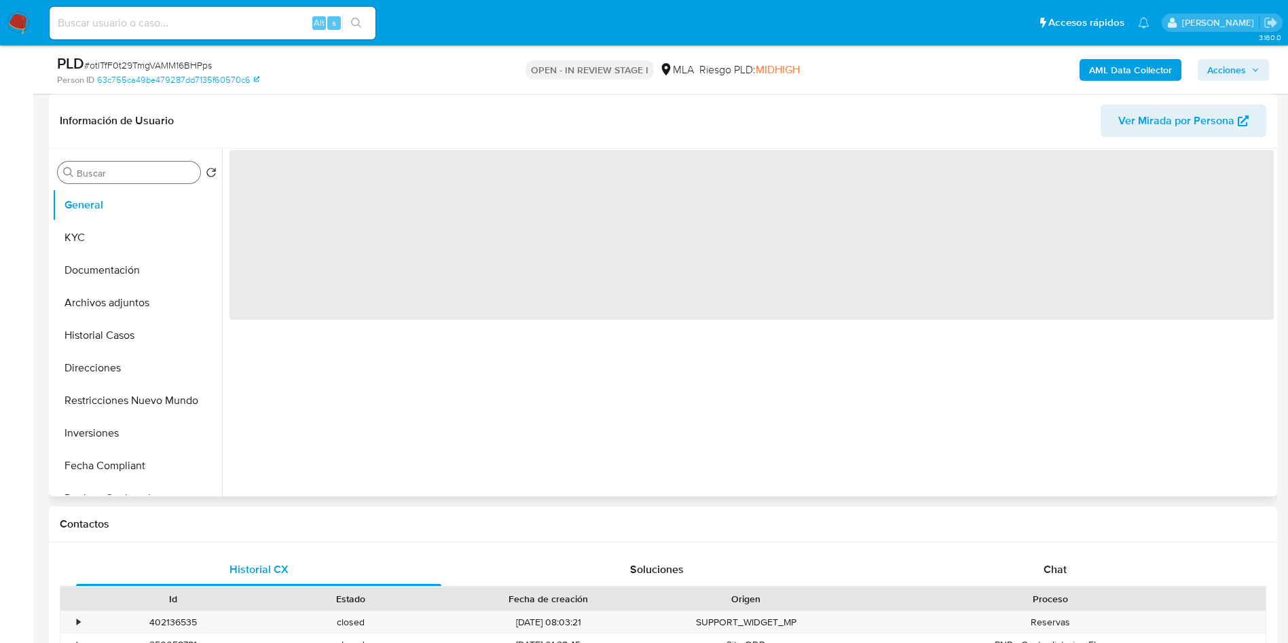
select select "10"
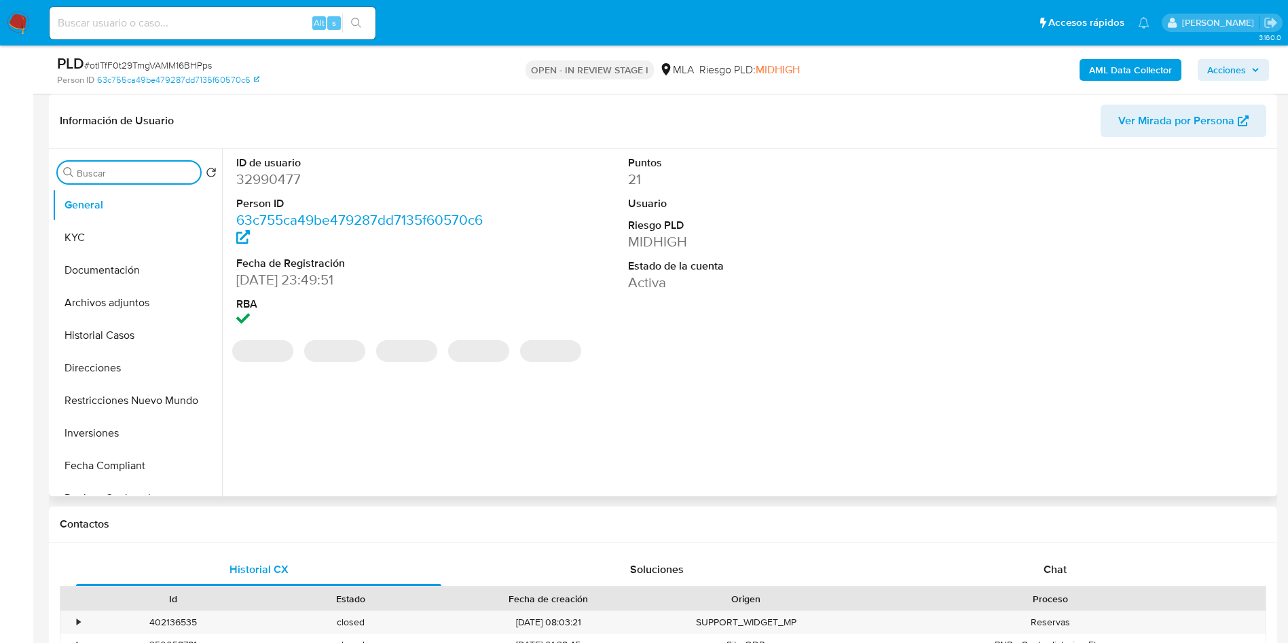
click at [145, 172] on input "Buscar" at bounding box center [136, 173] width 118 height 12
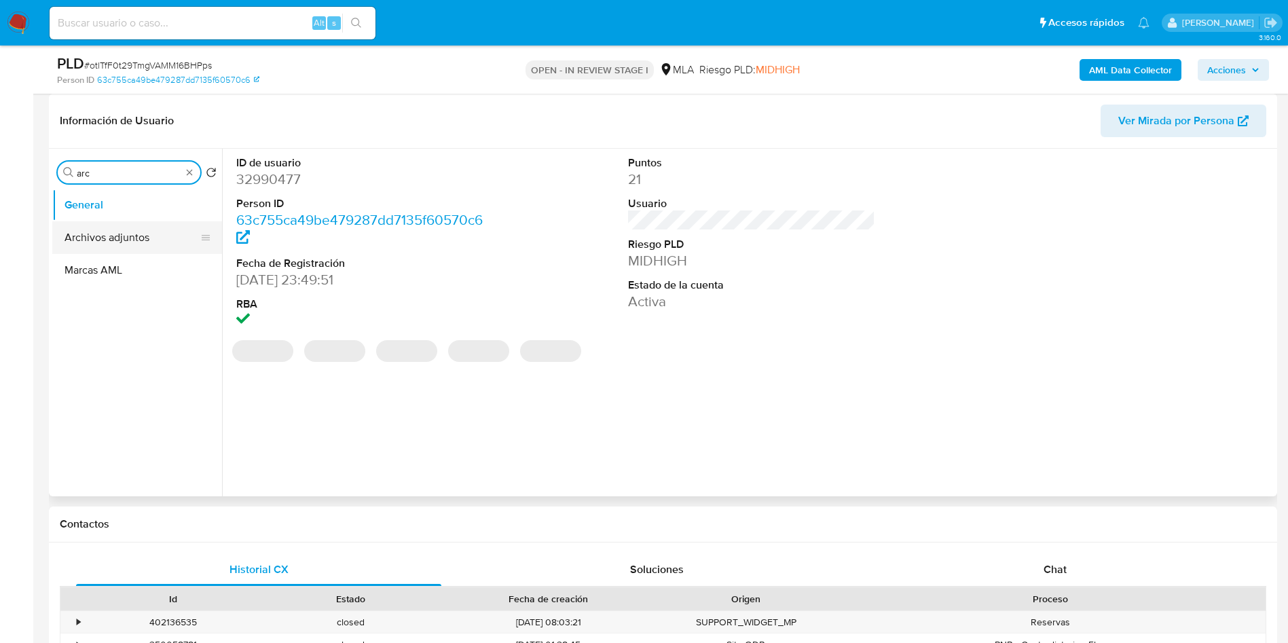
type input "arc"
click at [132, 244] on button "Archivos adjuntos" at bounding box center [131, 237] width 159 height 33
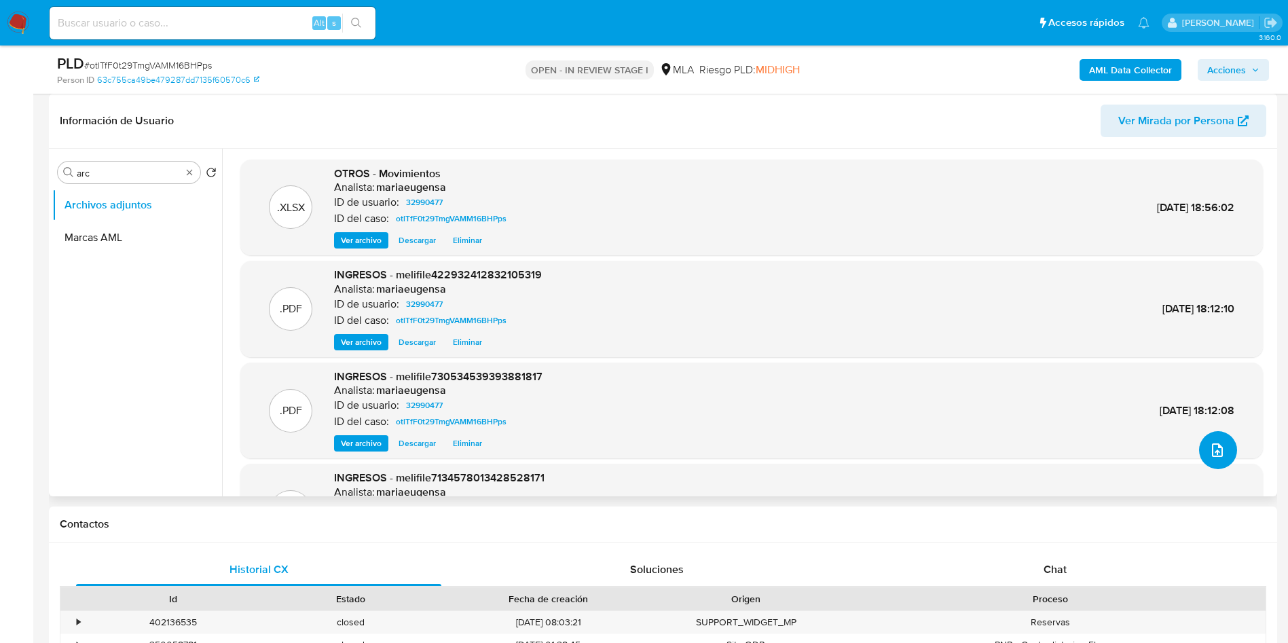
click at [1217, 452] on icon "upload-file" at bounding box center [1217, 450] width 16 height 16
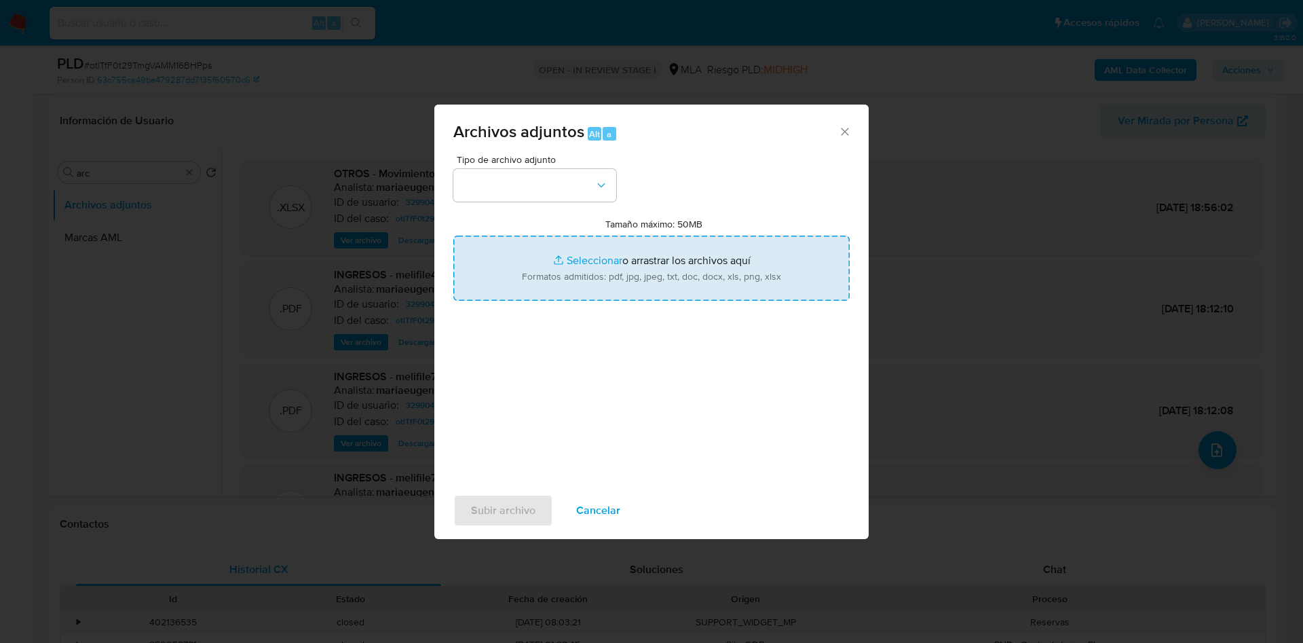
click at [657, 283] on input "Tamaño máximo: 50MB Seleccionar archivos" at bounding box center [651, 268] width 396 height 65
type input "C:\fakepath\Calculador documentación v2.xlsx"
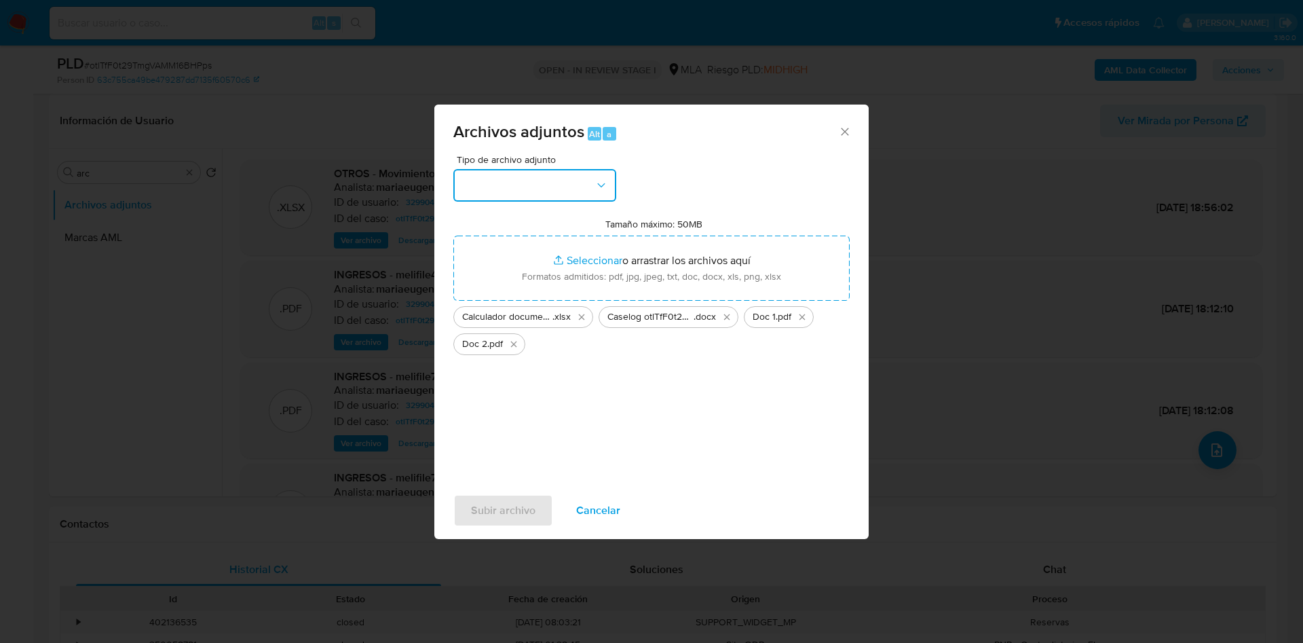
click at [540, 180] on button "button" at bounding box center [534, 185] width 163 height 33
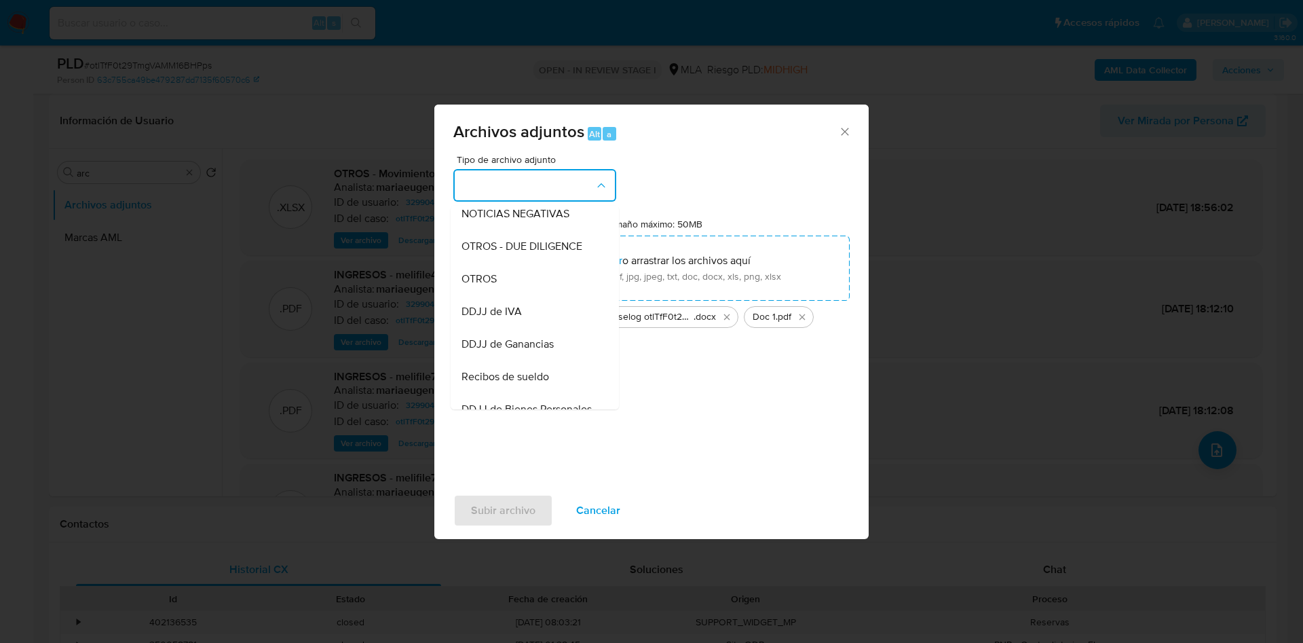
drag, startPoint x: 507, startPoint y: 295, endPoint x: 515, endPoint y: 500, distance: 205.8
click at [507, 295] on div "OTROS" at bounding box center [531, 279] width 138 height 33
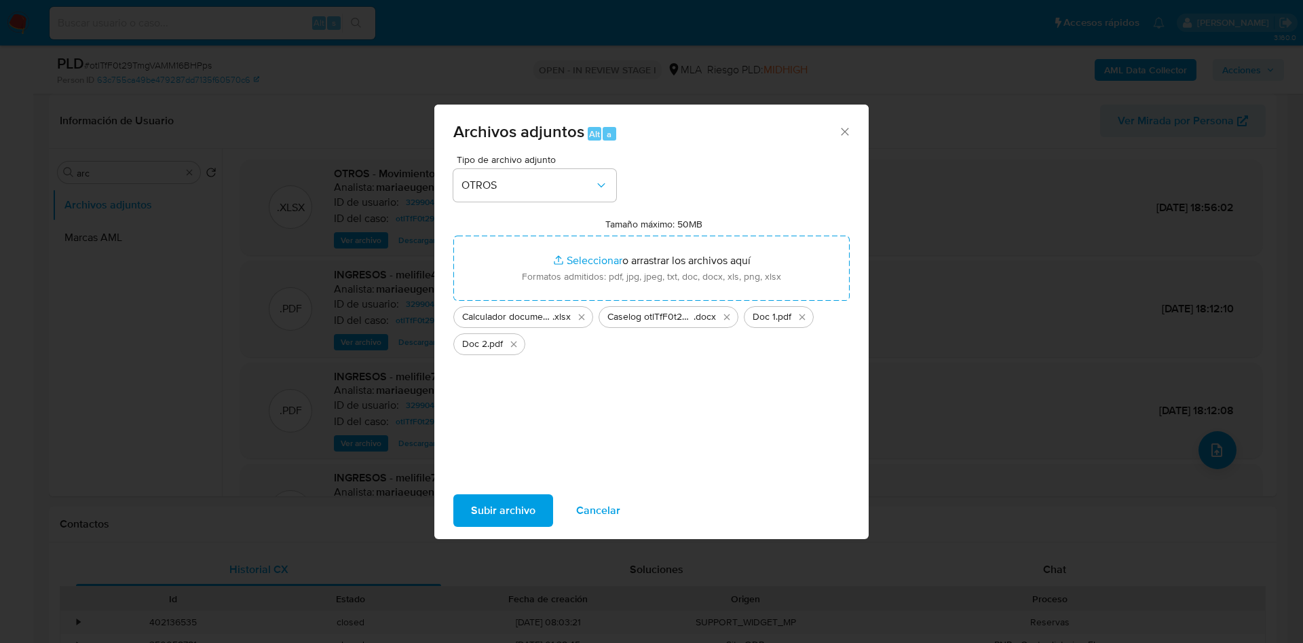
click at [512, 500] on span "Subir archivo" at bounding box center [503, 510] width 64 height 30
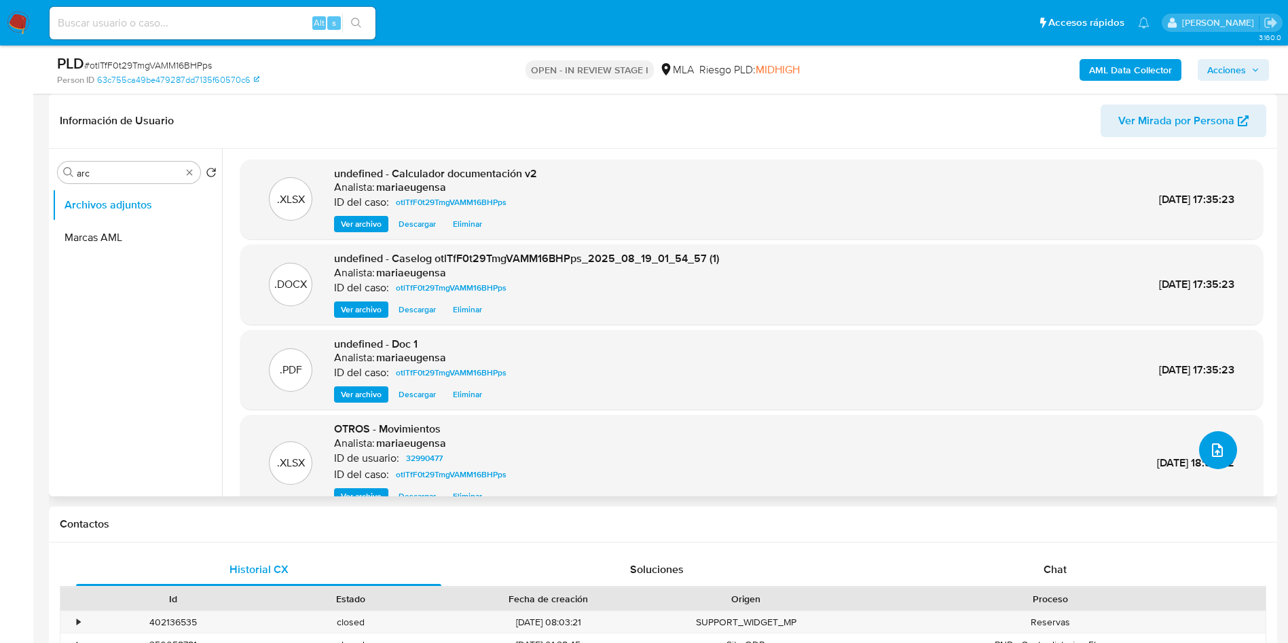
click at [1220, 450] on button "upload-file" at bounding box center [1218, 450] width 38 height 38
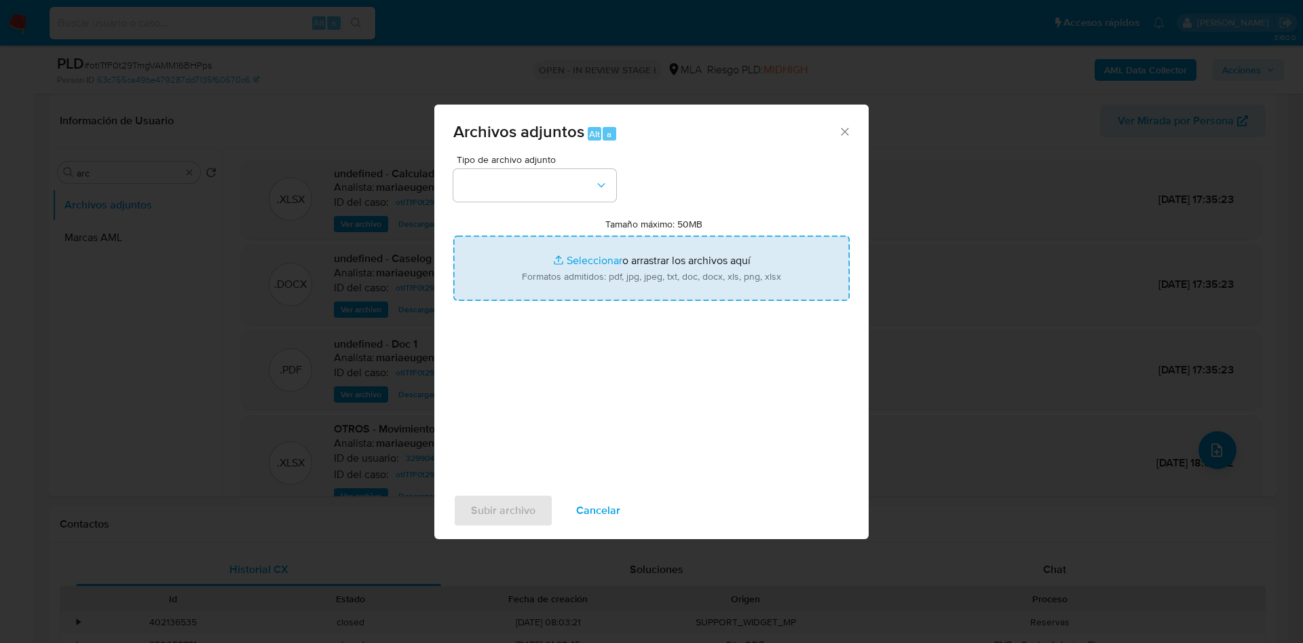
click at [641, 257] on input "Tamaño máximo: 50MB Seleccionar archivos" at bounding box center [651, 268] width 396 height 65
type input "C:\fakepath\Doc 3.pdf"
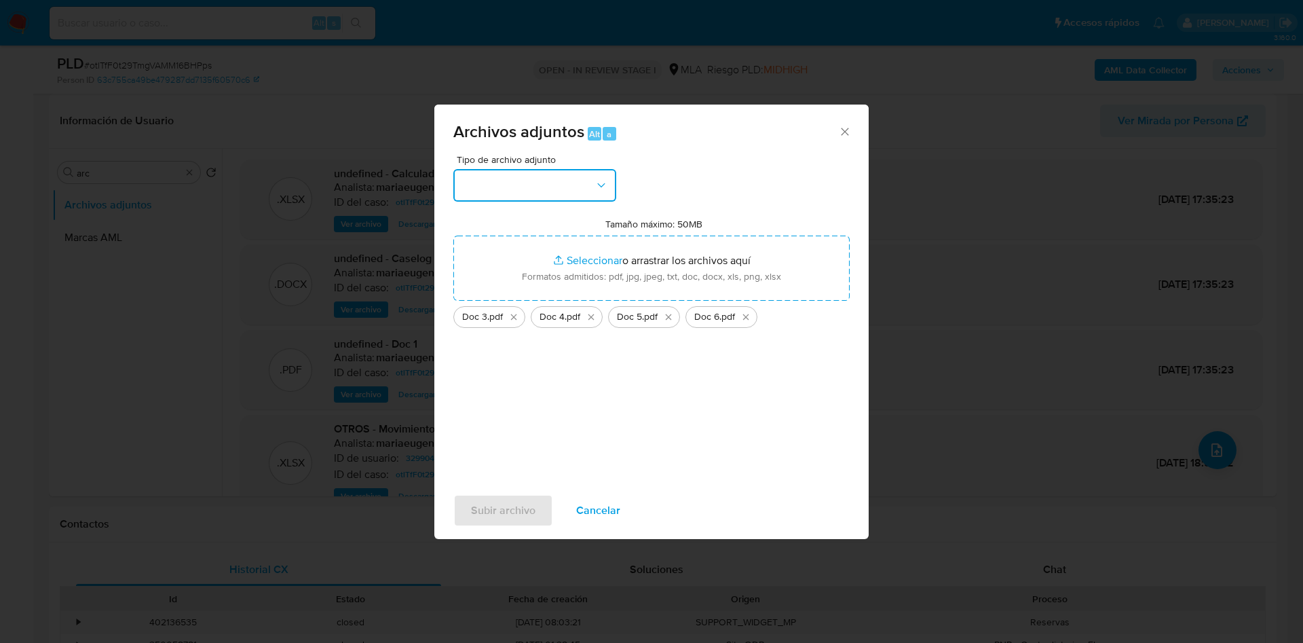
click at [495, 189] on button "button" at bounding box center [534, 185] width 163 height 33
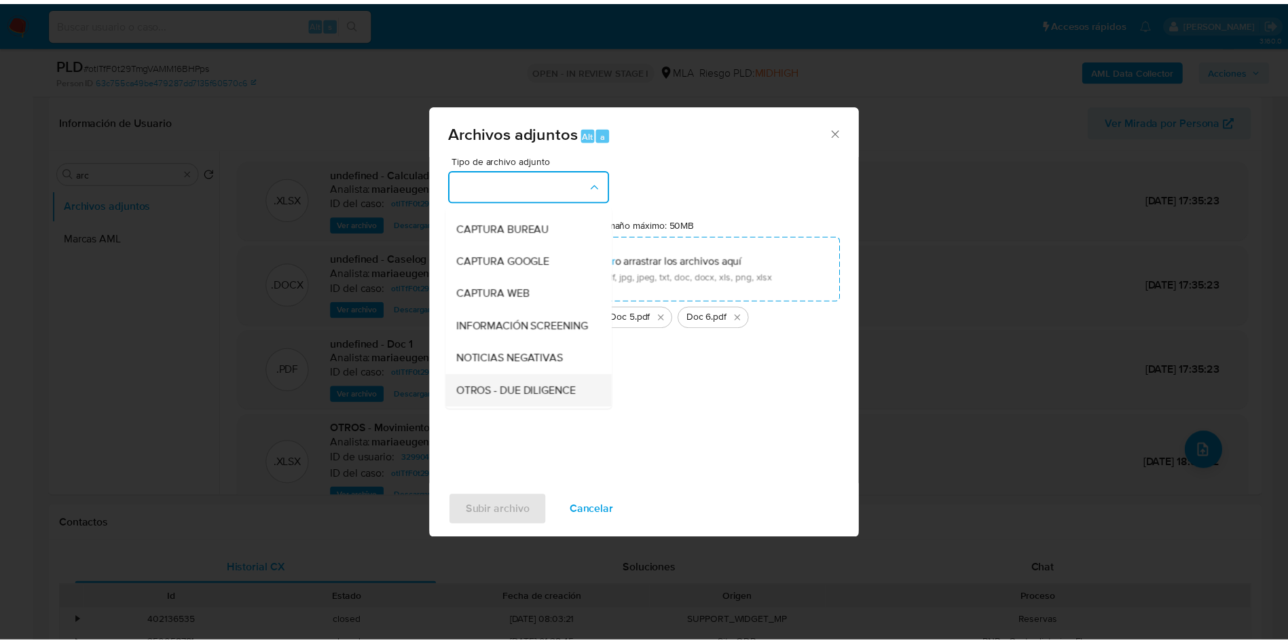
scroll to position [102, 0]
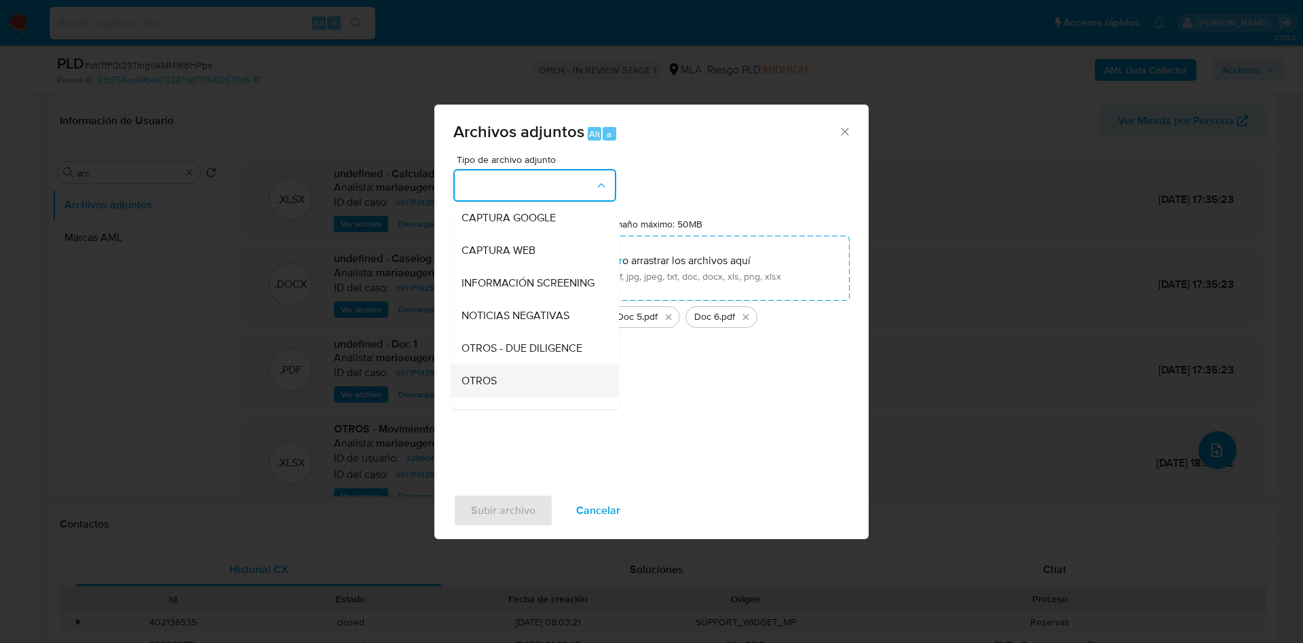
click at [502, 385] on div "OTROS" at bounding box center [531, 380] width 138 height 33
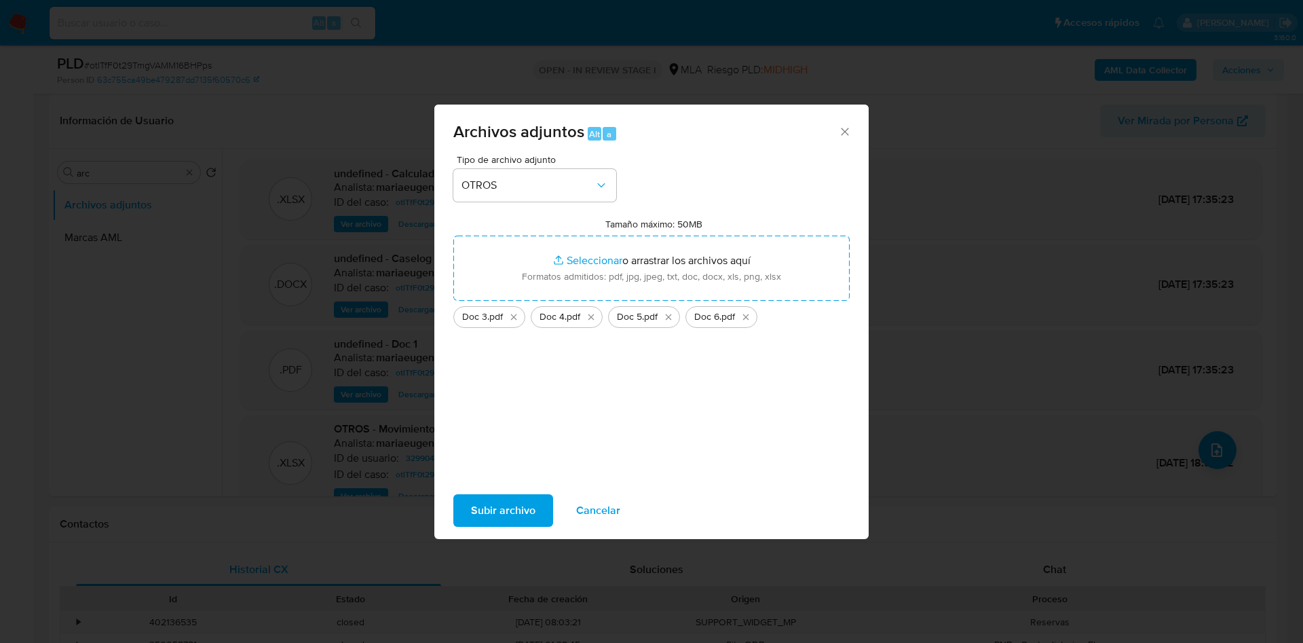
click at [506, 504] on span "Subir archivo" at bounding box center [503, 510] width 64 height 30
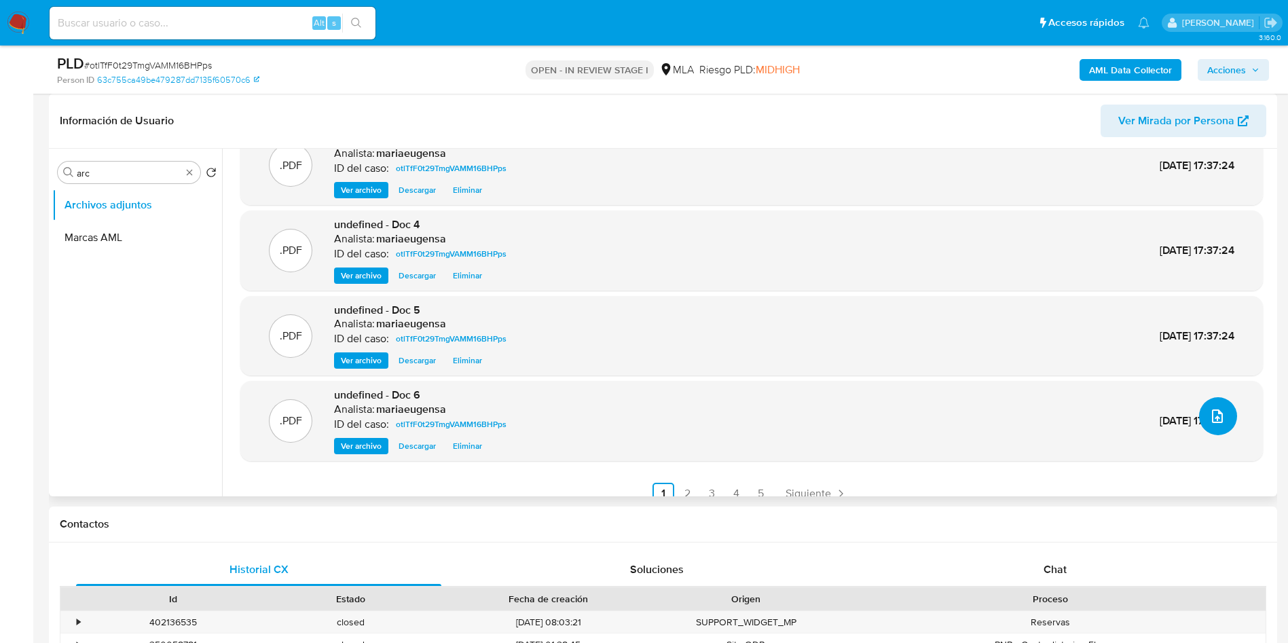
scroll to position [49, 0]
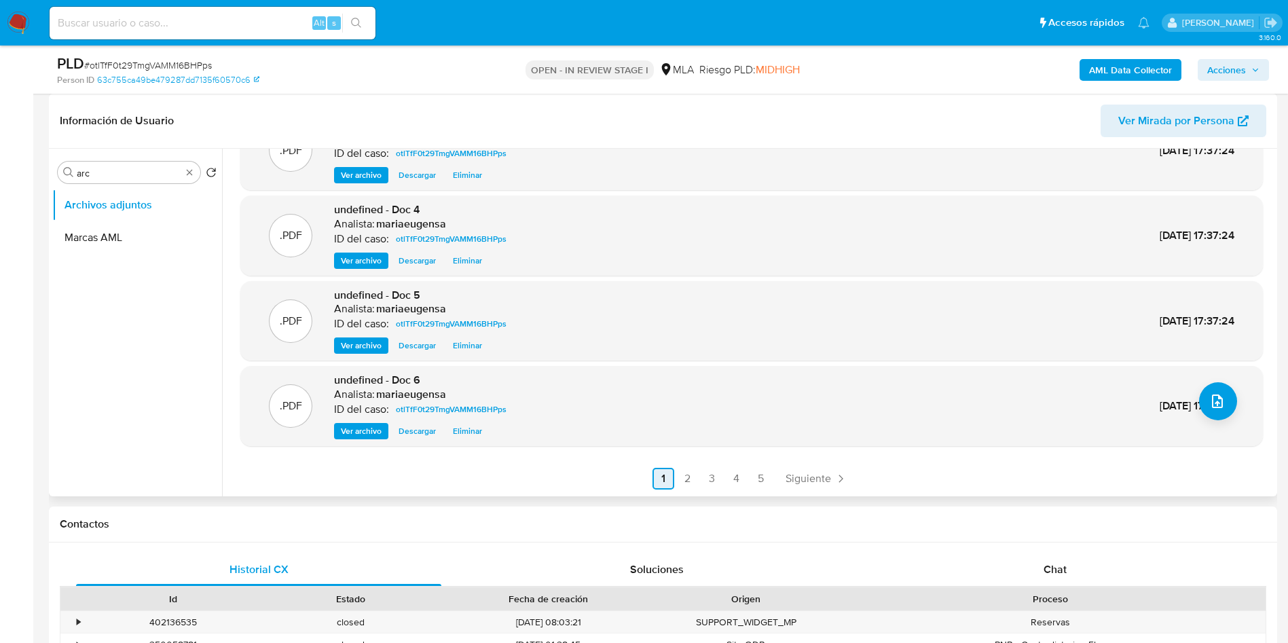
click at [694, 476] on link "2" at bounding box center [688, 479] width 22 height 22
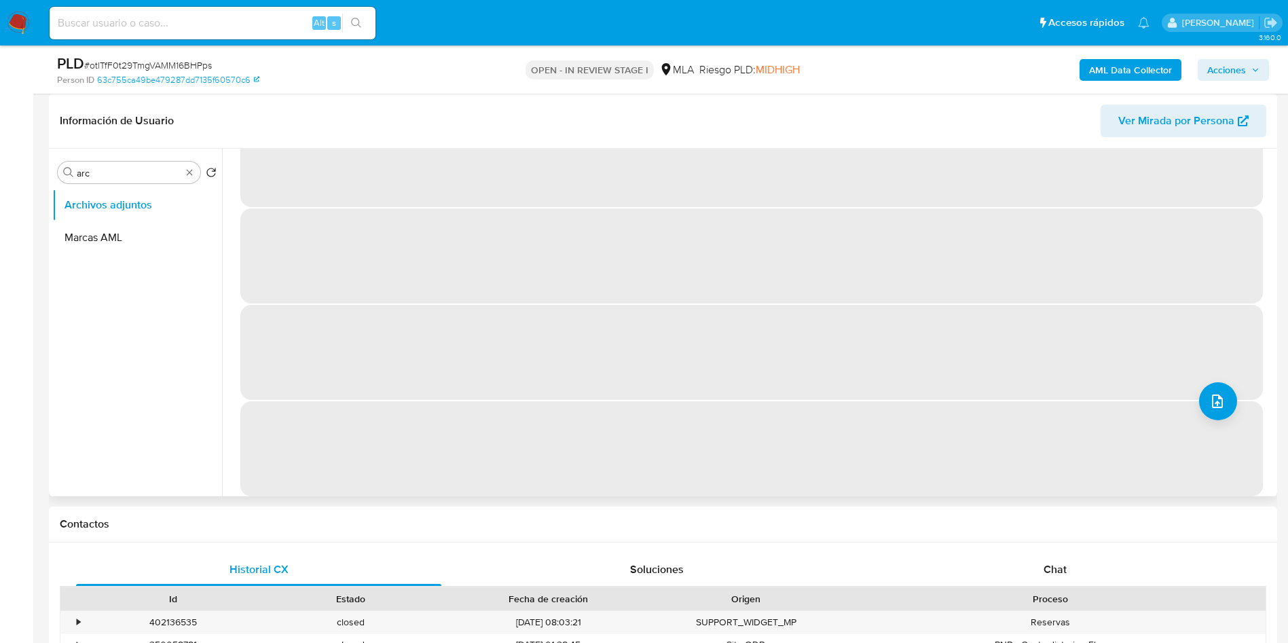
scroll to position [0, 0]
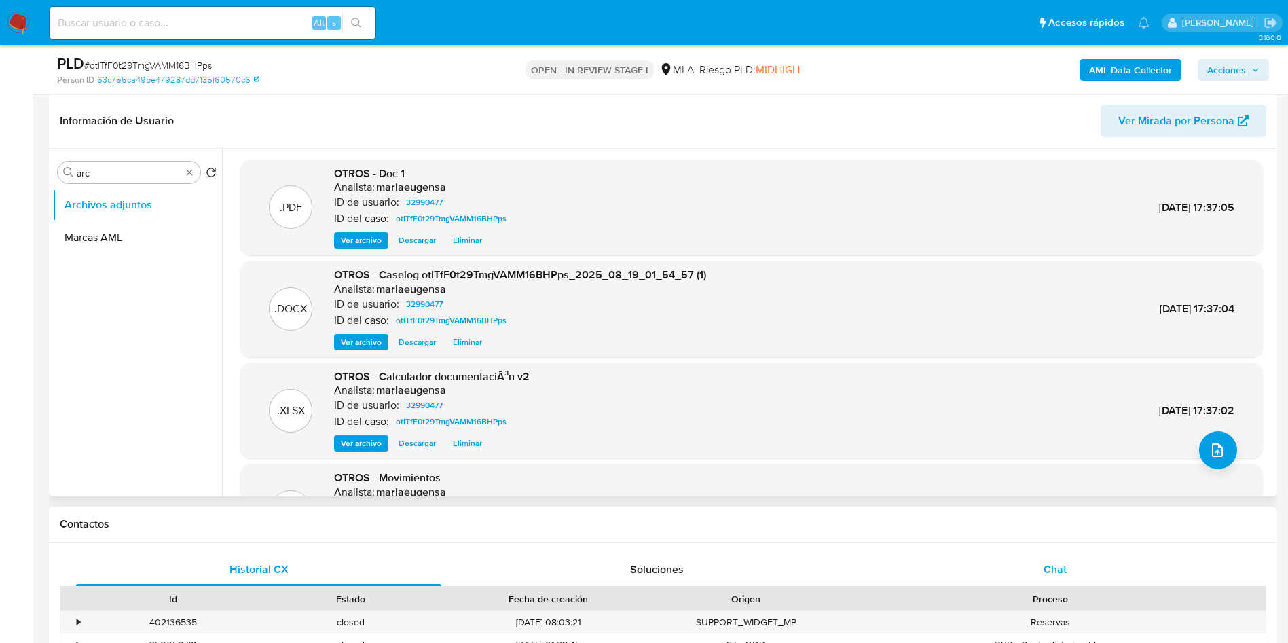
click at [1058, 578] on div "Chat" at bounding box center [1054, 569] width 365 height 33
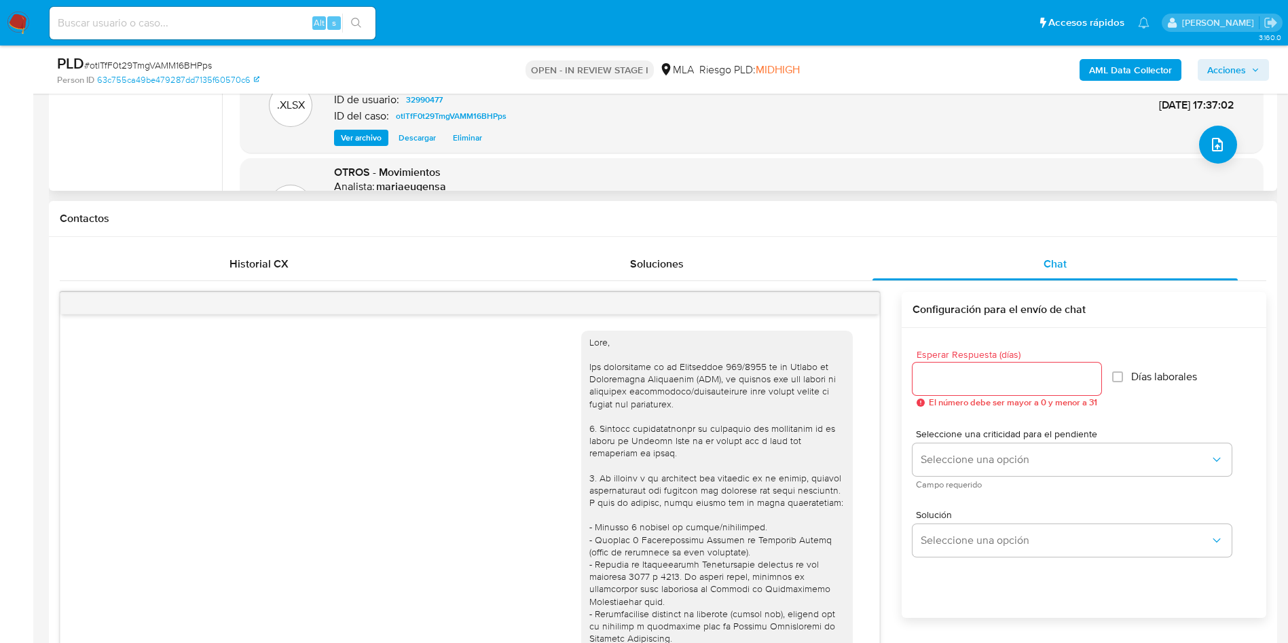
scroll to position [1579, 0]
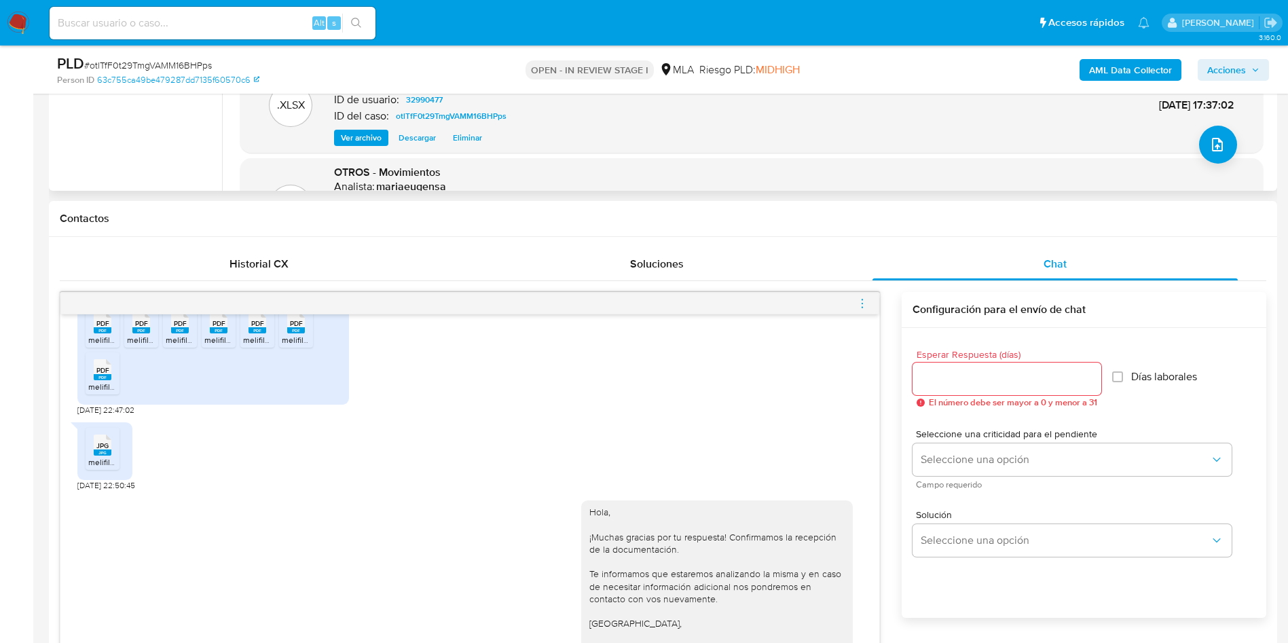
drag, startPoint x: 863, startPoint y: 305, endPoint x: 845, endPoint y: 294, distance: 21.1
click at [857, 302] on icon "menu-action" at bounding box center [862, 303] width 12 height 12
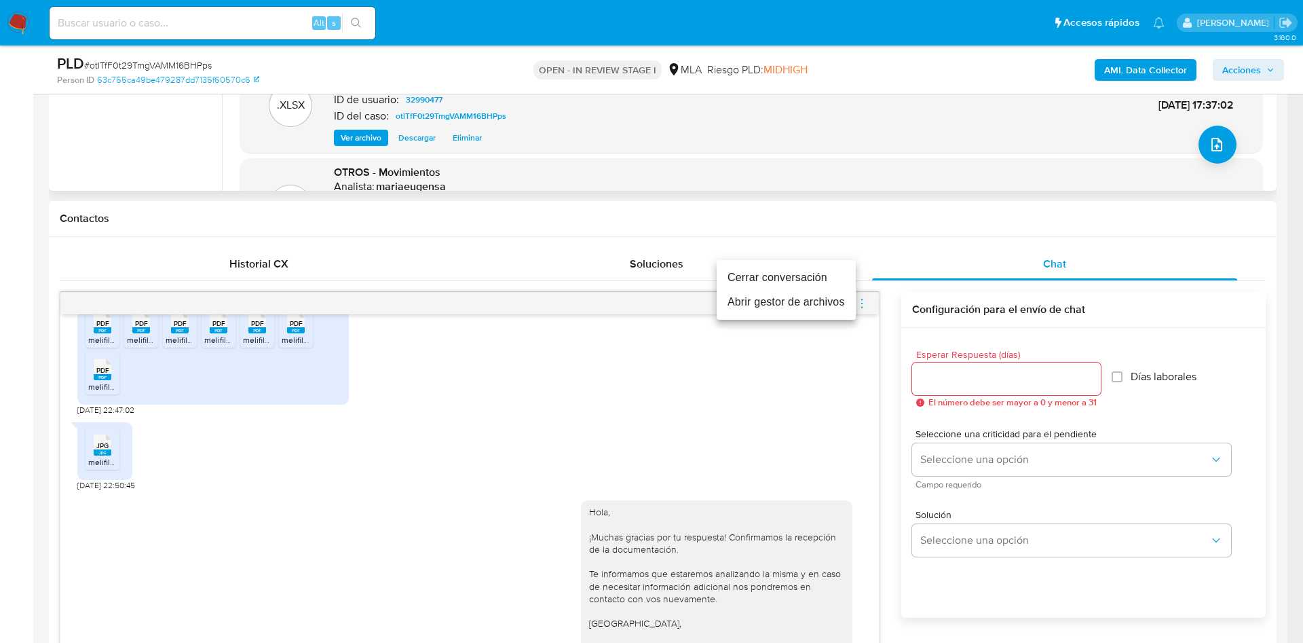
click at [808, 282] on li "Cerrar conversación" at bounding box center [786, 277] width 139 height 24
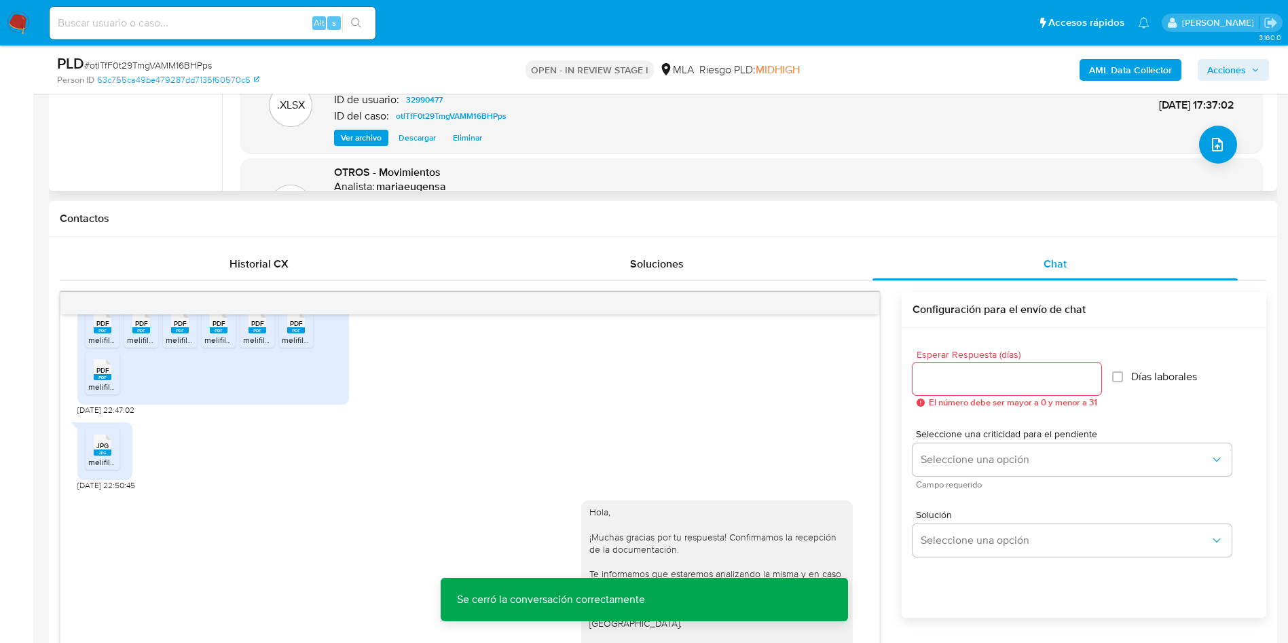
drag, startPoint x: 1243, startPoint y: 75, endPoint x: 1224, endPoint y: 81, distance: 20.2
click at [1239, 75] on span "Acciones" at bounding box center [1226, 70] width 39 height 22
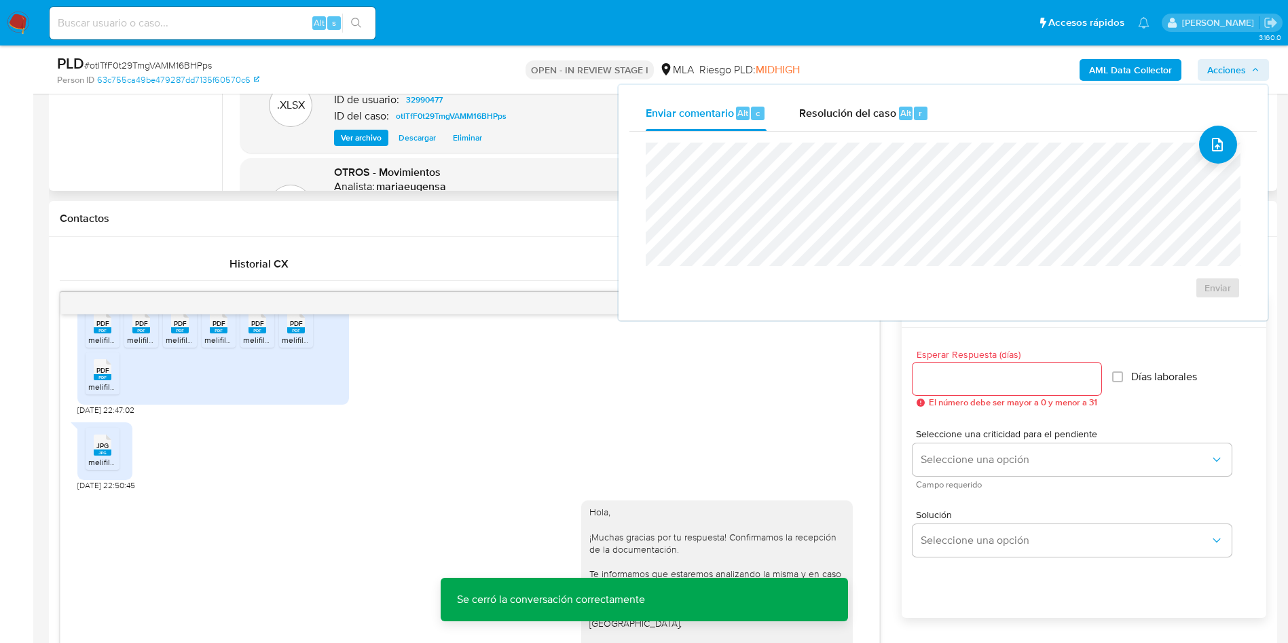
drag, startPoint x: 897, startPoint y: 102, endPoint x: 897, endPoint y: 137, distance: 34.6
click at [897, 103] on div "Resolución del caso Alt r" at bounding box center [864, 113] width 130 height 35
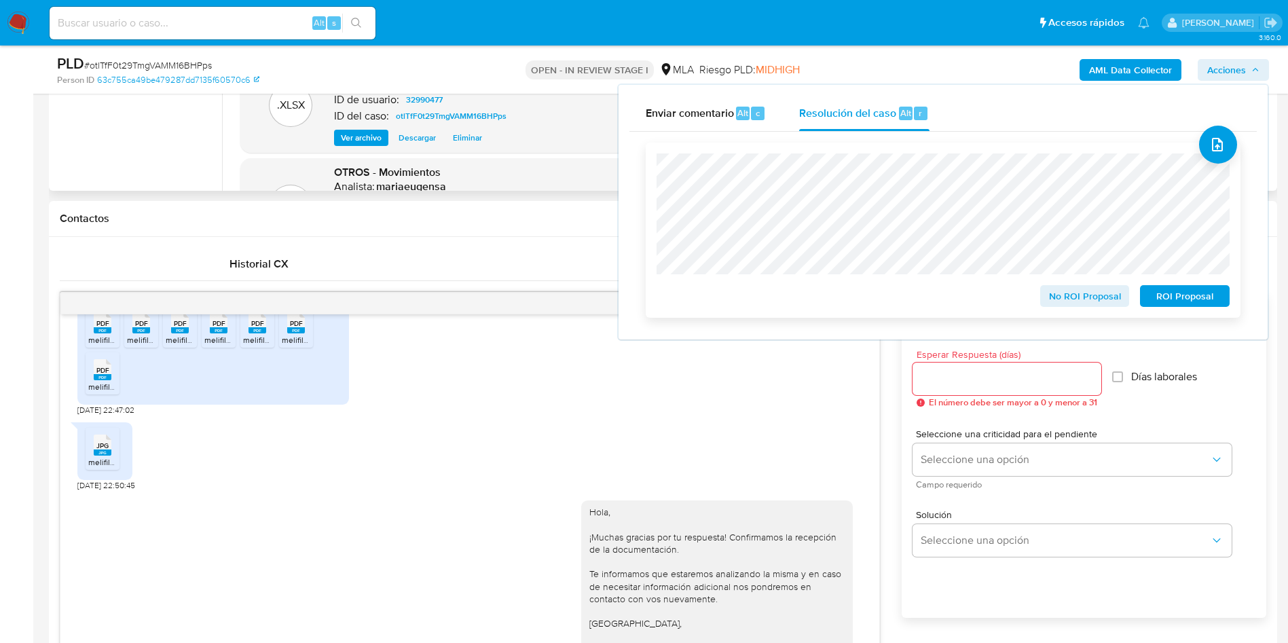
click at [1062, 299] on span "No ROI Proposal" at bounding box center [1084, 295] width 71 height 19
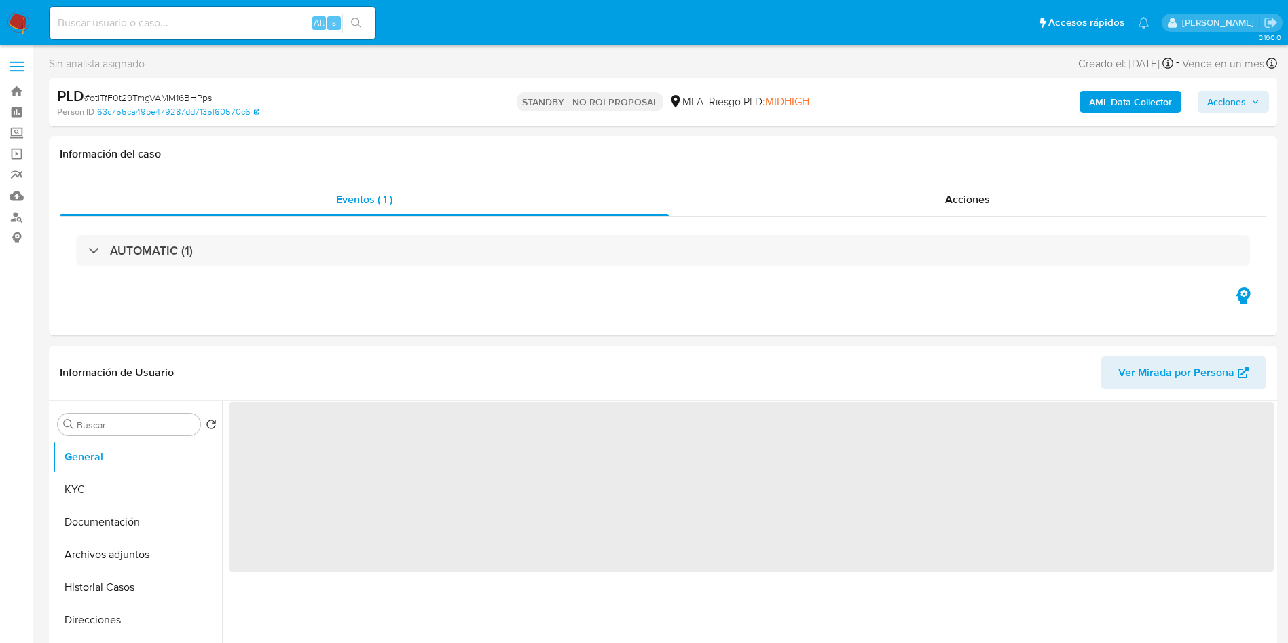
select select "10"
